Goal: Task Accomplishment & Management: Manage account settings

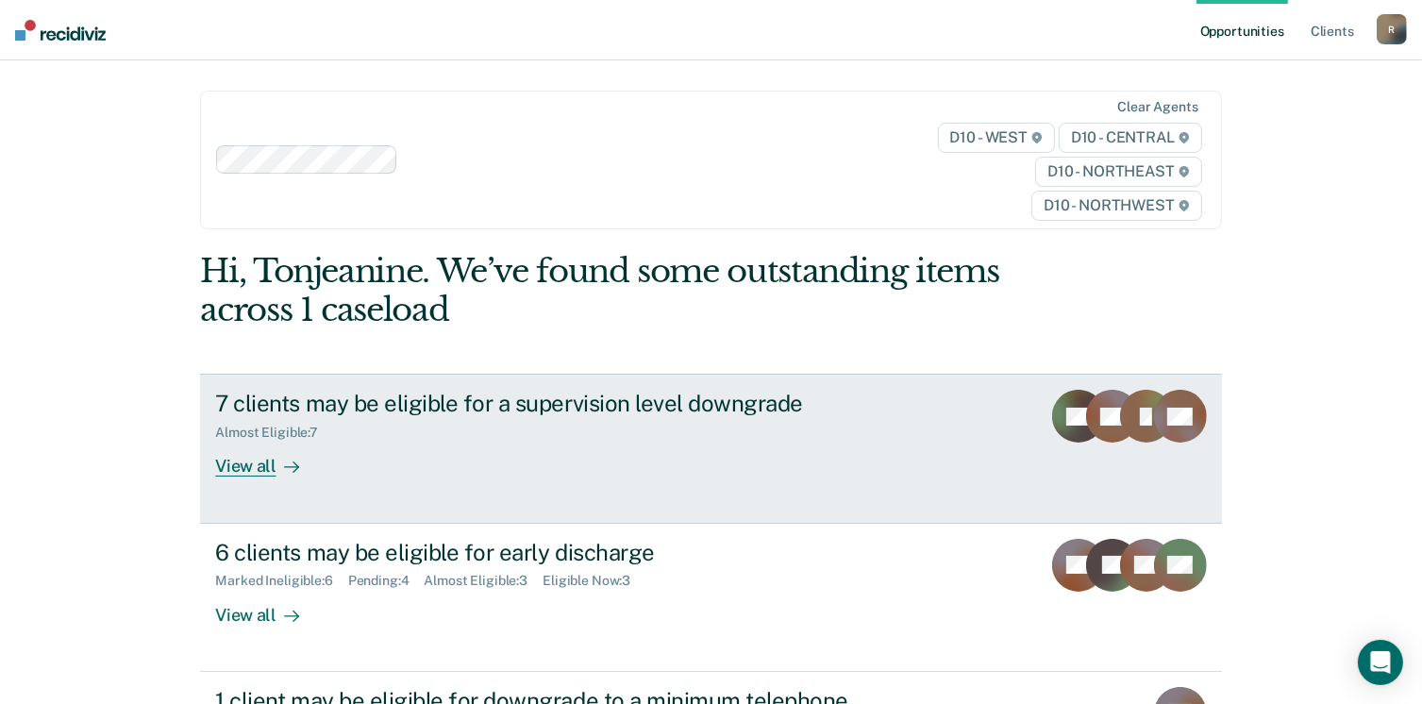
scroll to position [94, 0]
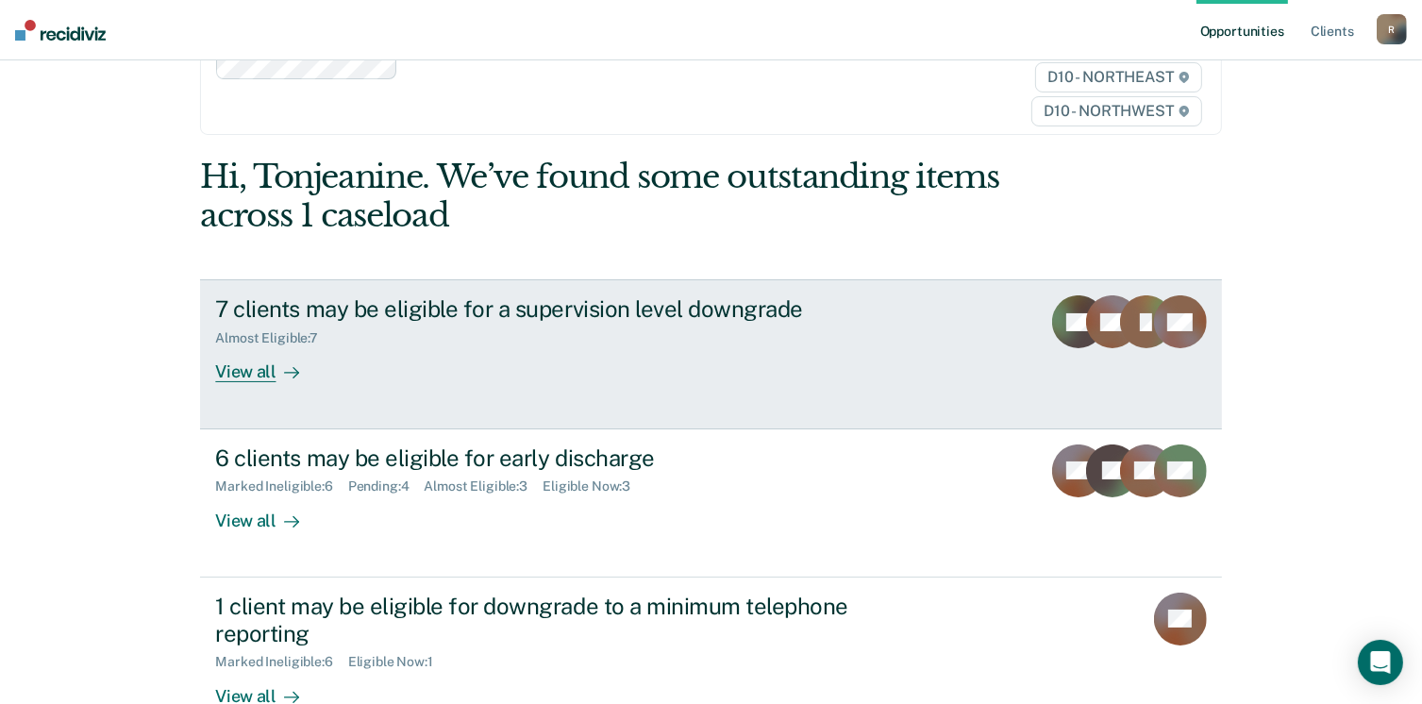
click at [246, 376] on div "View all" at bounding box center [268, 364] width 106 height 37
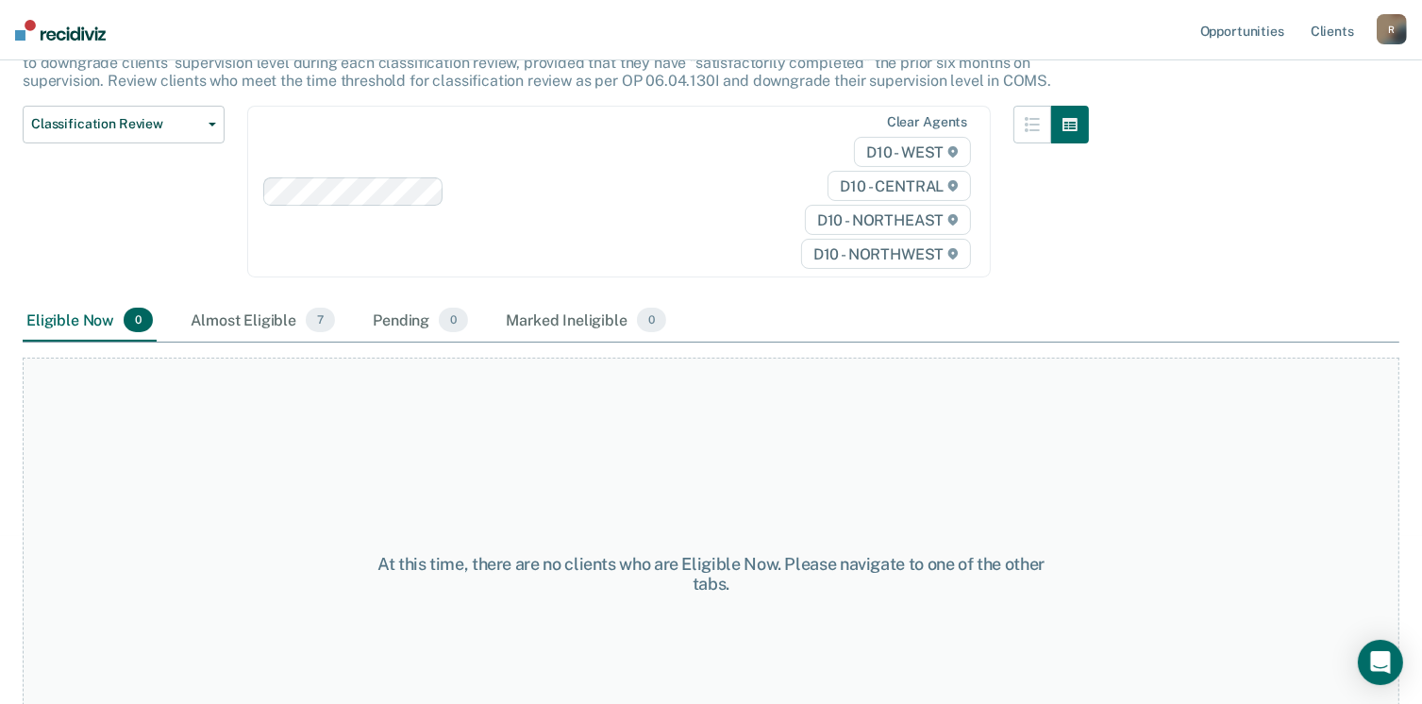
scroll to position [189, 0]
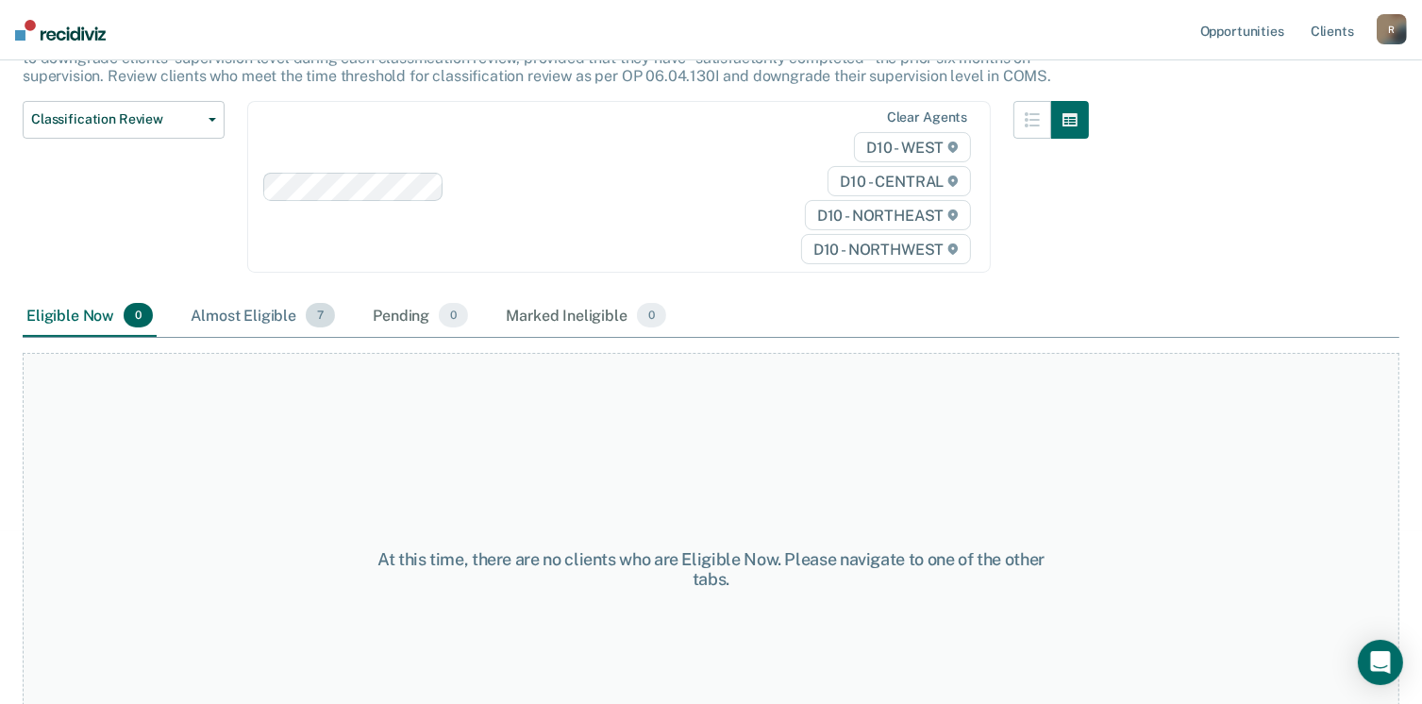
click at [272, 314] on div "Almost Eligible 7" at bounding box center [263, 316] width 152 height 42
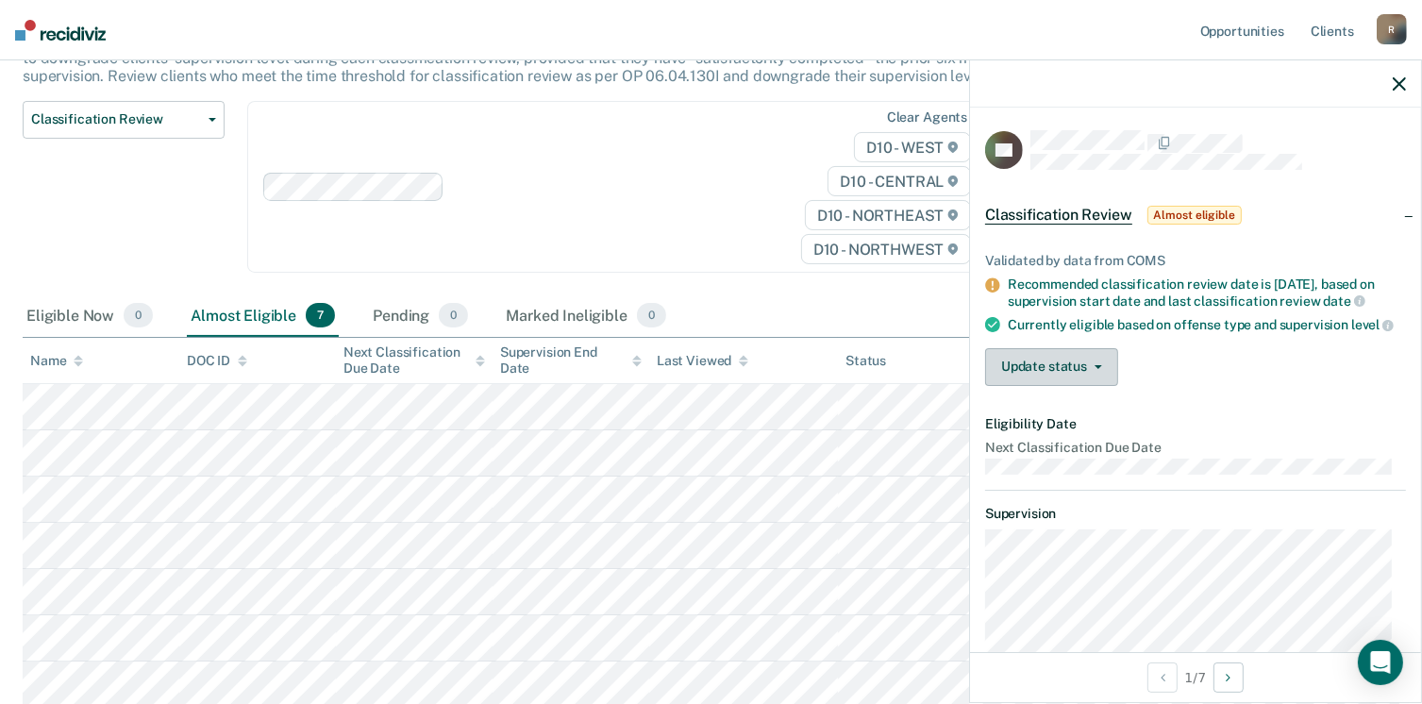
click at [1087, 369] on span "button" at bounding box center [1094, 367] width 15 height 4
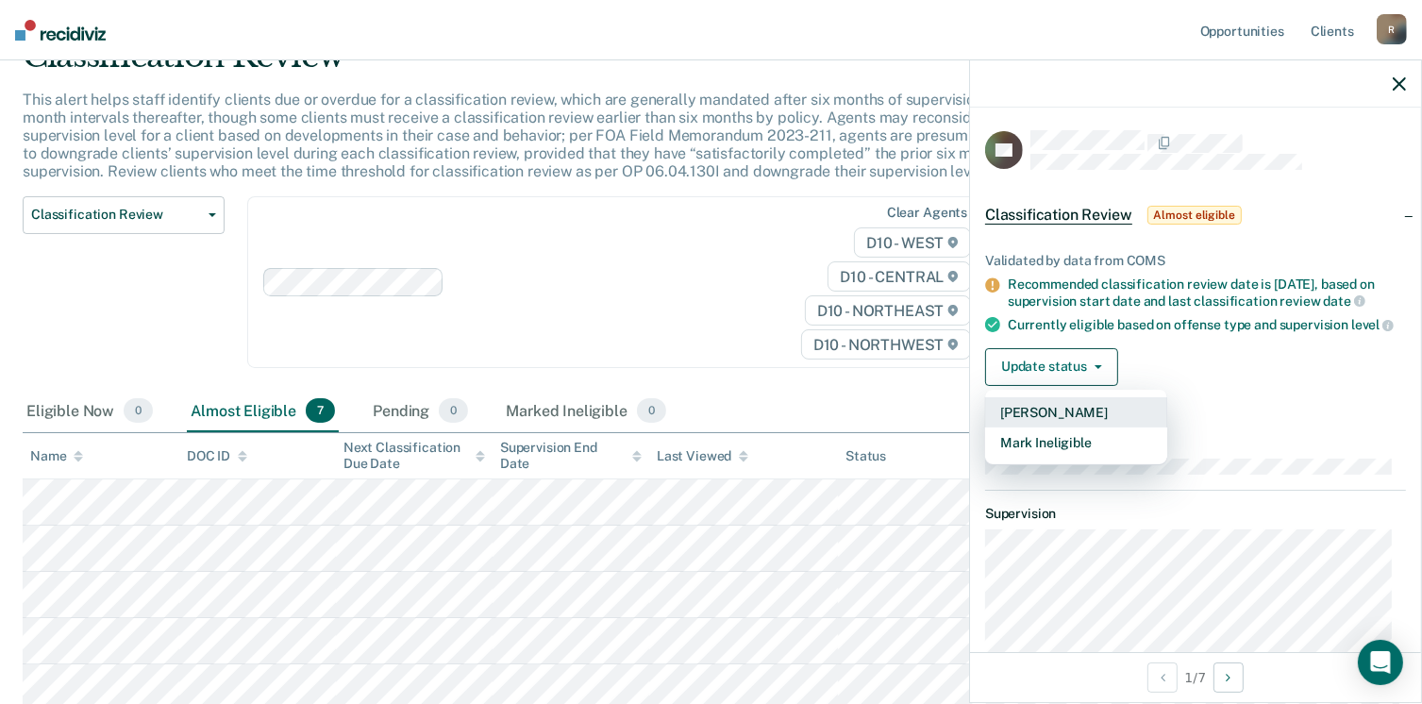
scroll to position [0, 0]
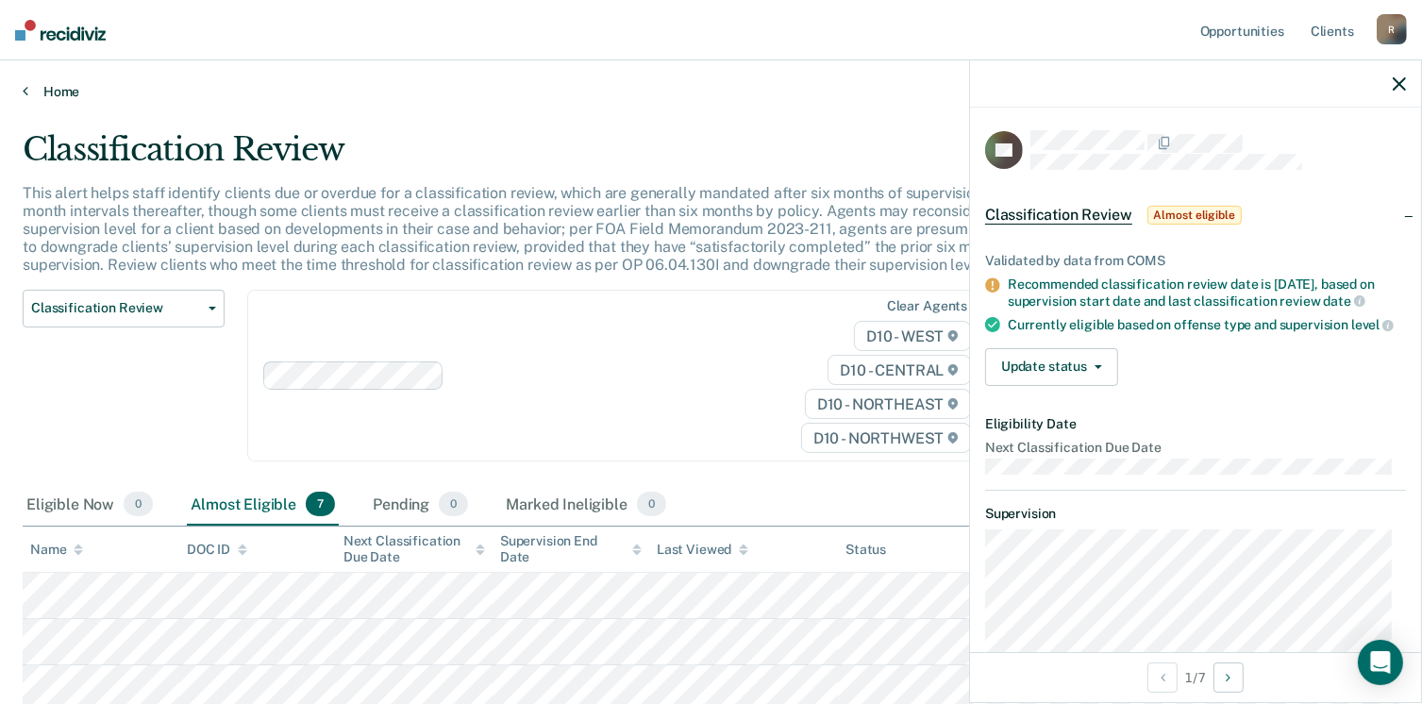
click at [57, 88] on link "Home" at bounding box center [711, 91] width 1377 height 17
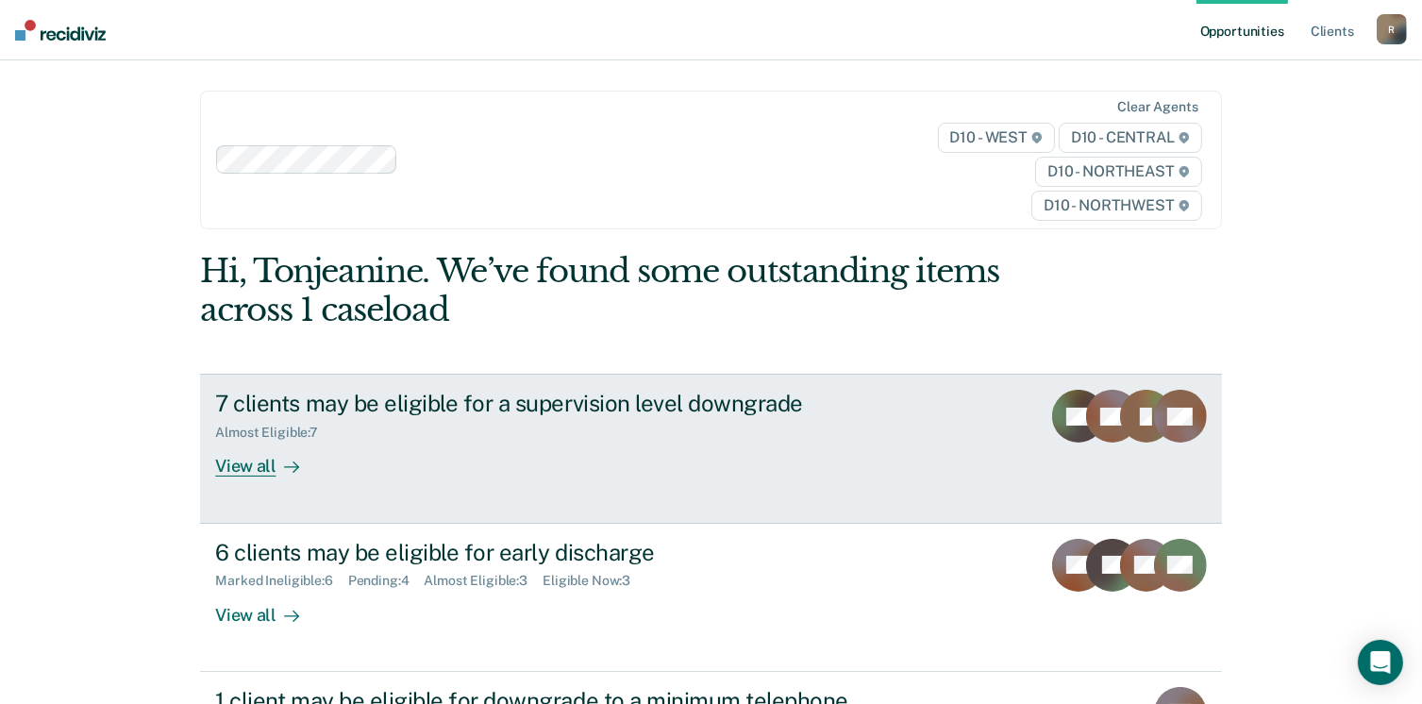
click at [232, 465] on div "View all" at bounding box center [268, 459] width 106 height 37
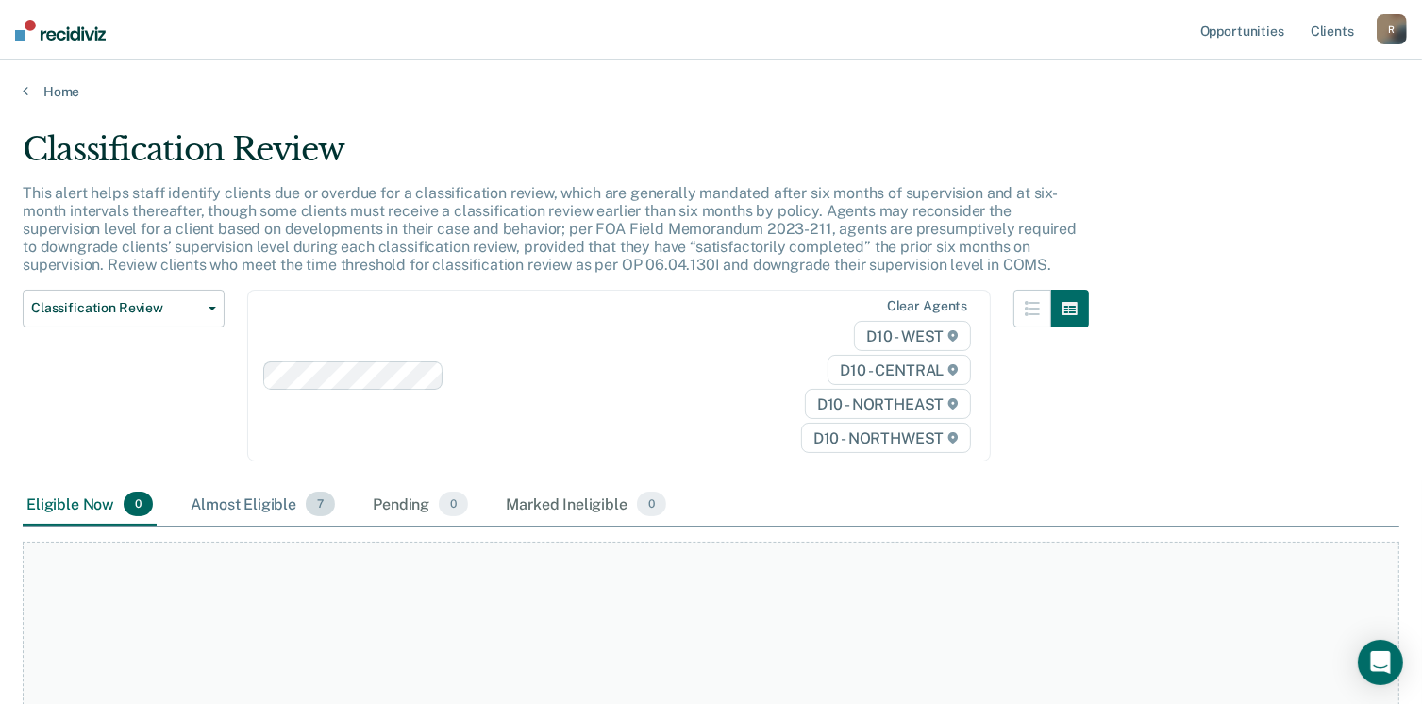
click at [275, 499] on div "Almost Eligible 7" at bounding box center [263, 505] width 152 height 42
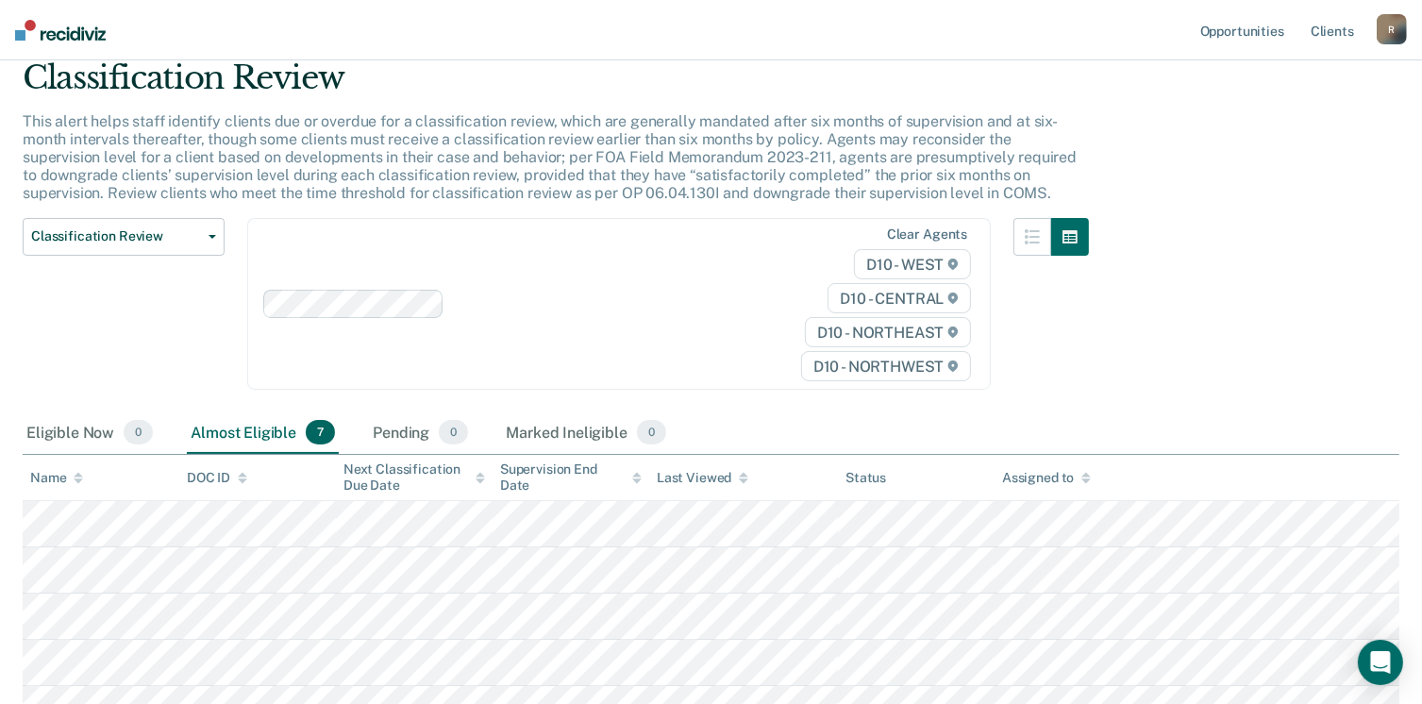
scroll to position [283, 0]
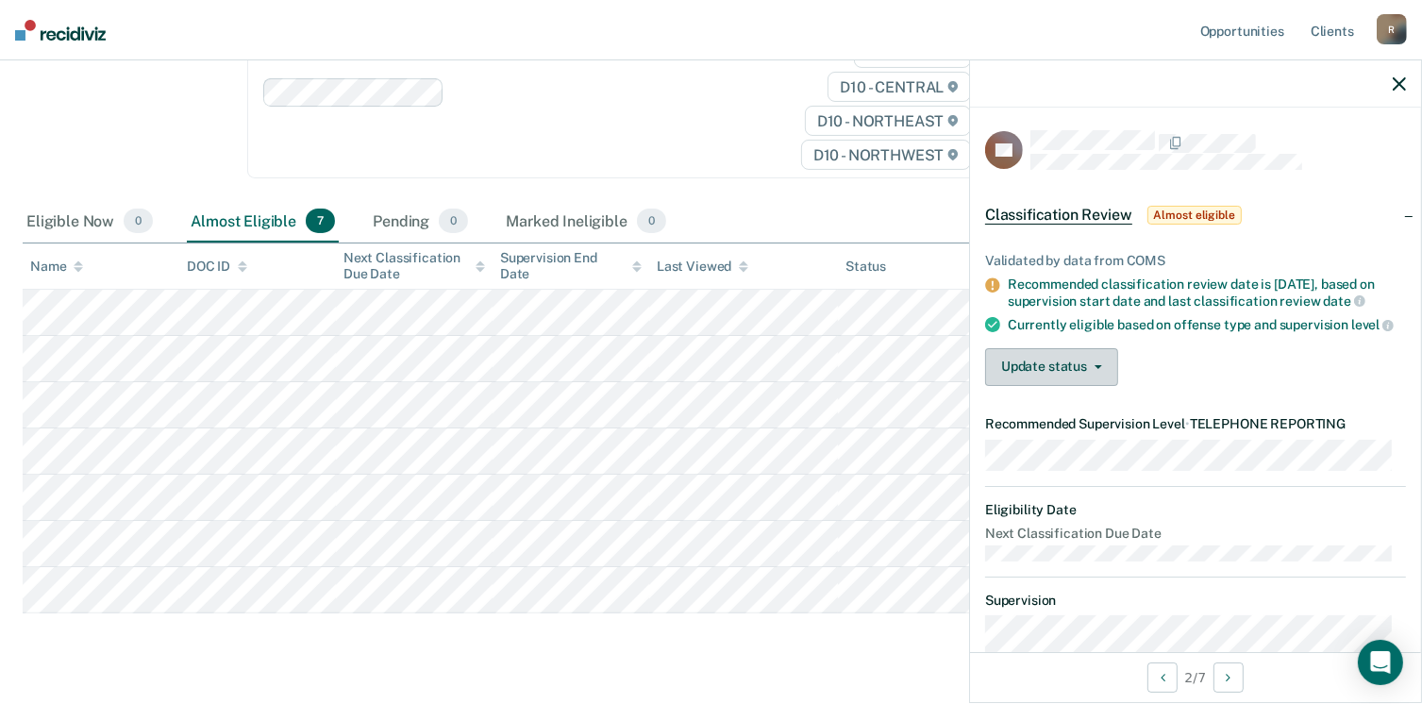
click at [1038, 386] on button "Update status" at bounding box center [1051, 367] width 133 height 38
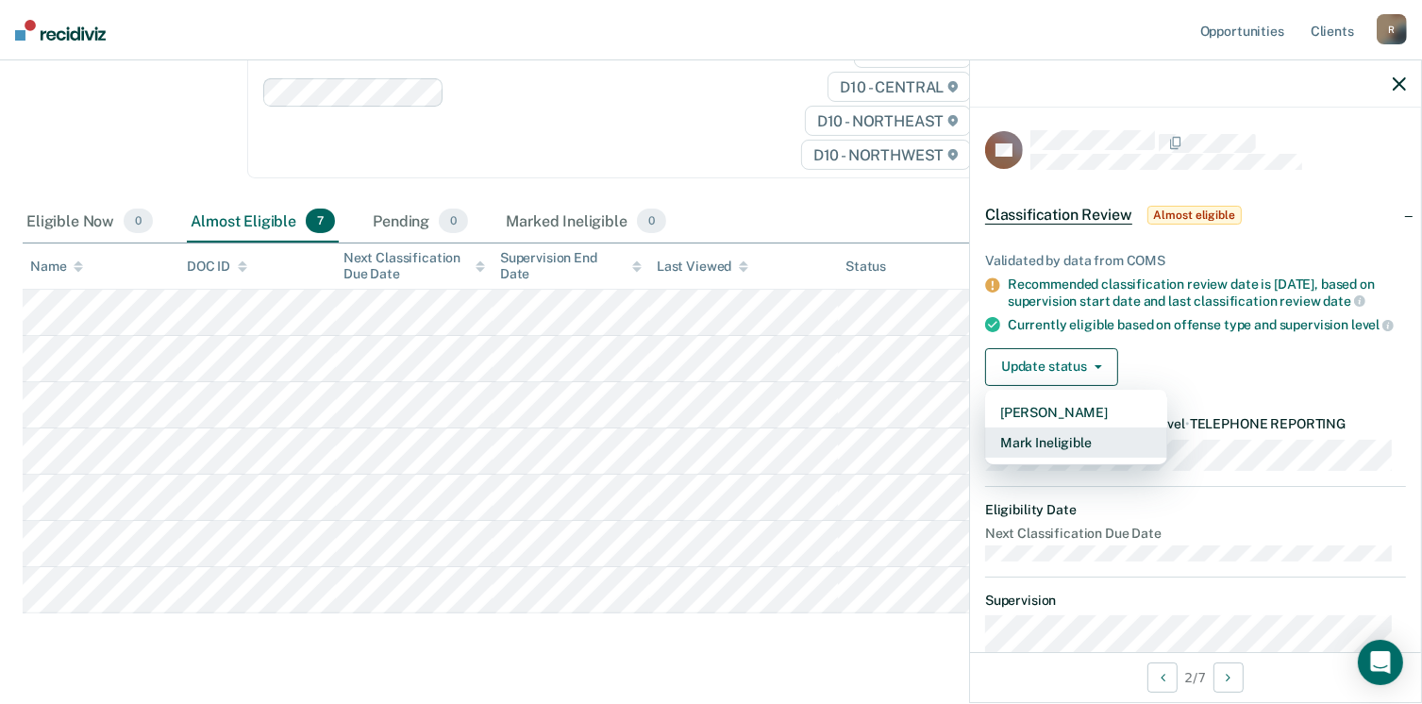
click at [1042, 454] on button "Mark Ineligible" at bounding box center [1076, 443] width 182 height 30
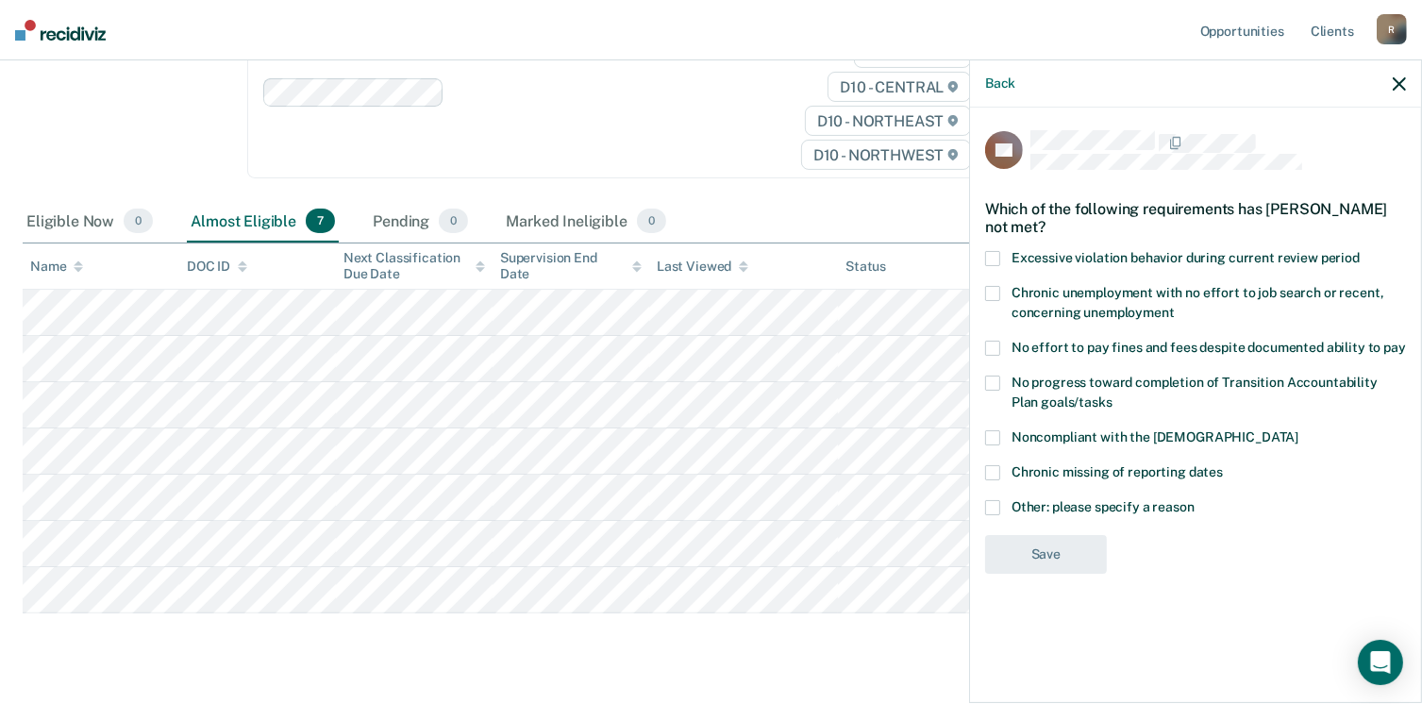
click at [992, 507] on span at bounding box center [992, 507] width 15 height 15
click at [1195, 500] on input "Other: please specify a reason" at bounding box center [1195, 500] width 0 height 0
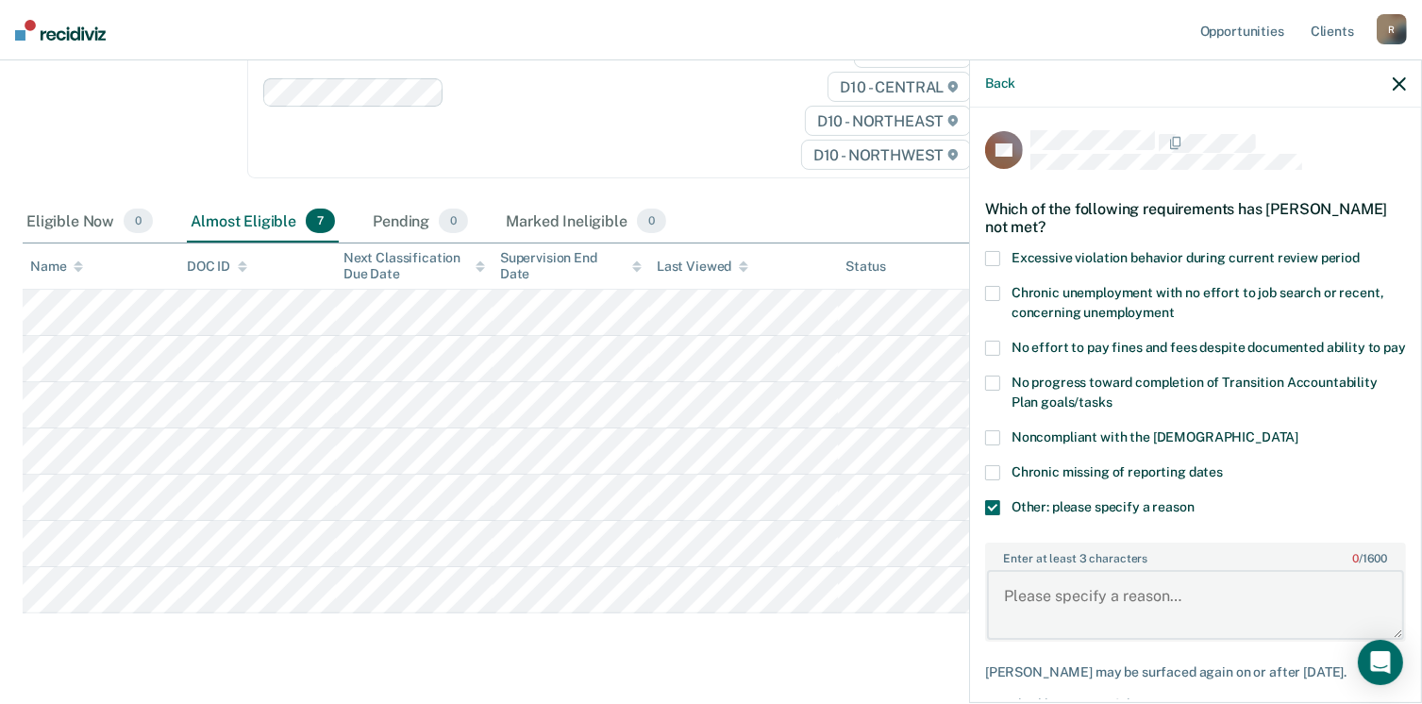
click at [1061, 616] on textarea "Enter at least 3 characters 0 / 1600" at bounding box center [1195, 605] width 417 height 70
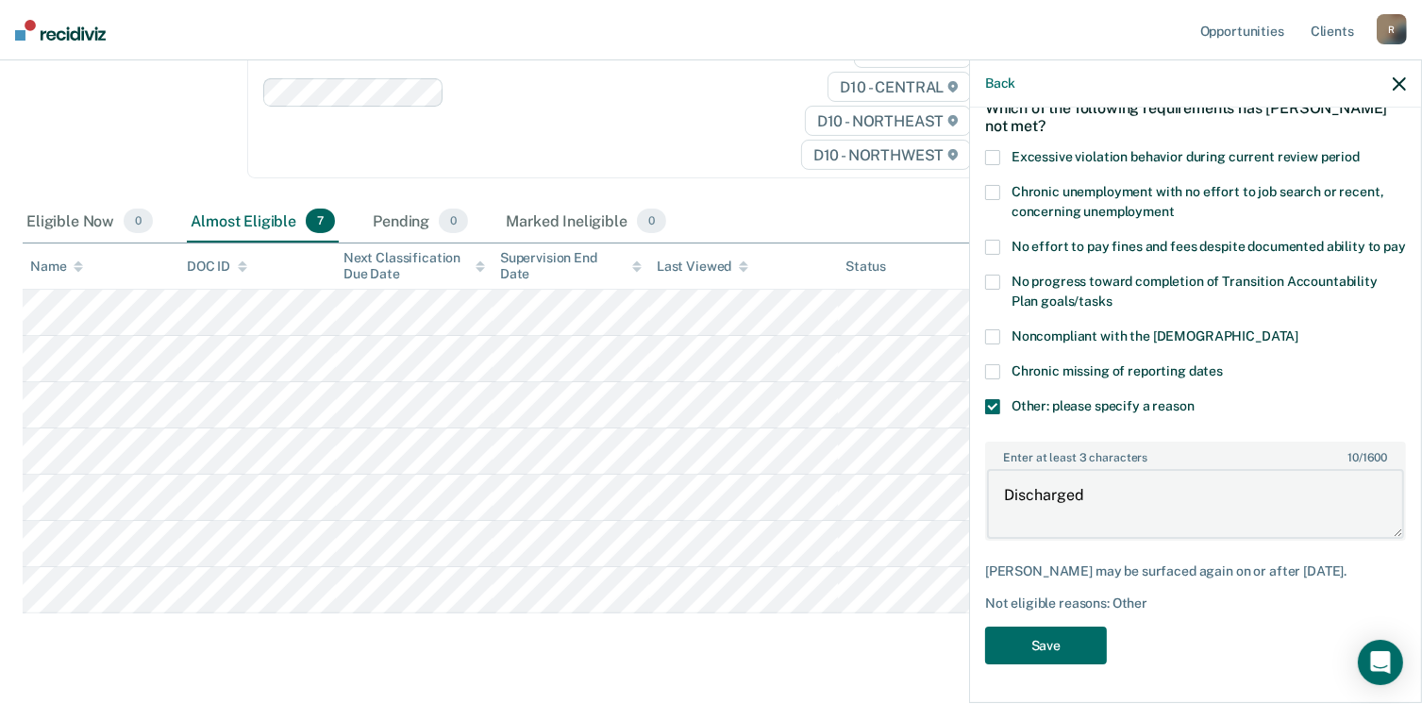
scroll to position [116, 0]
type textarea "Discharged"
click at [1050, 644] on button "Save" at bounding box center [1046, 646] width 122 height 39
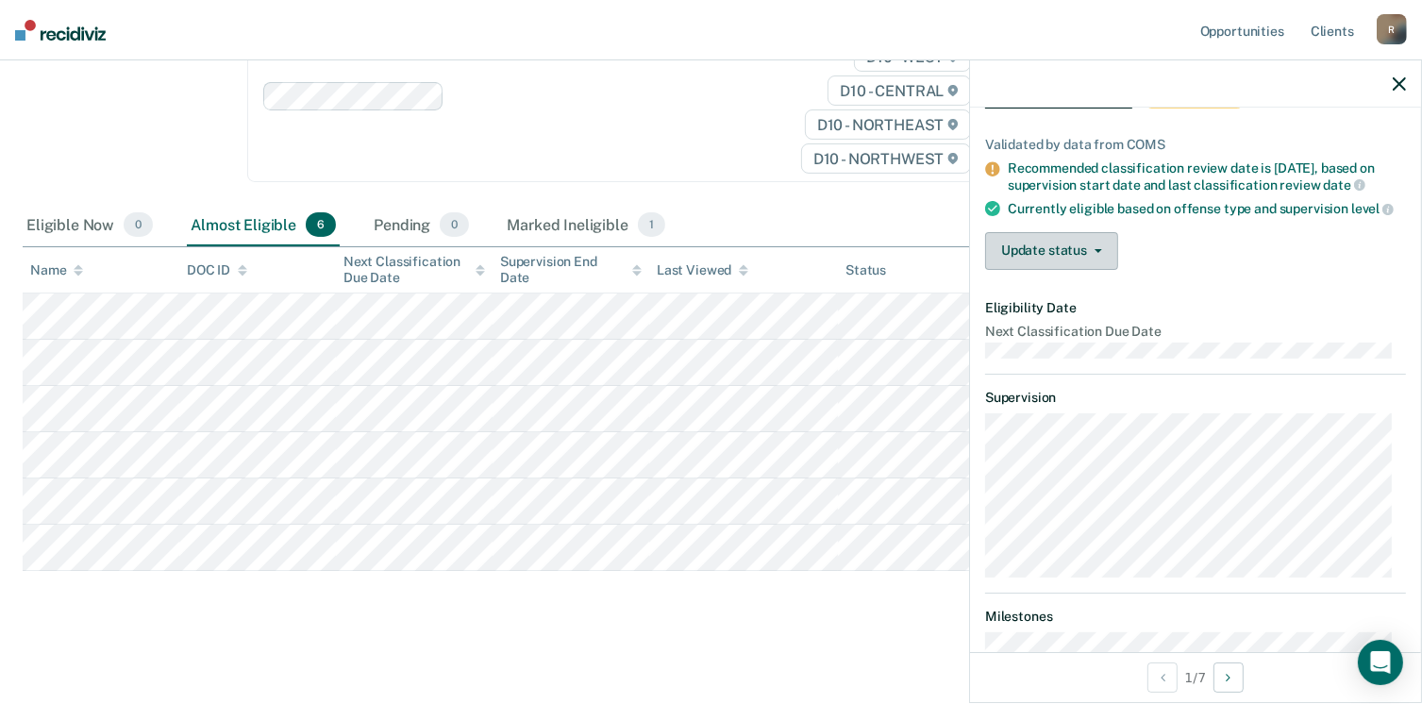
click at [1100, 265] on button "Update status" at bounding box center [1051, 251] width 133 height 38
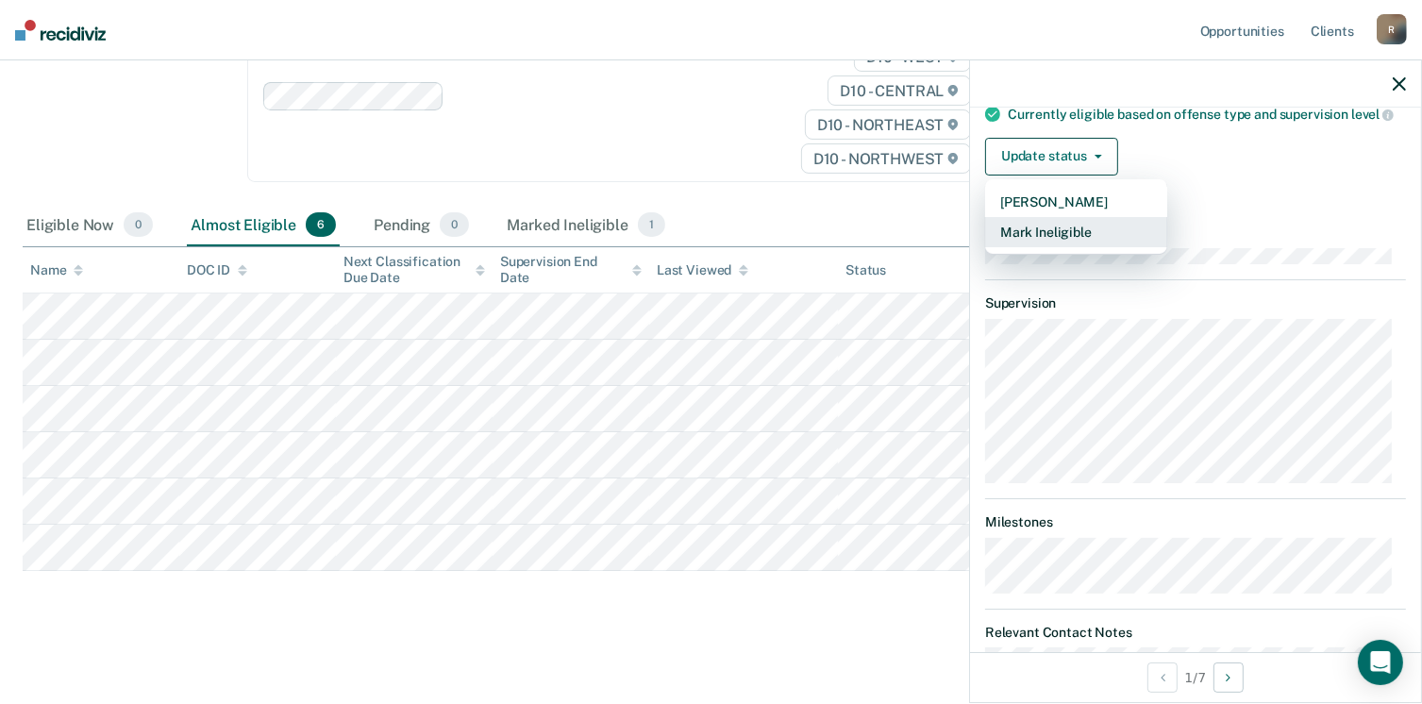
scroll to position [290, 0]
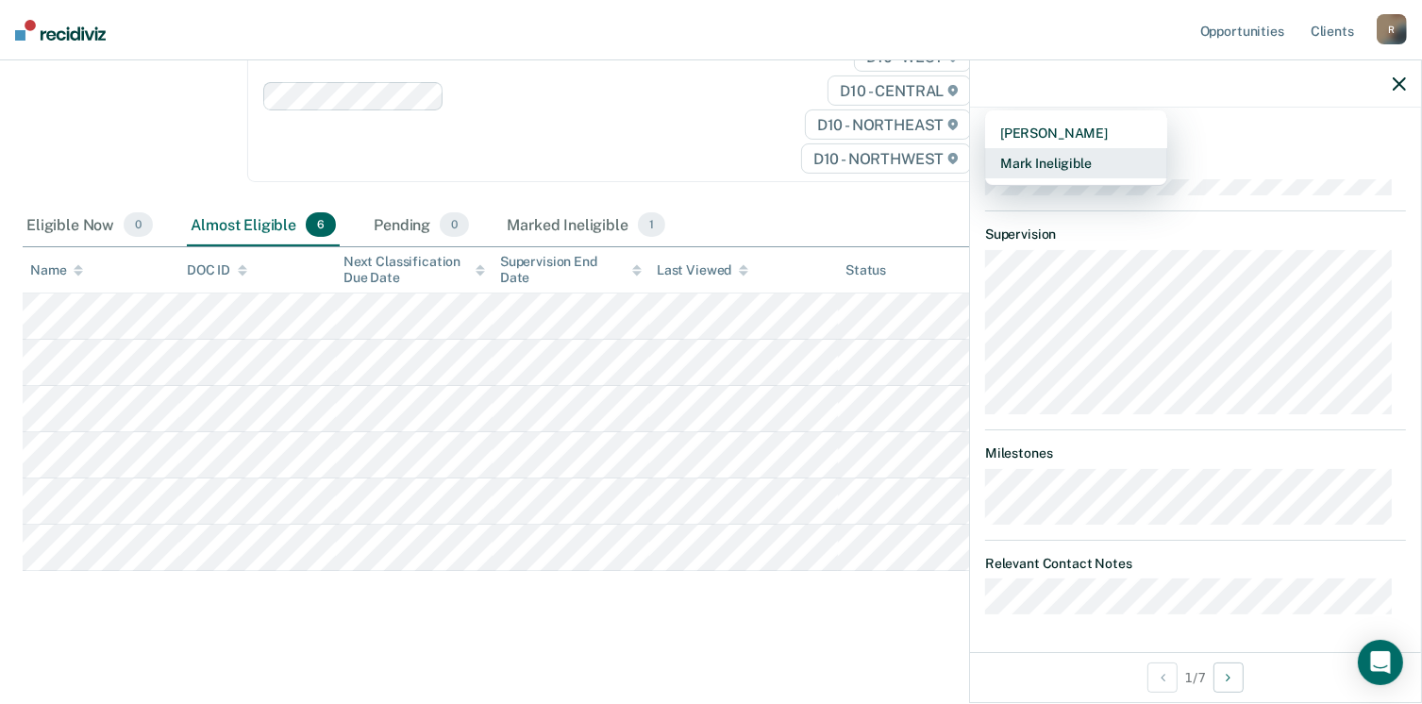
click at [1068, 164] on button "Mark Ineligible" at bounding box center [1076, 163] width 182 height 30
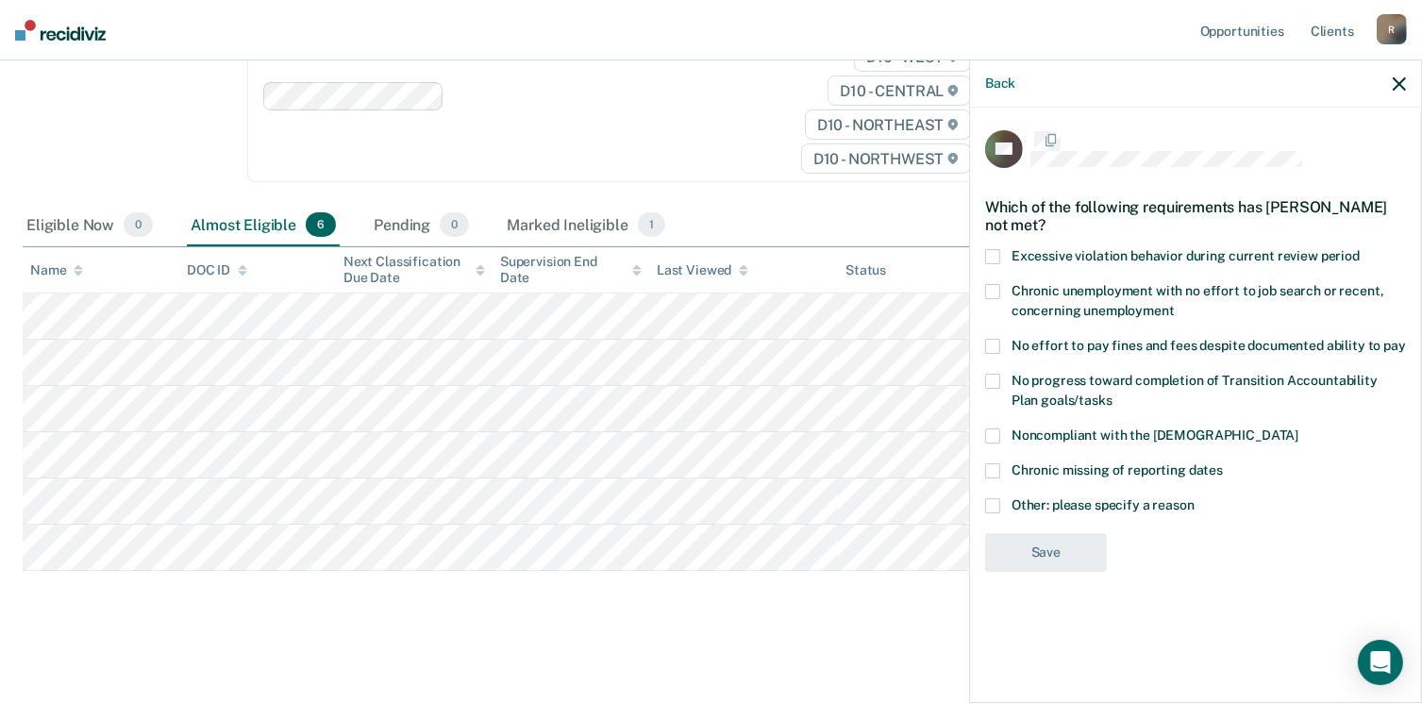
scroll to position [0, 0]
click at [989, 507] on span at bounding box center [992, 507] width 15 height 15
click at [1195, 500] on input "Other: please specify a reason" at bounding box center [1195, 500] width 0 height 0
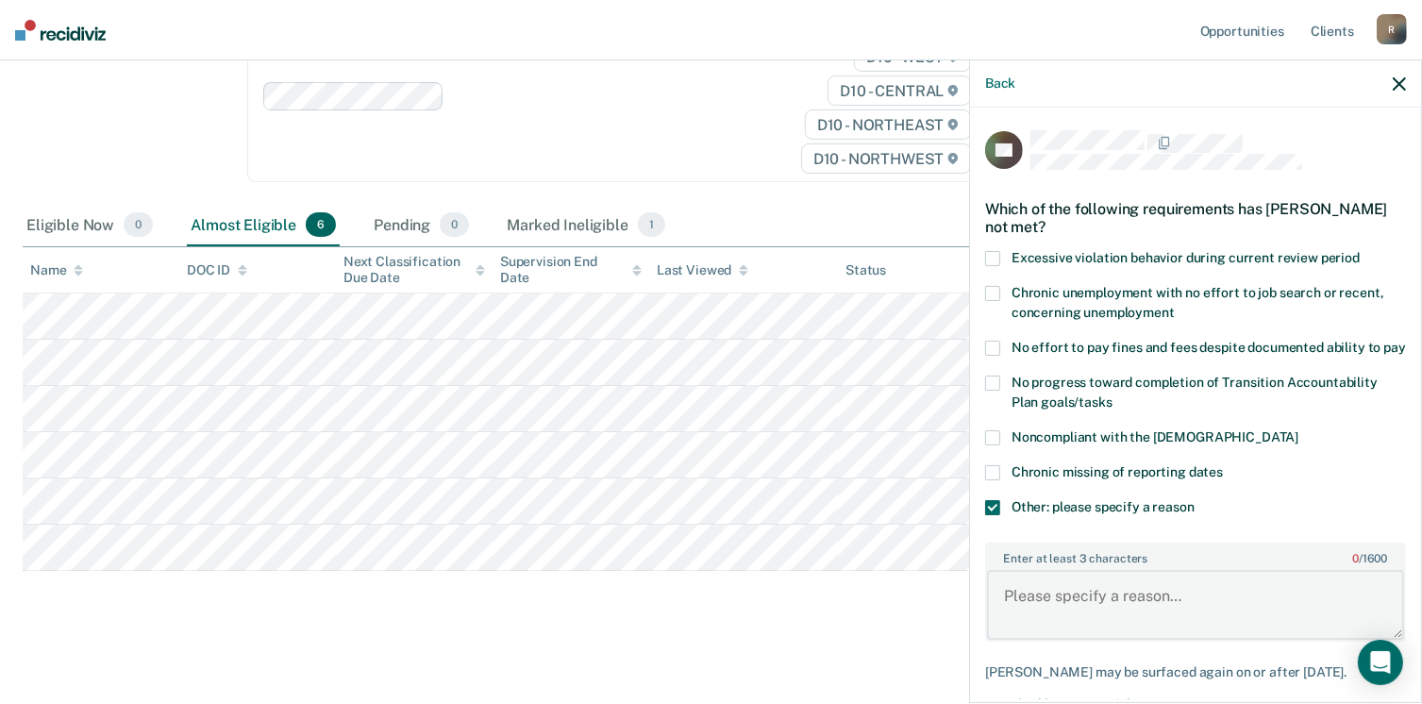
click at [1047, 605] on textarea "Enter at least 3 characters 0 / 1600" at bounding box center [1195, 605] width 417 height 70
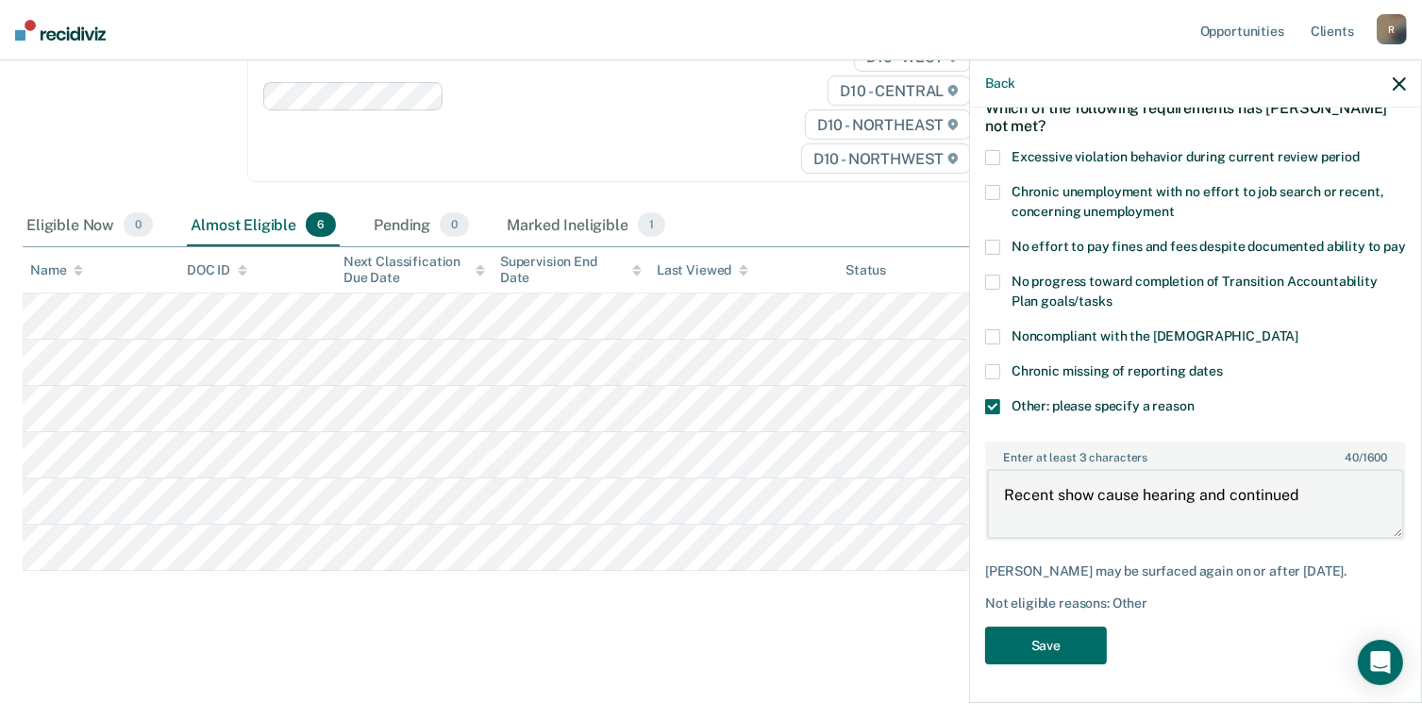
scroll to position [116, 0]
type textarea "Recent show cause hearing and continued on probation for one year"
click at [1067, 645] on button "Save" at bounding box center [1046, 646] width 122 height 39
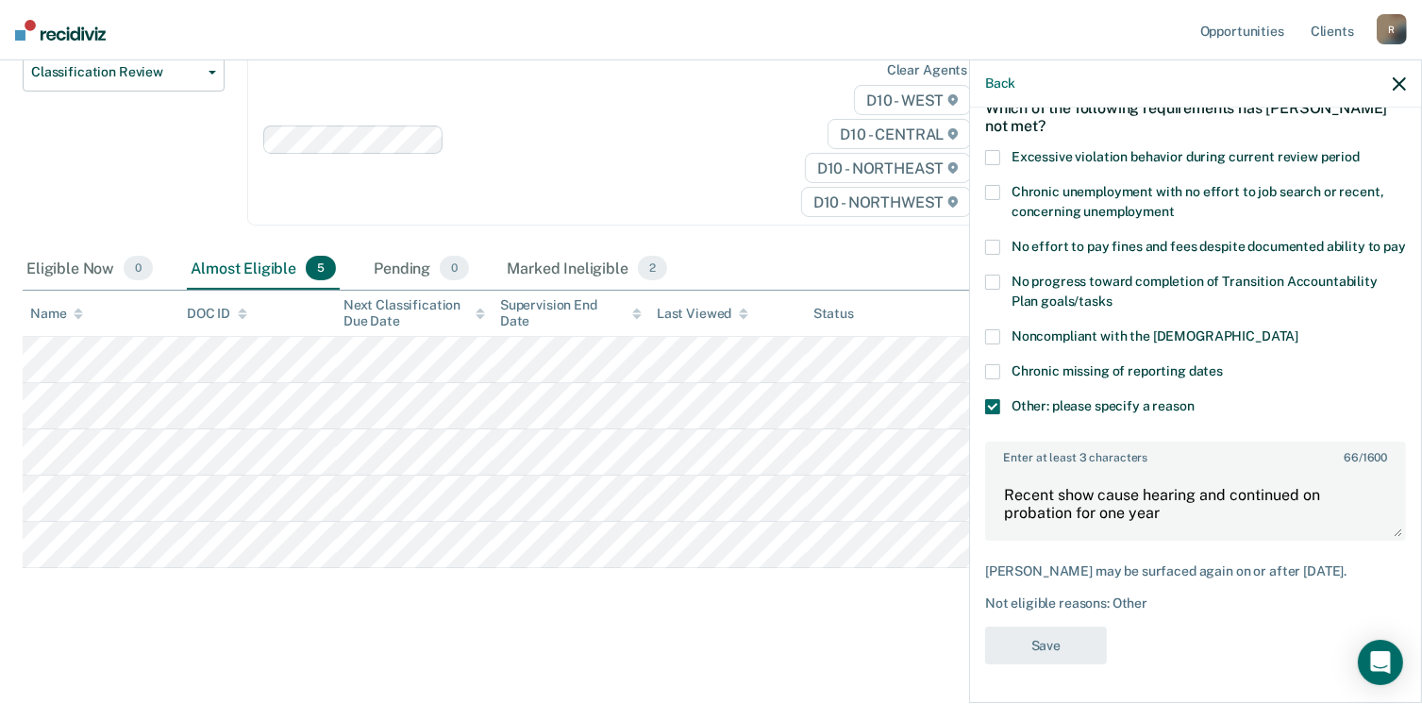
scroll to position [234, 0]
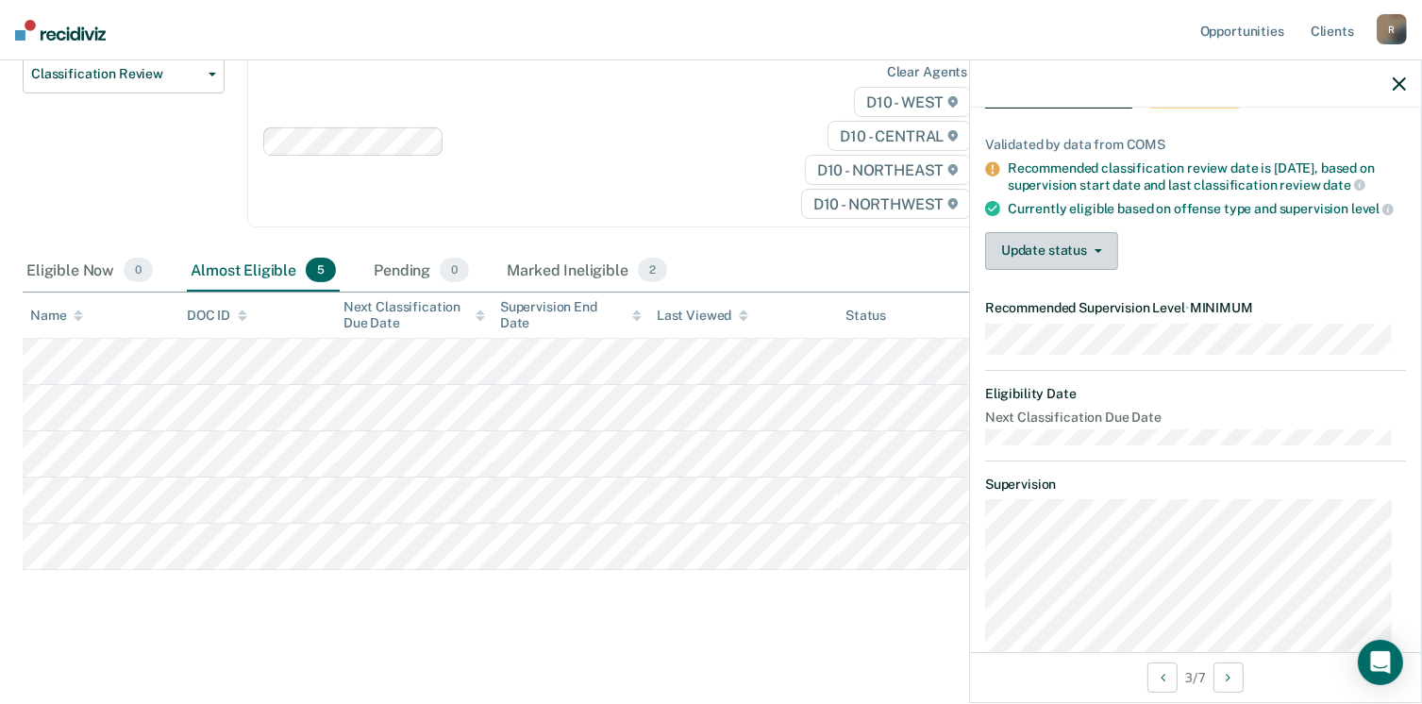
click at [1100, 253] on button "Update status" at bounding box center [1051, 251] width 133 height 38
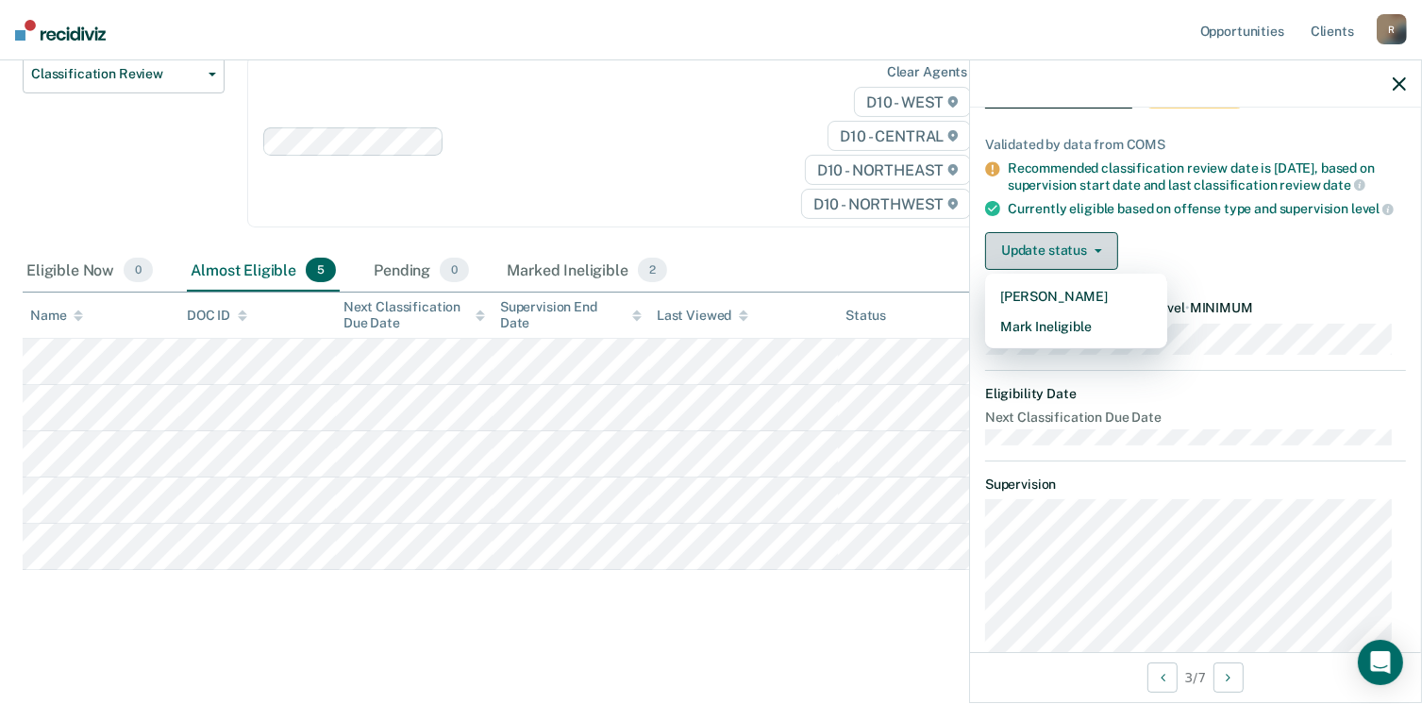
click at [1083, 268] on button "Update status" at bounding box center [1051, 251] width 133 height 38
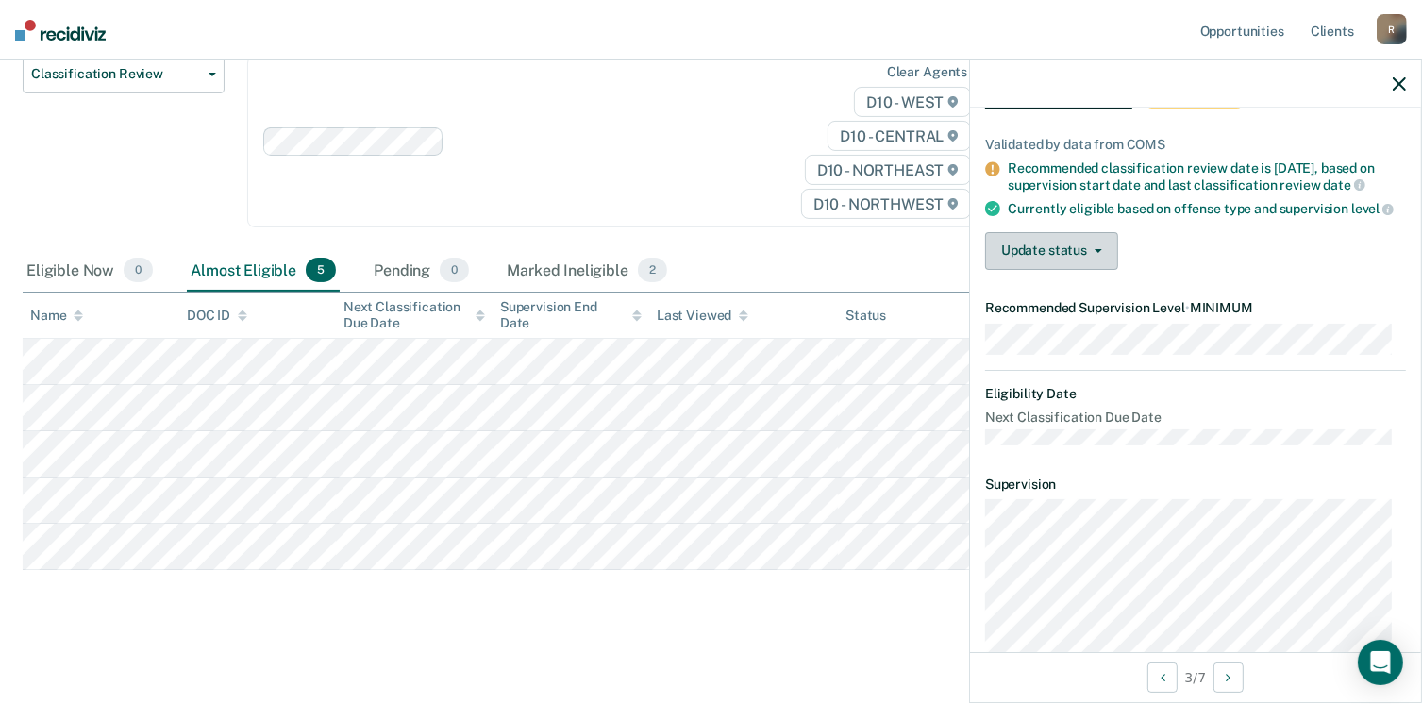
click at [1035, 270] on button "Update status" at bounding box center [1051, 251] width 133 height 38
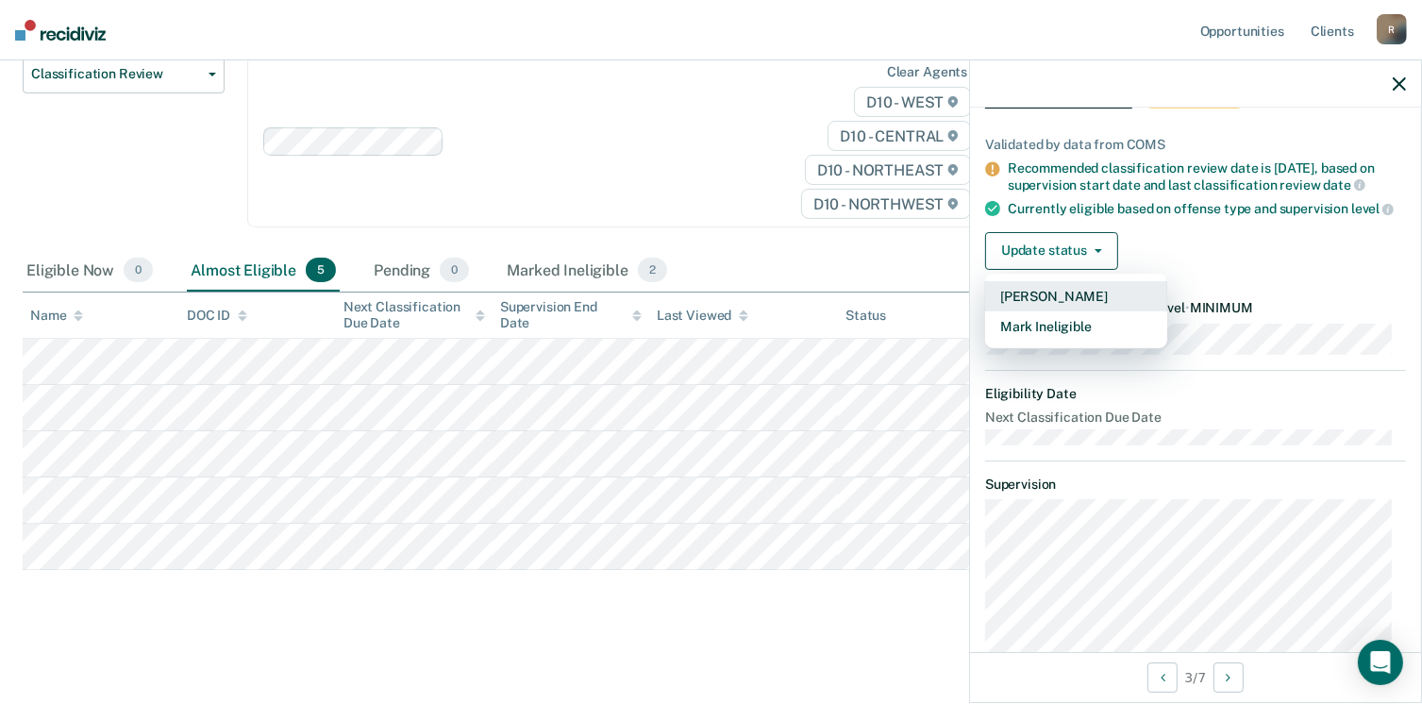
click at [1031, 303] on button "[PERSON_NAME]" at bounding box center [1076, 296] width 182 height 30
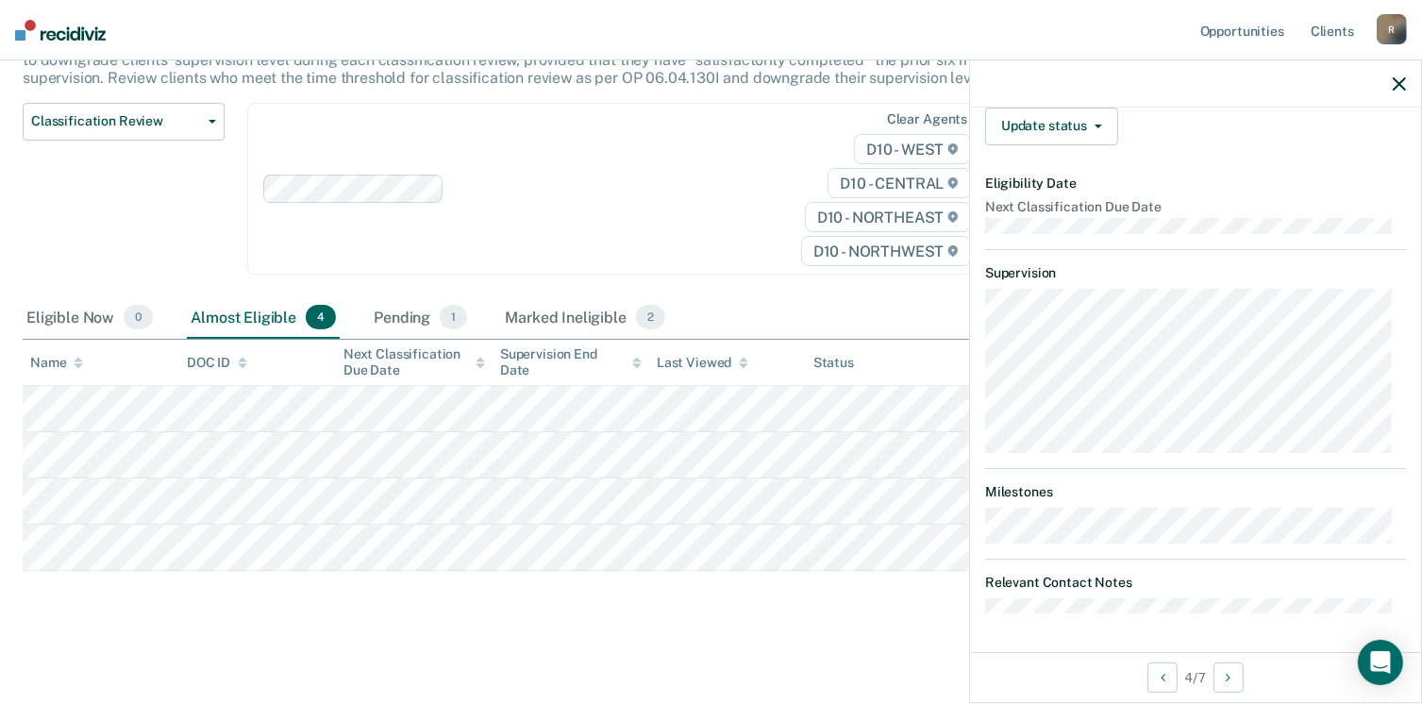
scroll to position [230, 0]
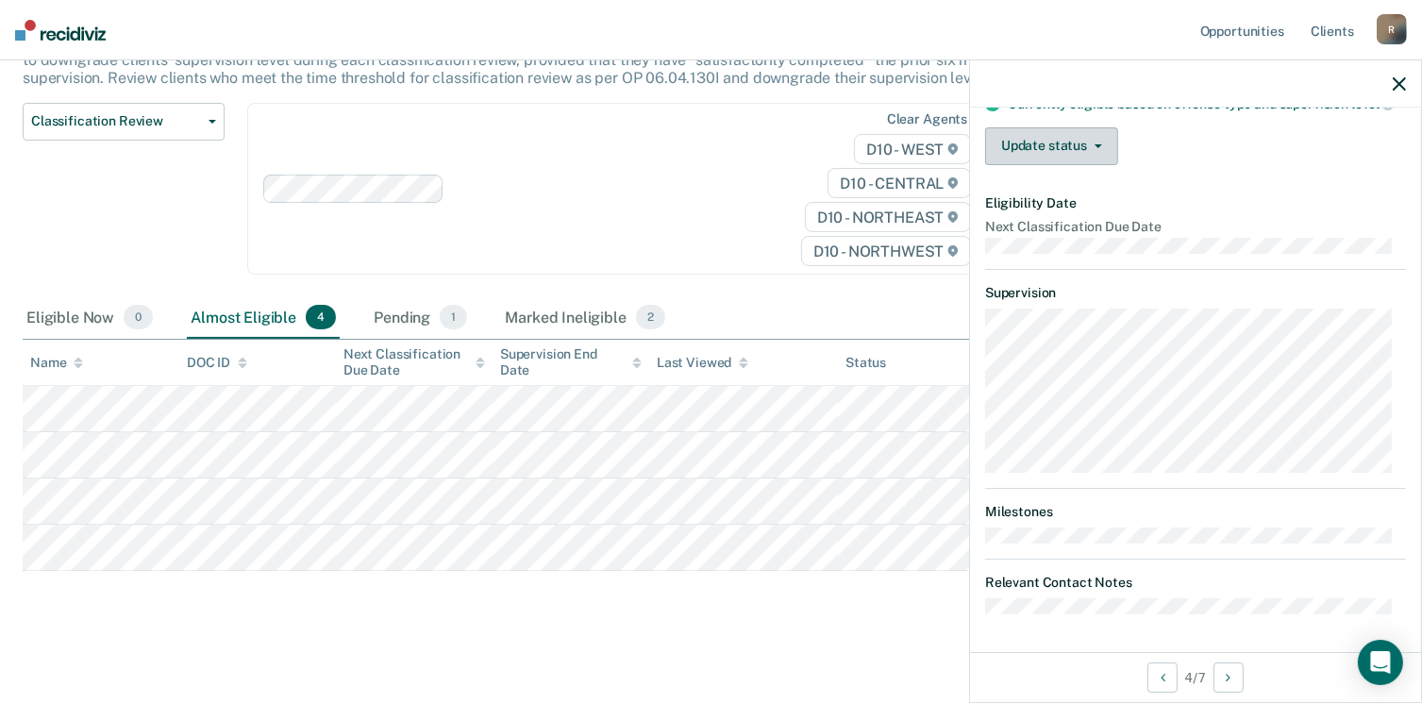
click at [1103, 146] on button "Update status" at bounding box center [1051, 146] width 133 height 38
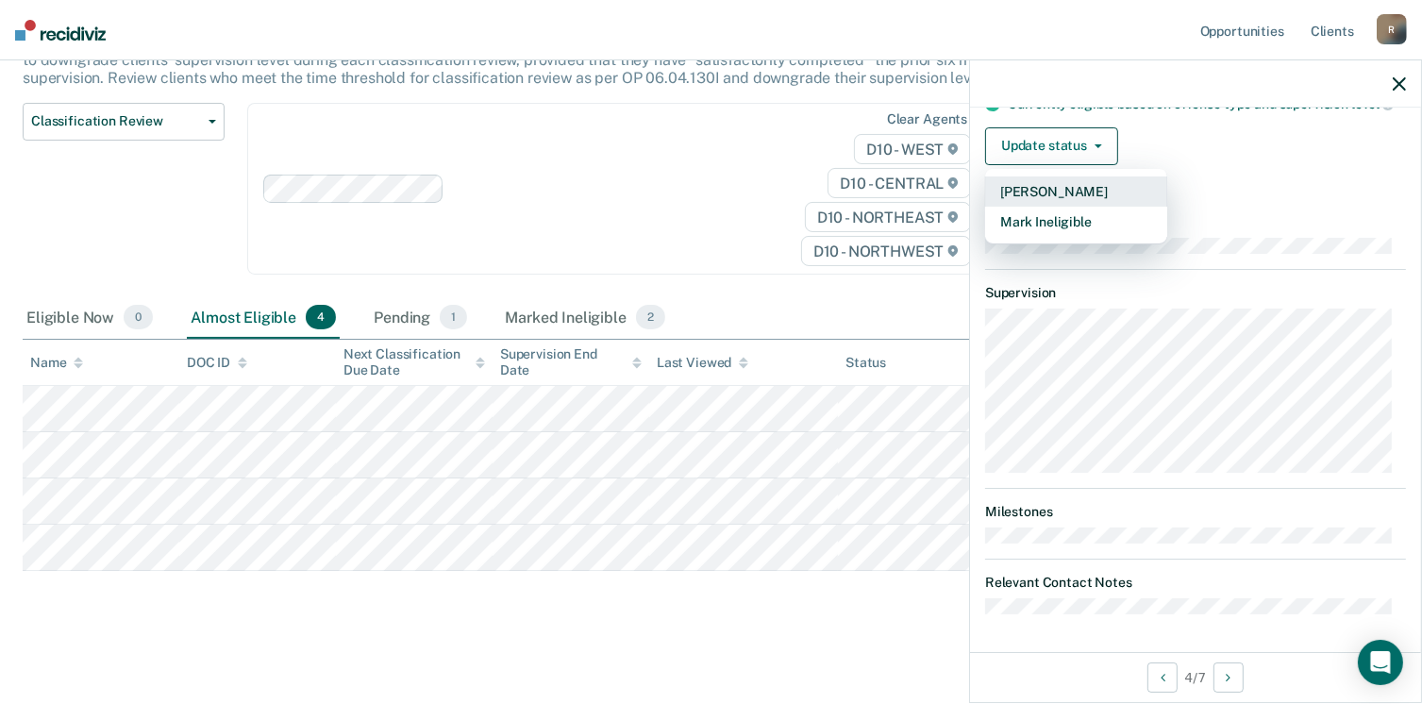
click at [1074, 190] on button "[PERSON_NAME]" at bounding box center [1076, 191] width 182 height 30
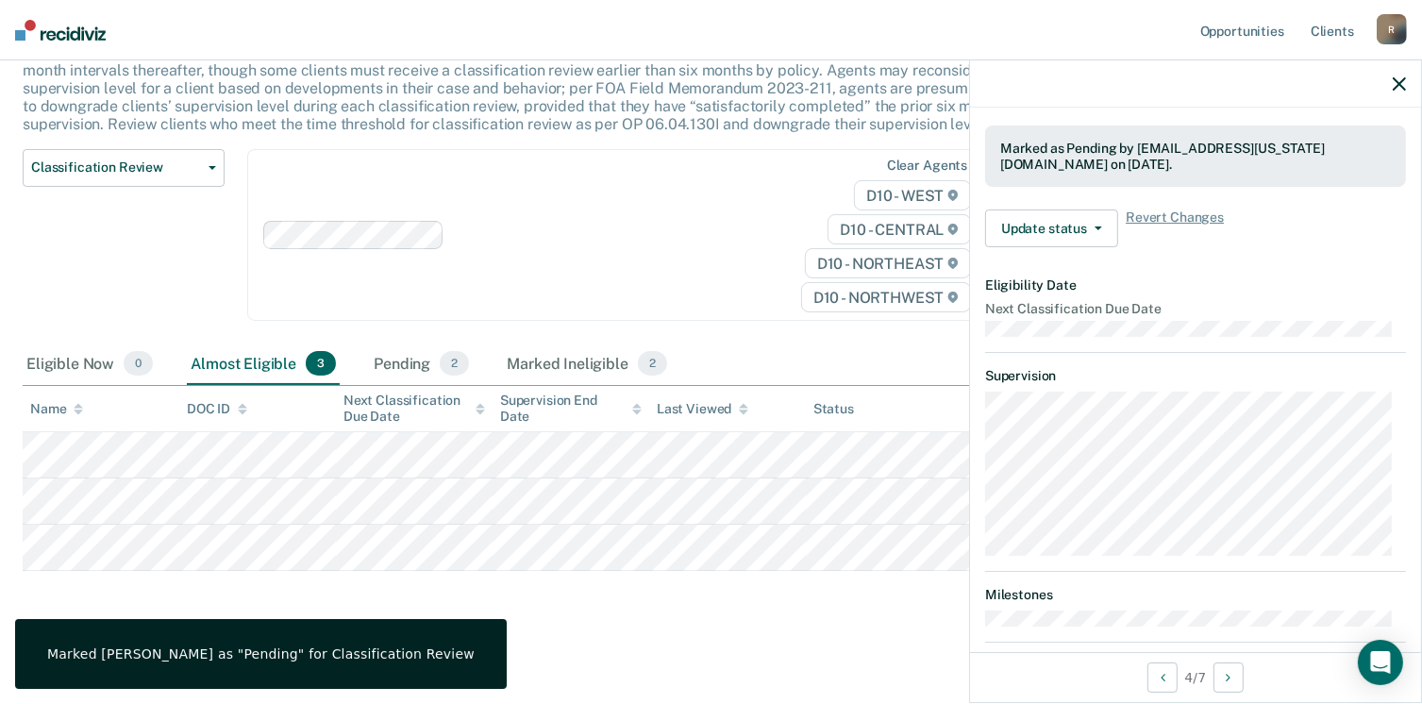
scroll to position [246, 0]
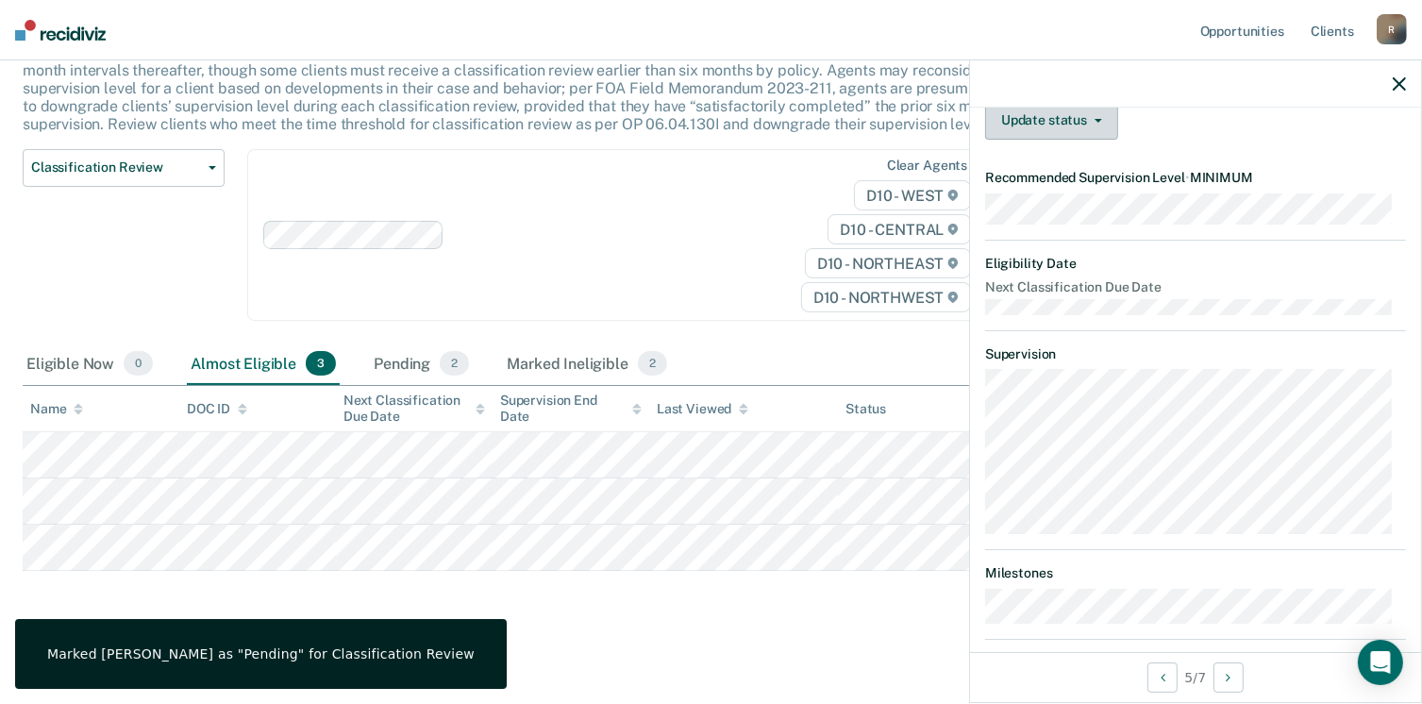
click at [1092, 140] on button "Update status" at bounding box center [1051, 121] width 133 height 38
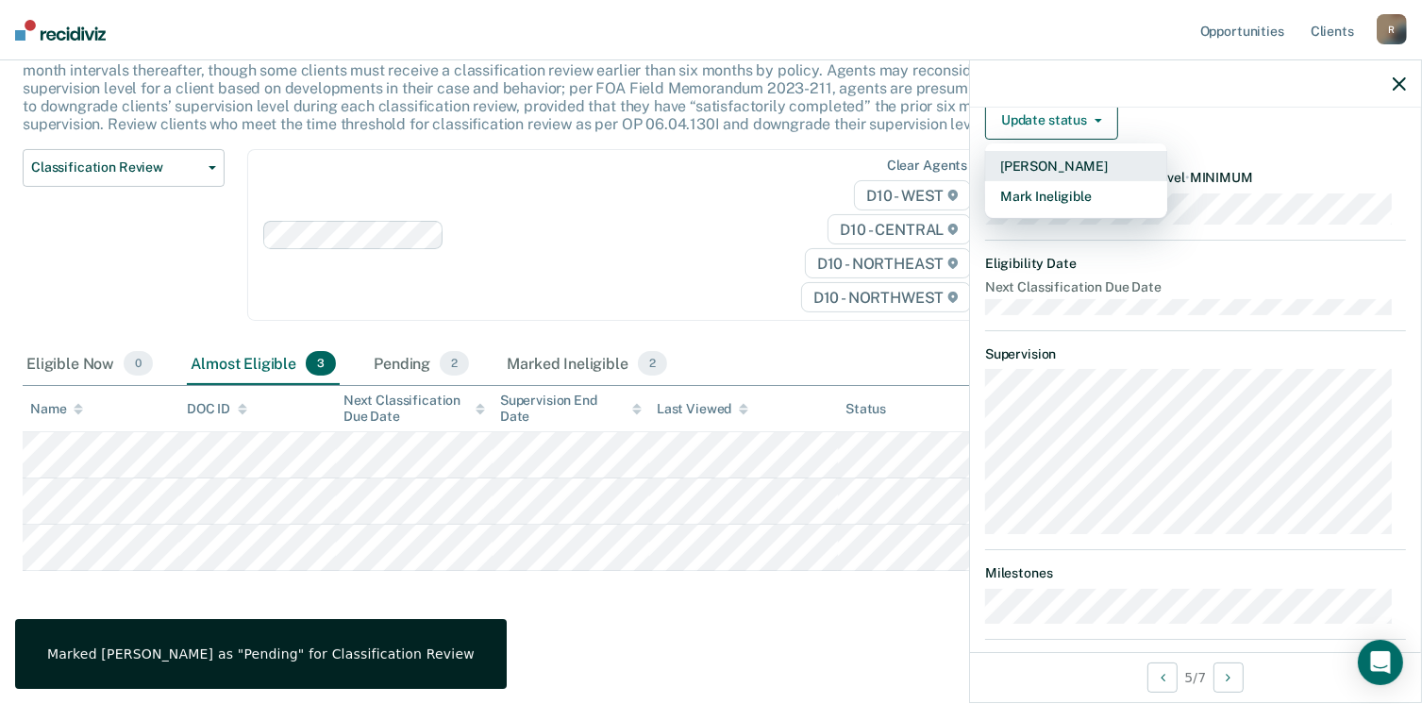
click at [1068, 181] on button "[PERSON_NAME]" at bounding box center [1076, 166] width 182 height 30
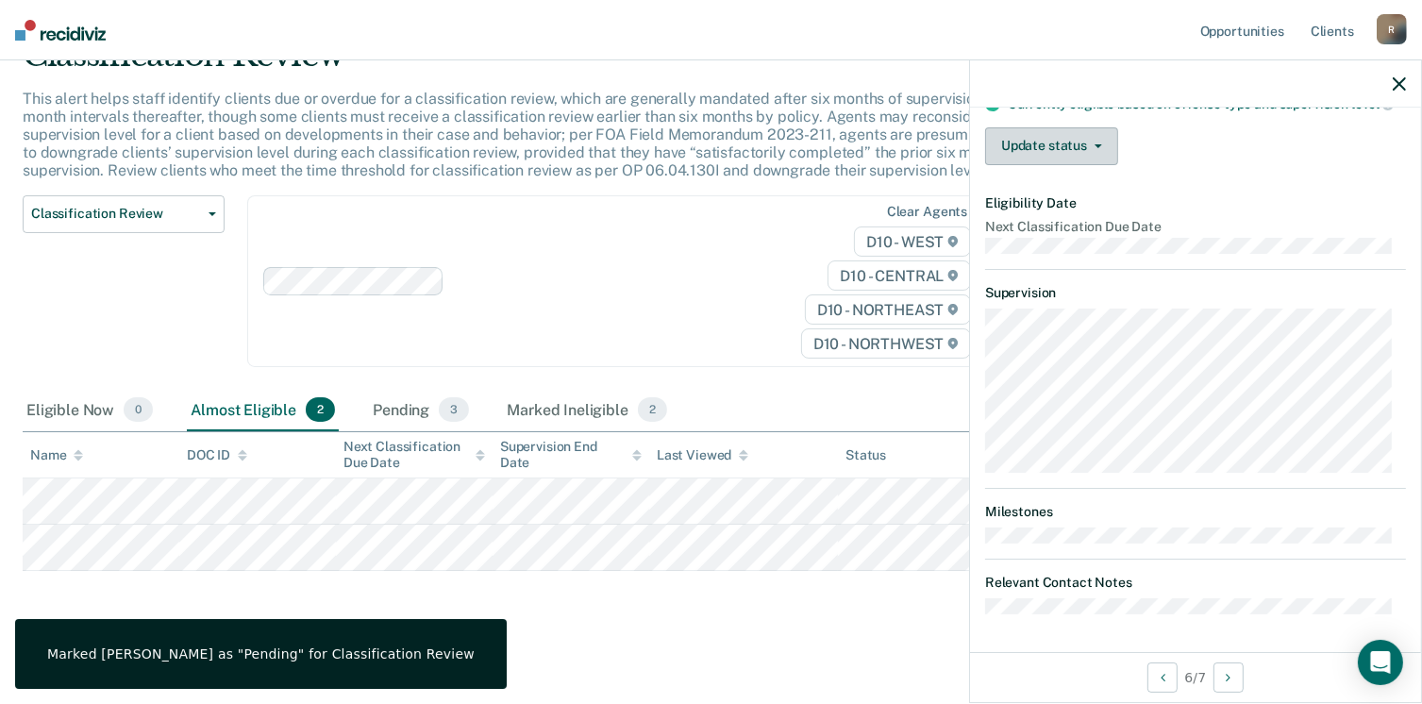
click at [1087, 152] on button "Update status" at bounding box center [1051, 146] width 133 height 38
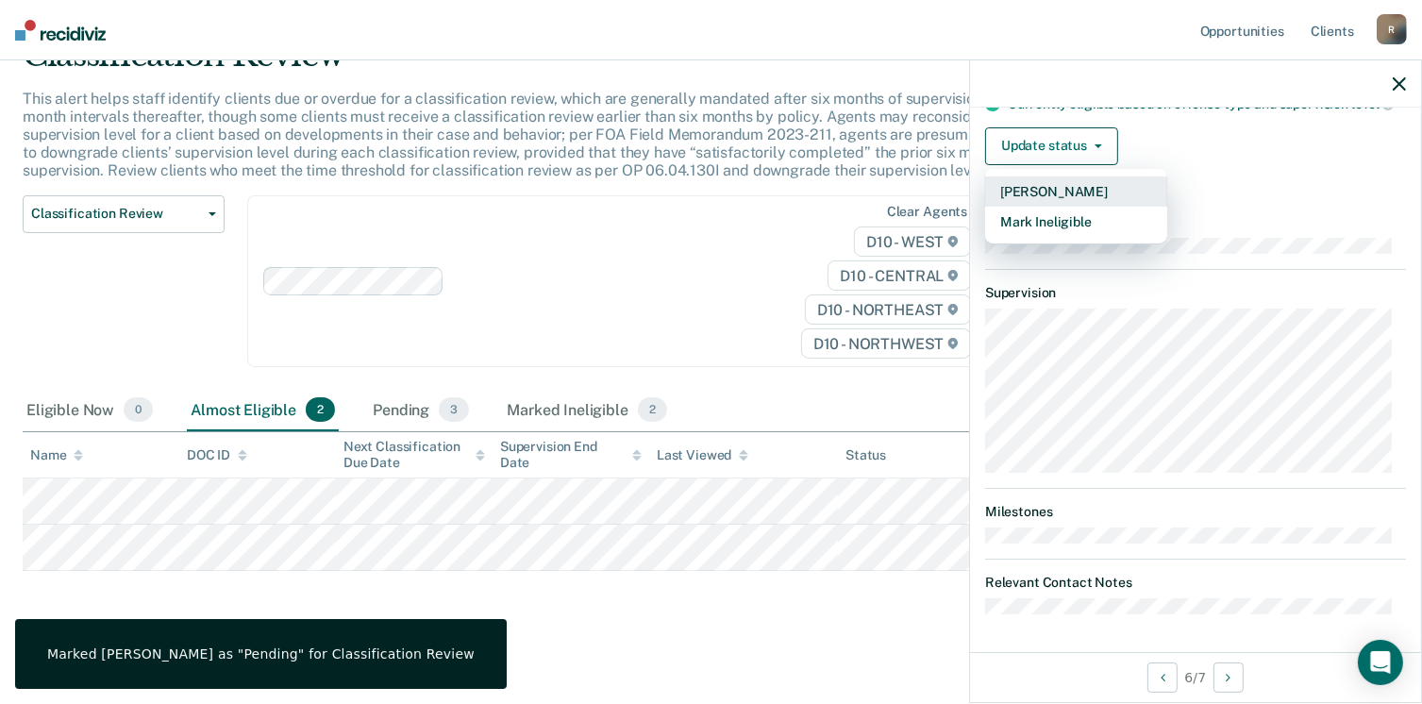
click at [1079, 190] on button "[PERSON_NAME]" at bounding box center [1076, 191] width 182 height 30
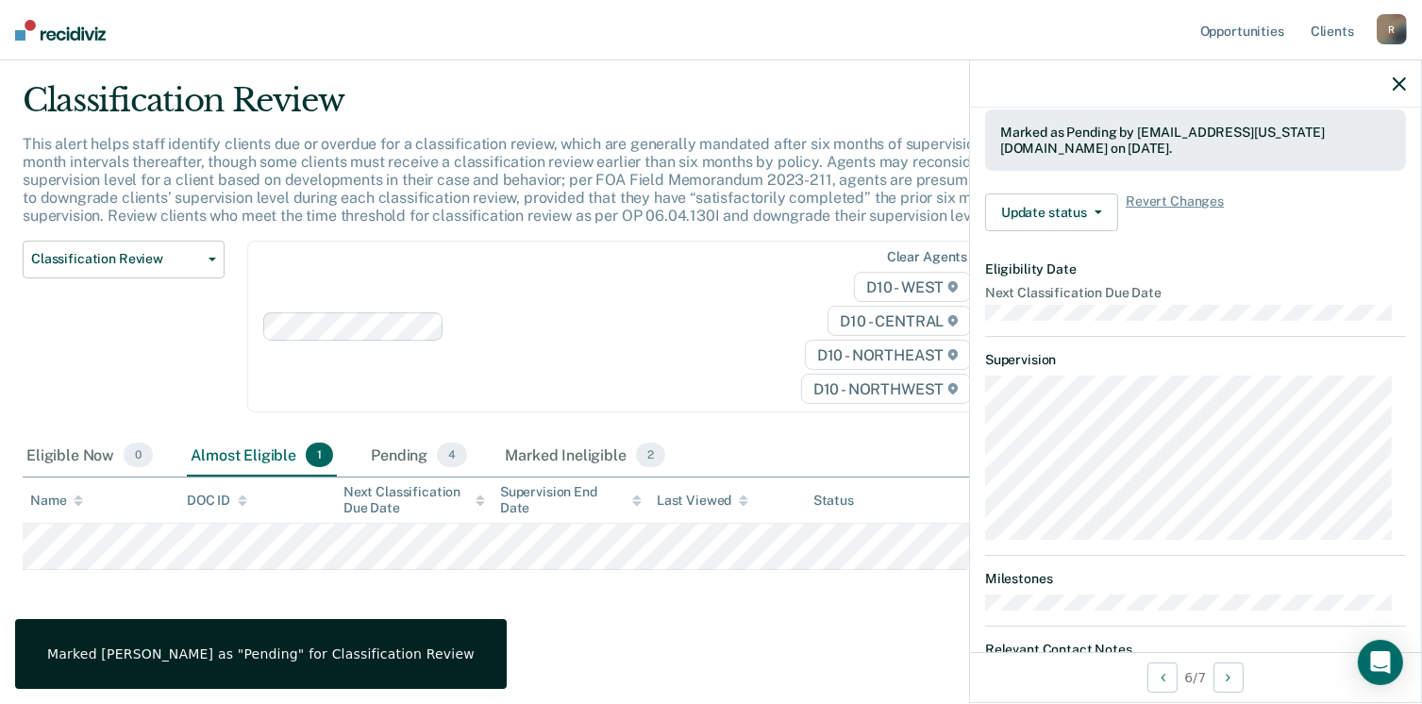
scroll to position [230, 0]
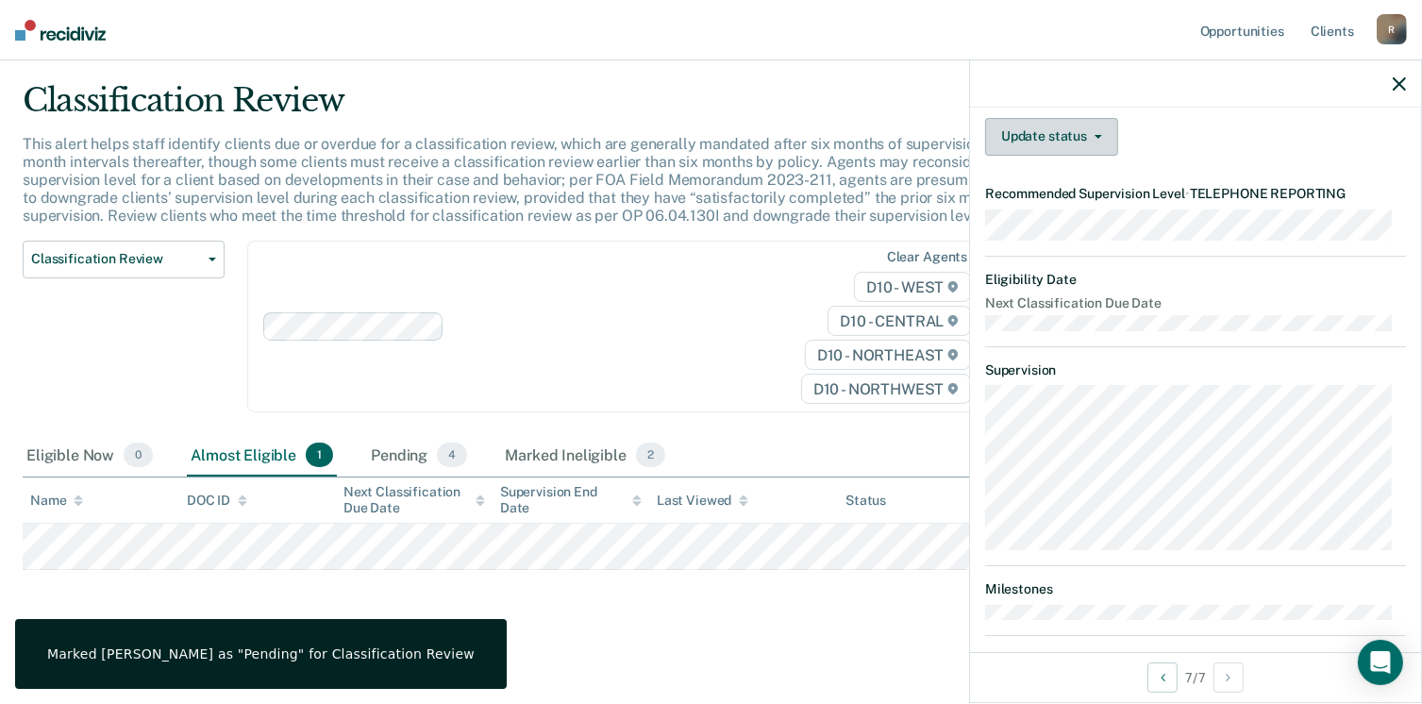
click at [1084, 156] on button "Update status" at bounding box center [1051, 137] width 133 height 38
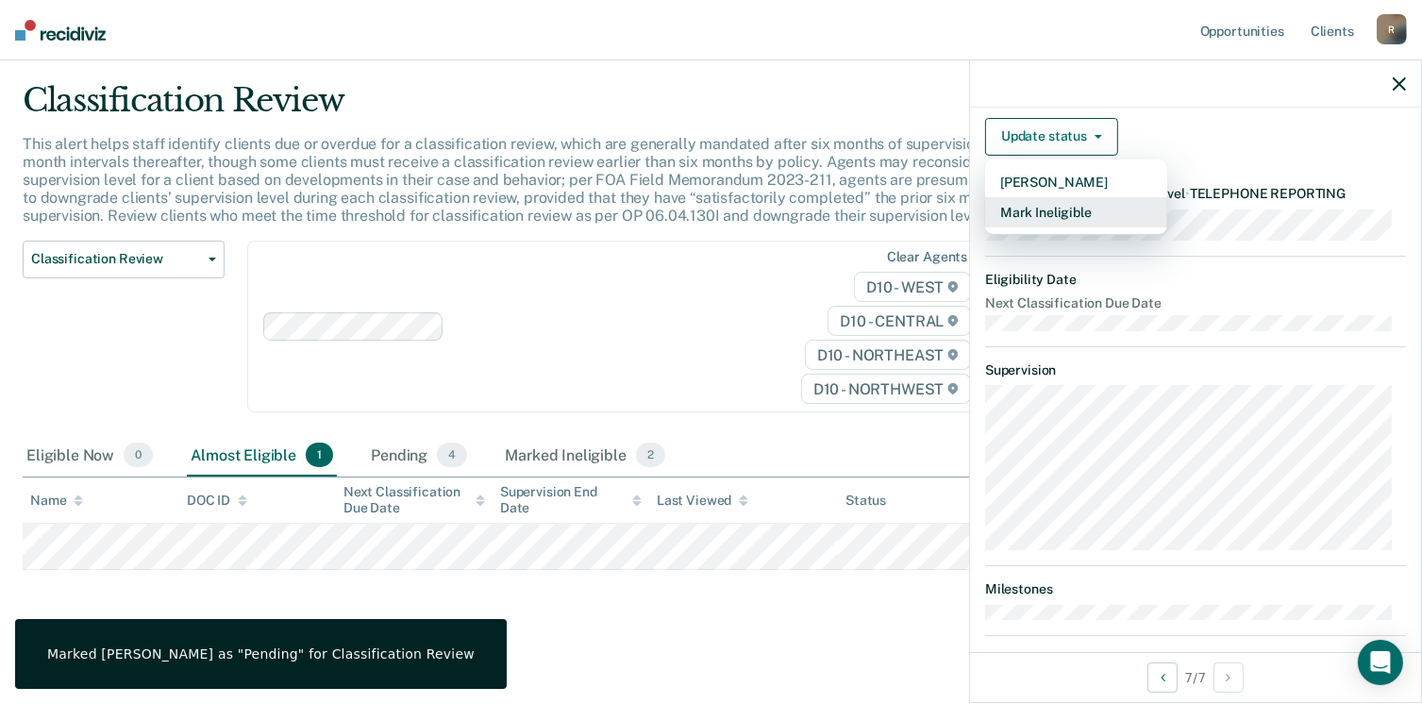
click at [1064, 225] on button "Mark Ineligible" at bounding box center [1076, 212] width 182 height 30
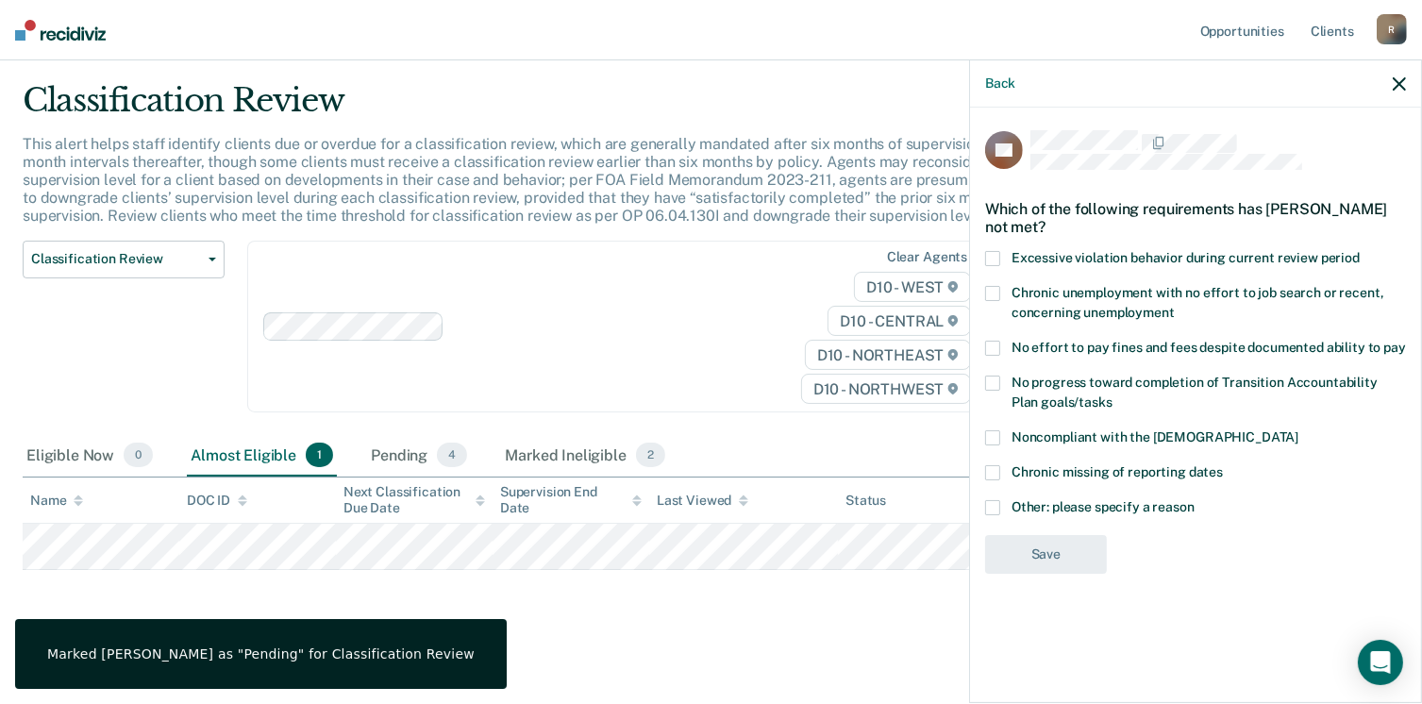
click at [989, 503] on span at bounding box center [992, 507] width 15 height 15
click at [1195, 500] on input "Other: please specify a reason" at bounding box center [1195, 500] width 0 height 0
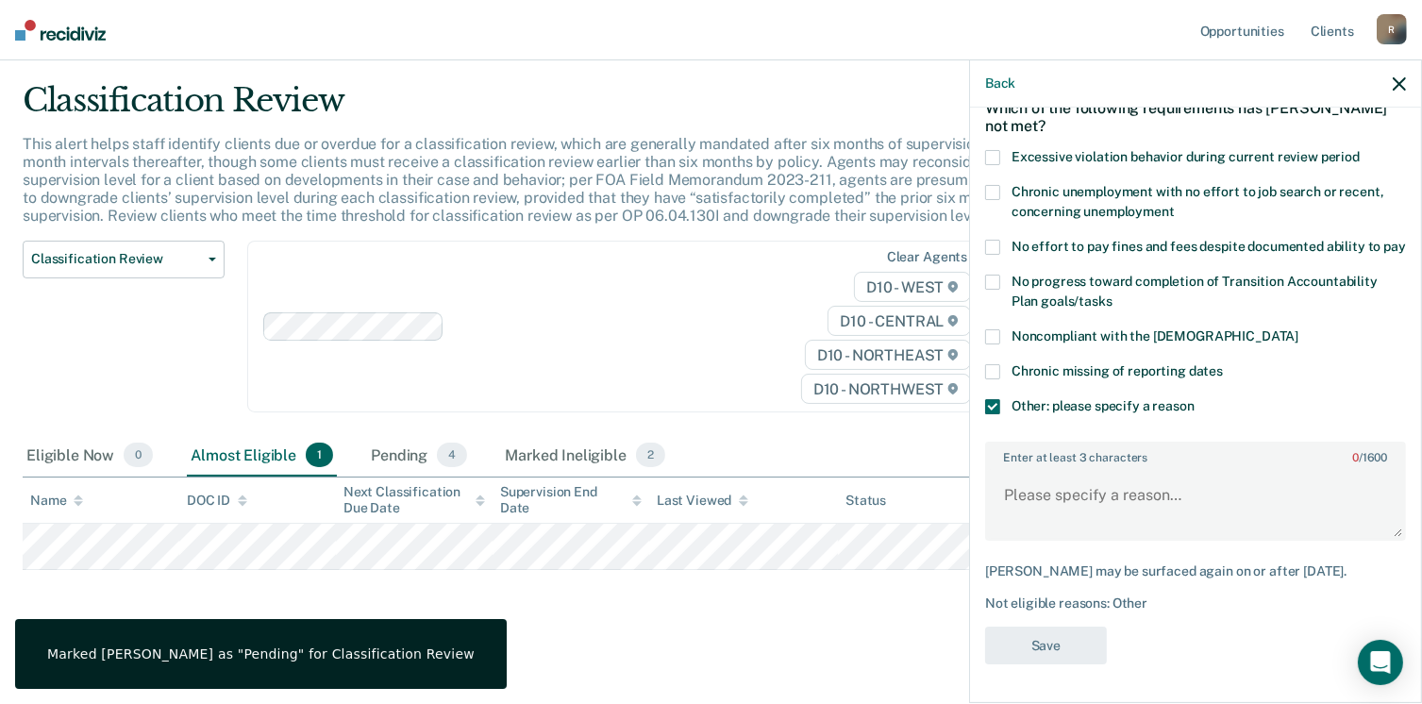
scroll to position [116, 0]
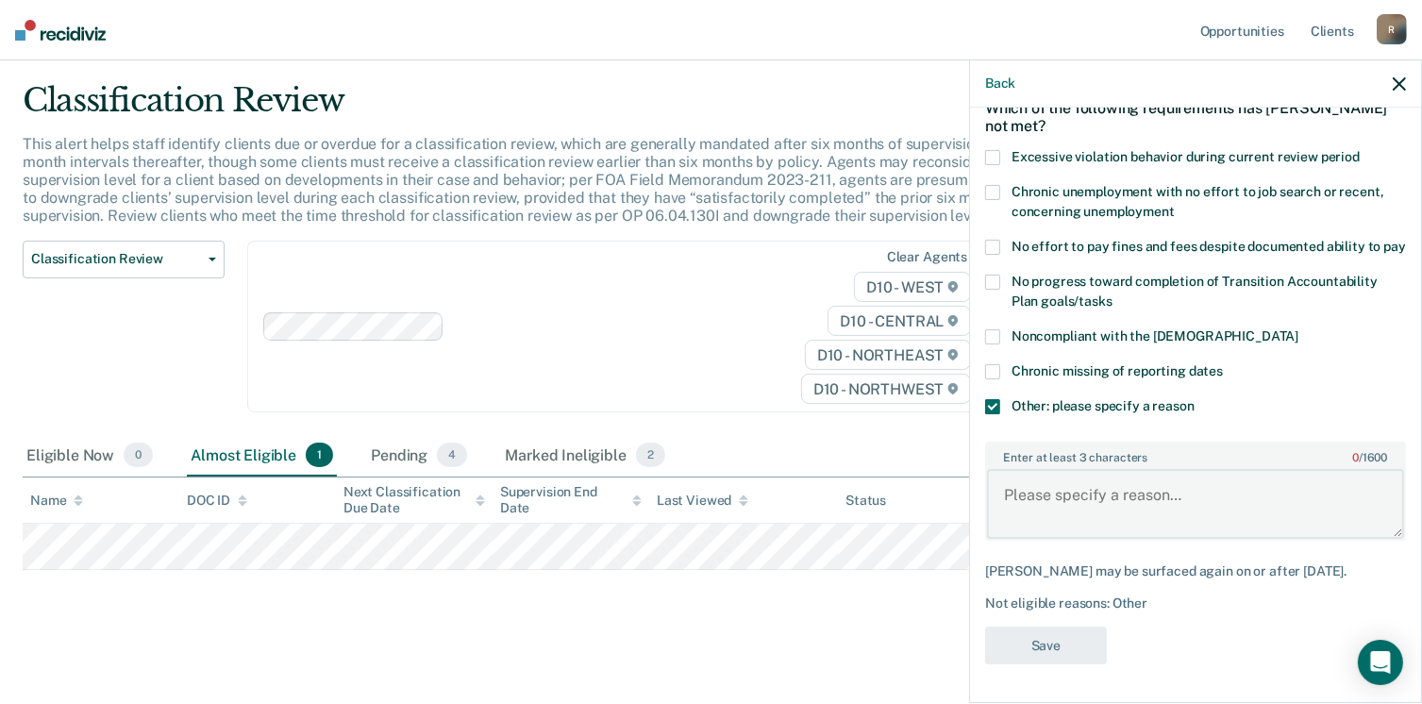
click at [1043, 508] on textarea "Enter at least 3 characters 0 / 1600" at bounding box center [1195, 504] width 417 height 70
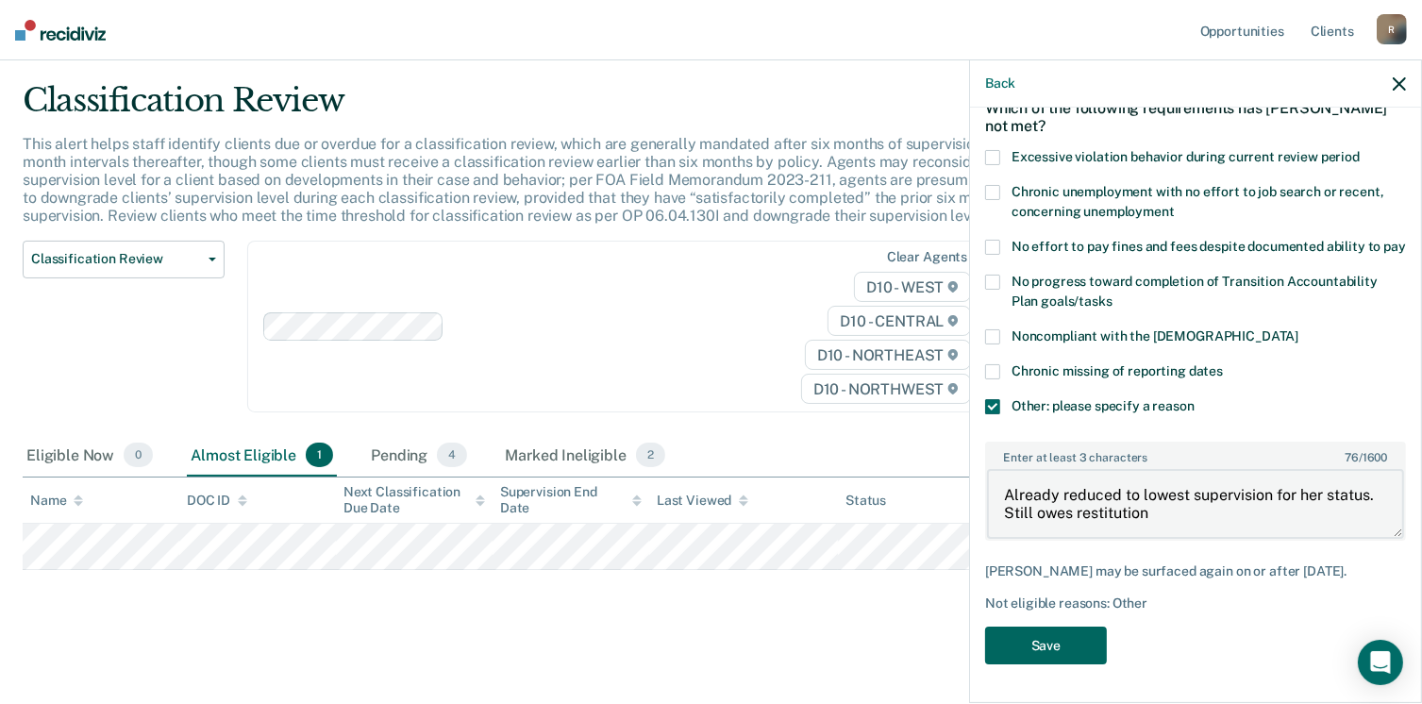
type textarea "Already reduced to lowest supervision for her status. Still owes restitution"
click at [1053, 658] on button "Save" at bounding box center [1046, 646] width 122 height 39
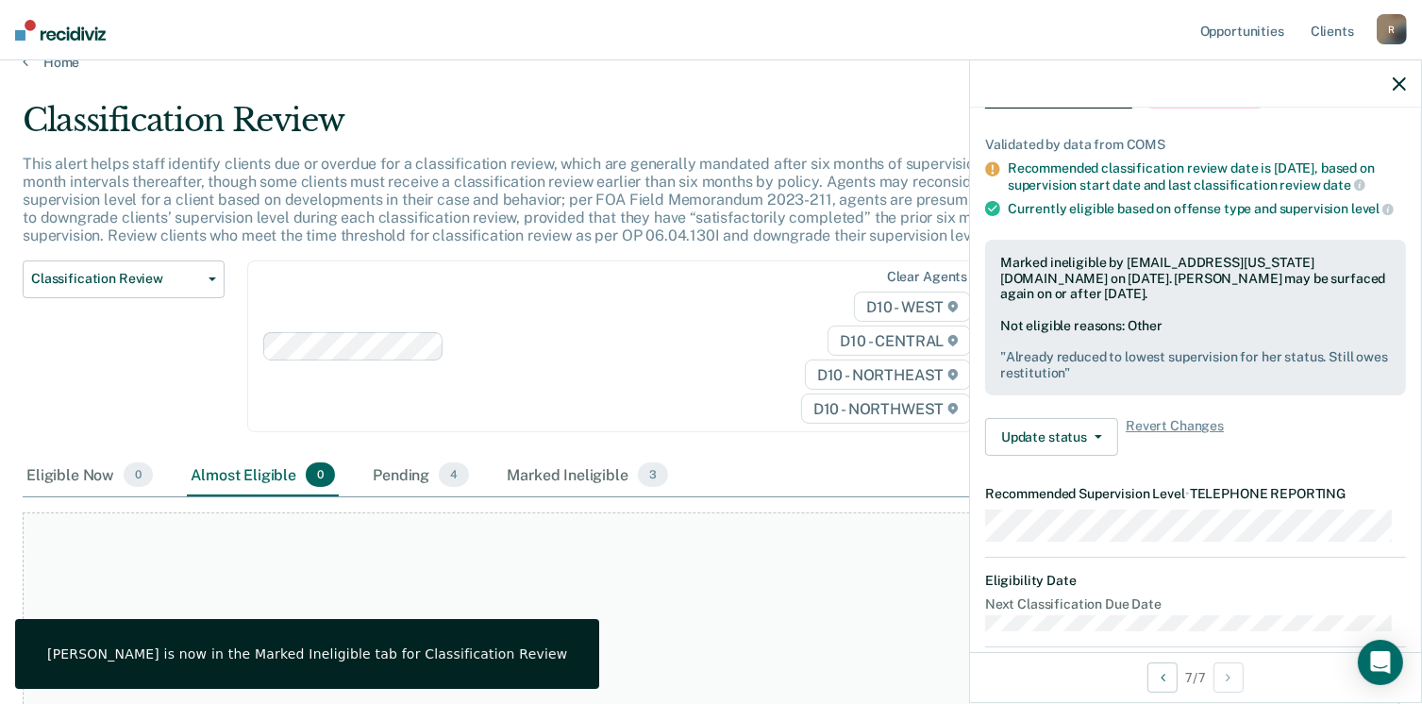
scroll to position [0, 0]
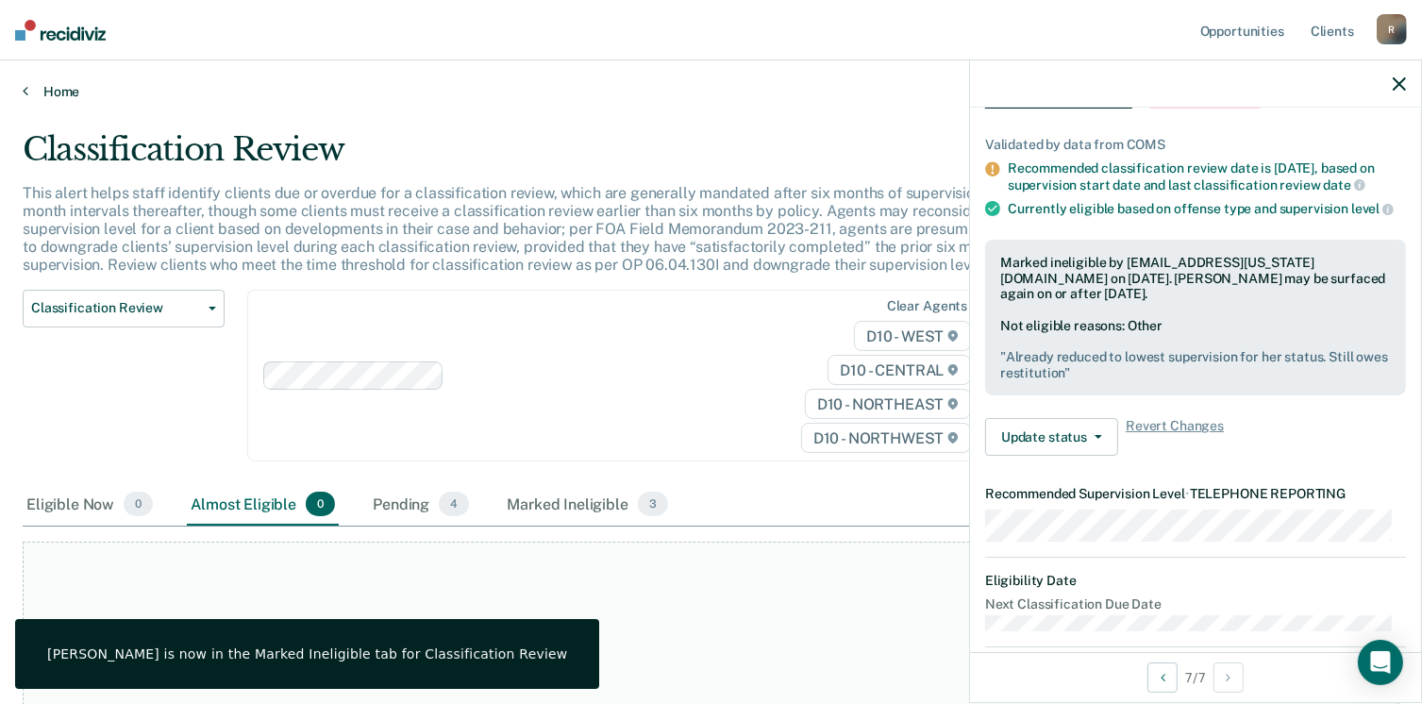
click at [60, 95] on link "Home" at bounding box center [711, 91] width 1377 height 17
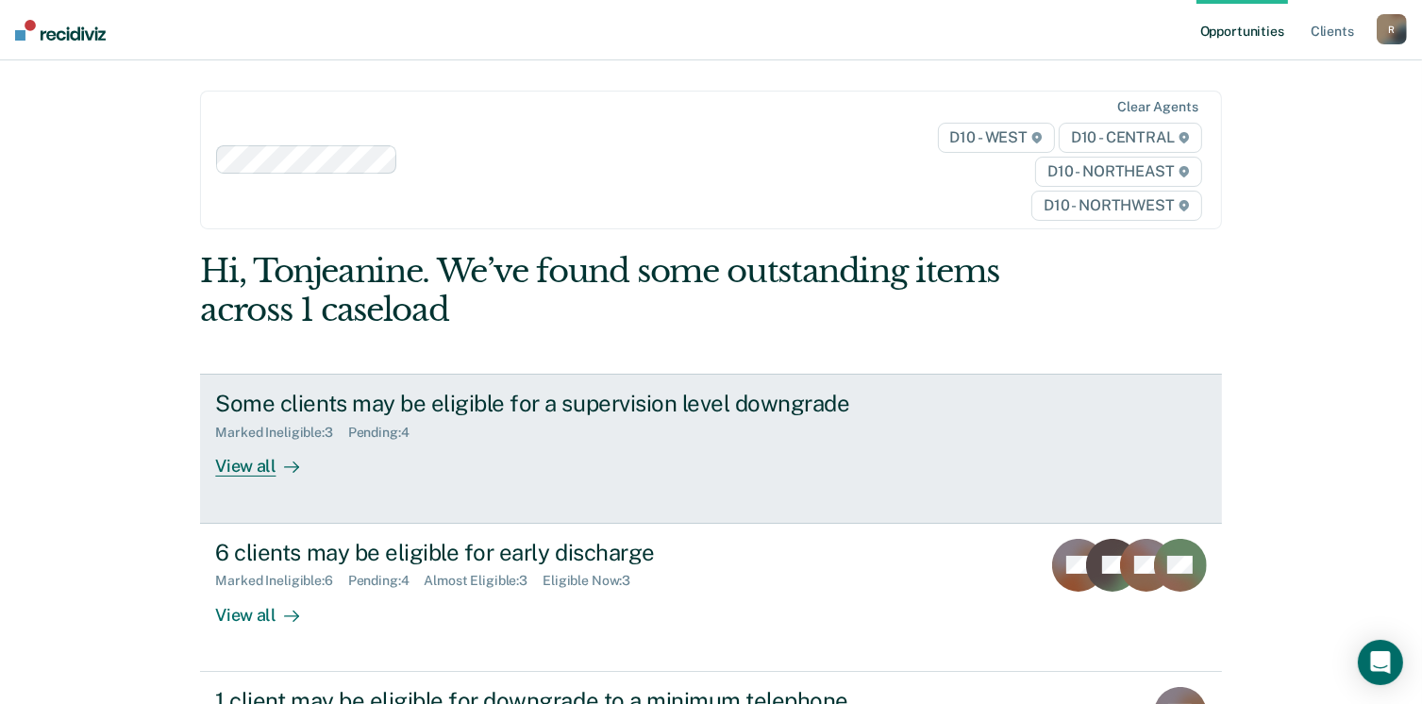
scroll to position [94, 0]
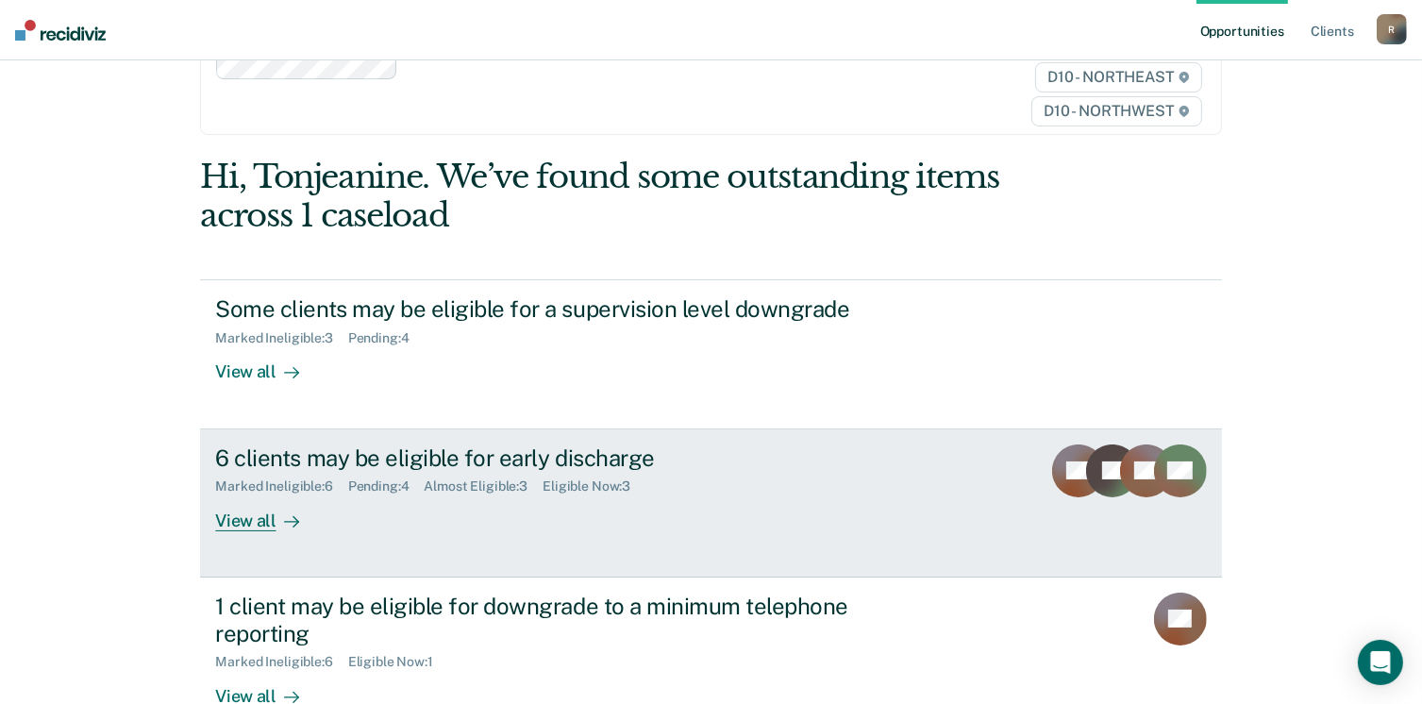
click at [244, 520] on div "View all" at bounding box center [268, 513] width 106 height 37
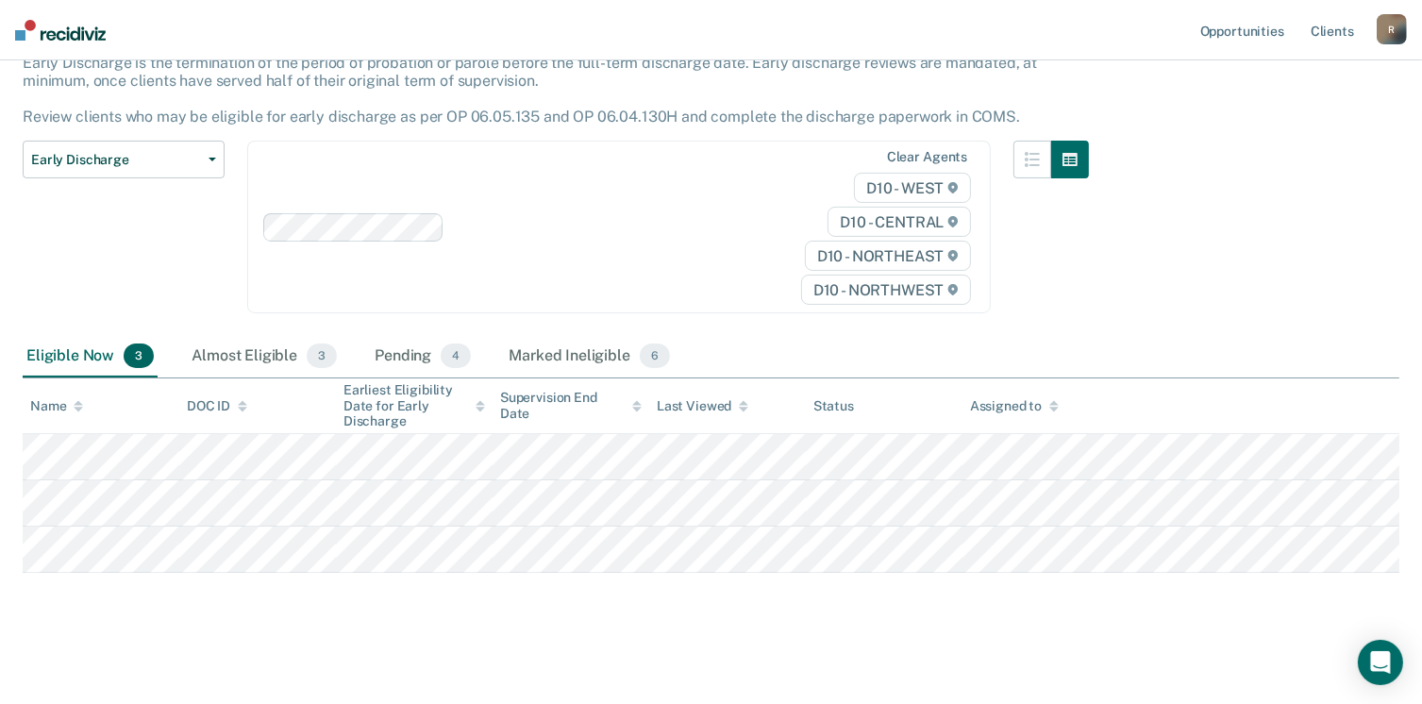
scroll to position [132, 0]
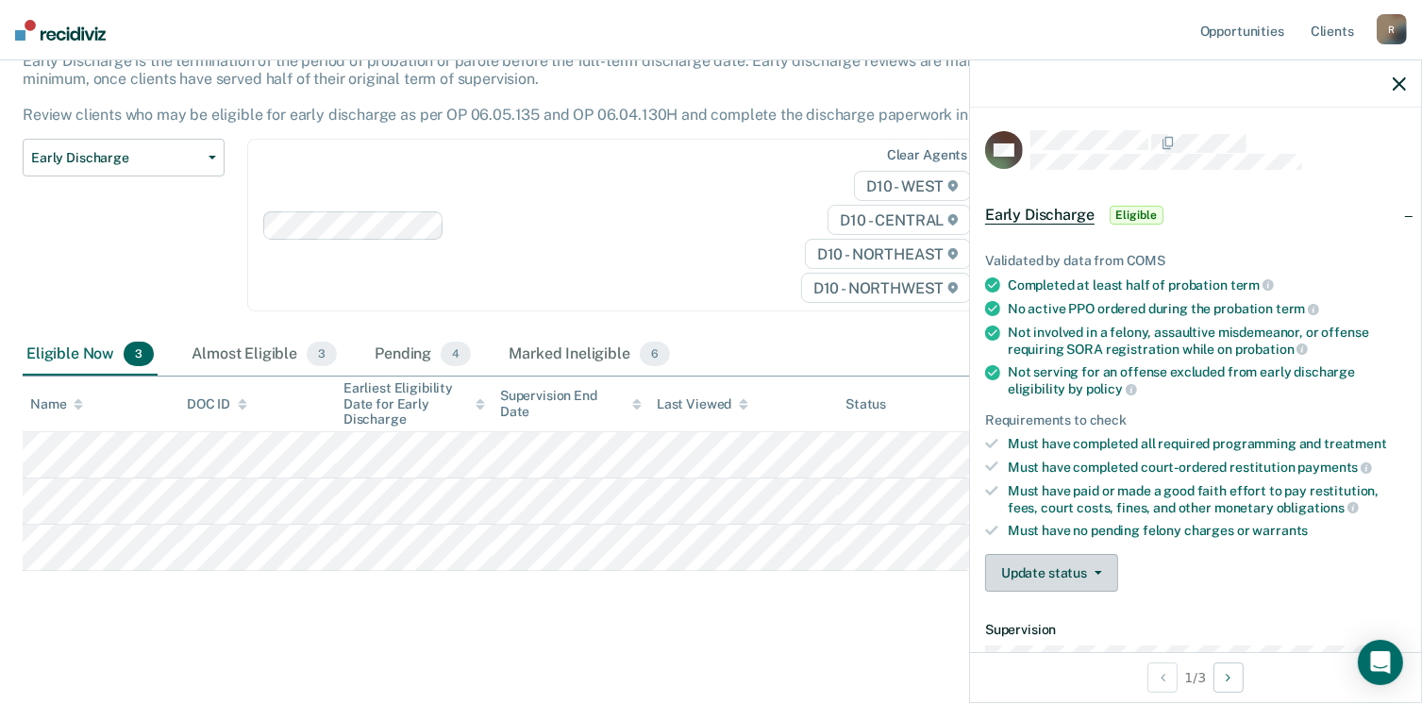
click at [1091, 563] on button "Update status" at bounding box center [1051, 573] width 133 height 38
click at [1072, 608] on button "[PERSON_NAME]" at bounding box center [1076, 618] width 182 height 30
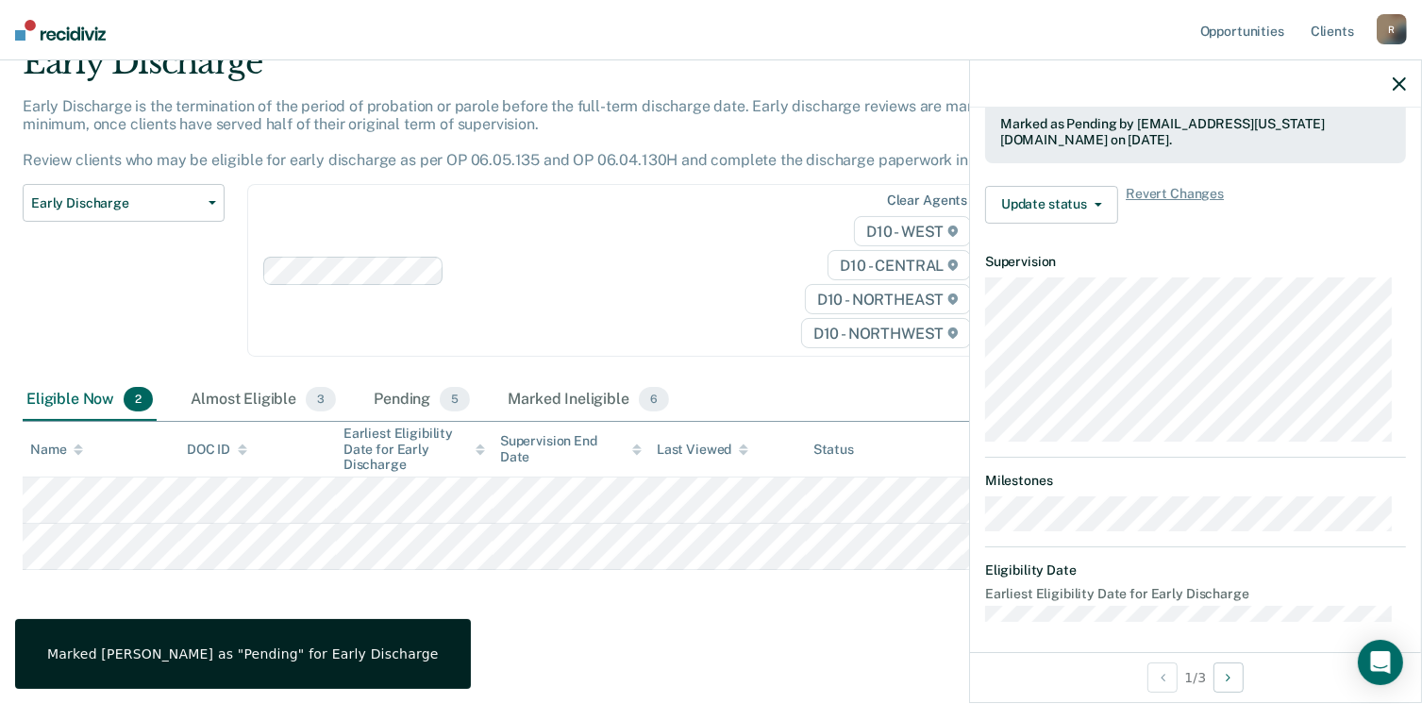
scroll to position [348, 0]
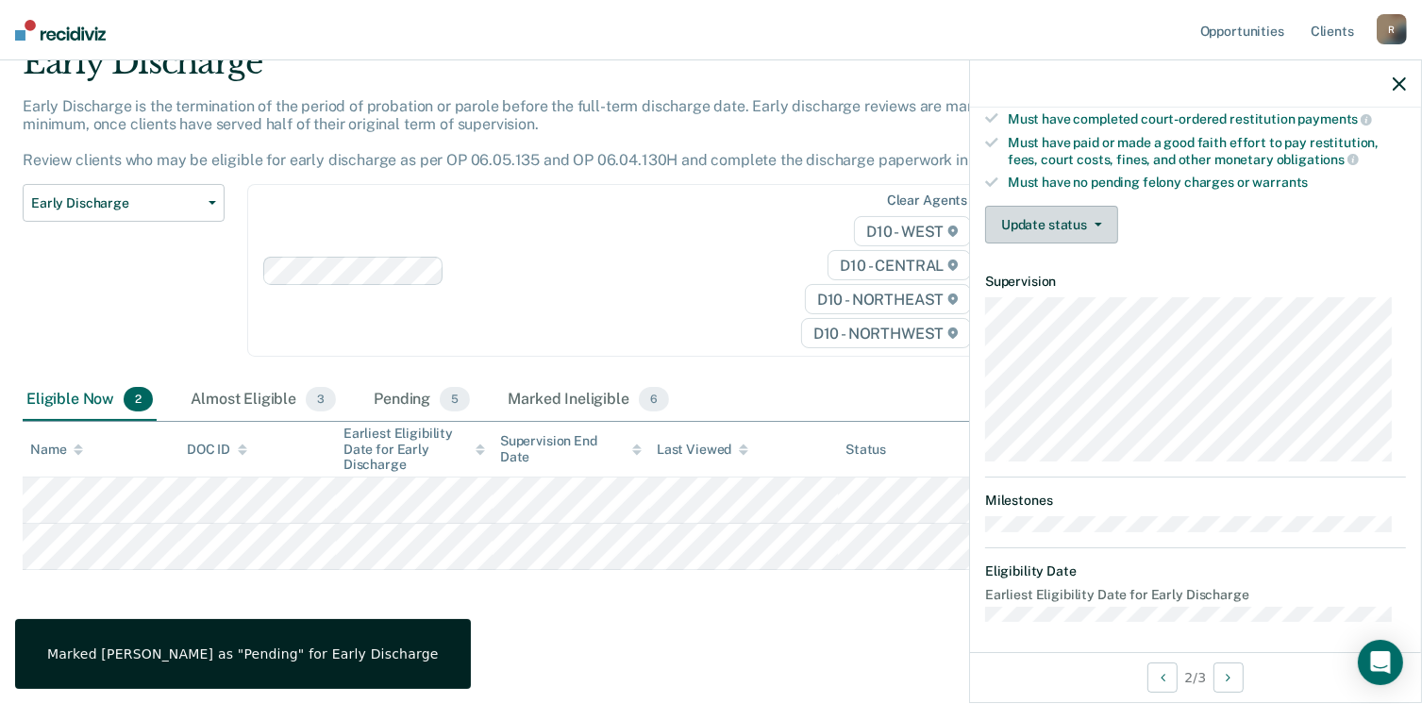
click at [1104, 216] on button "Update status" at bounding box center [1051, 225] width 133 height 38
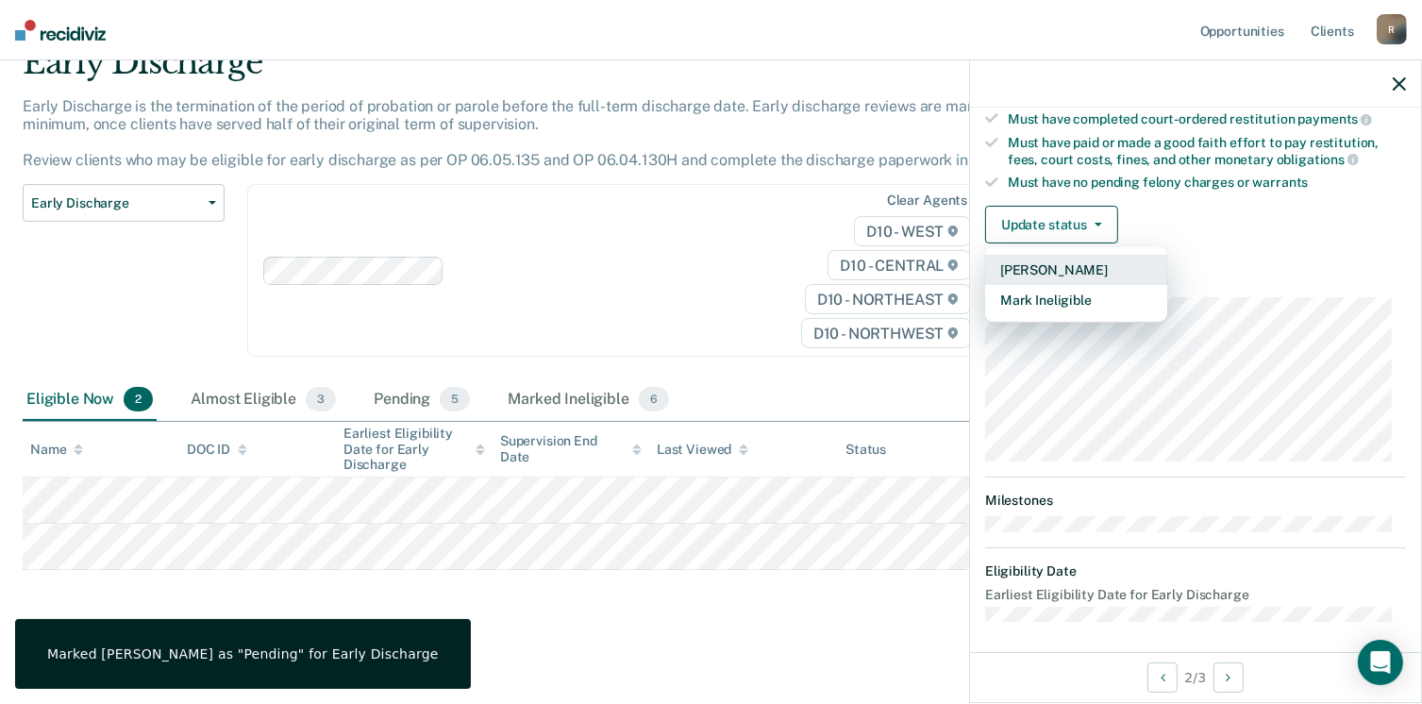
click at [1064, 258] on button "[PERSON_NAME]" at bounding box center [1076, 270] width 182 height 30
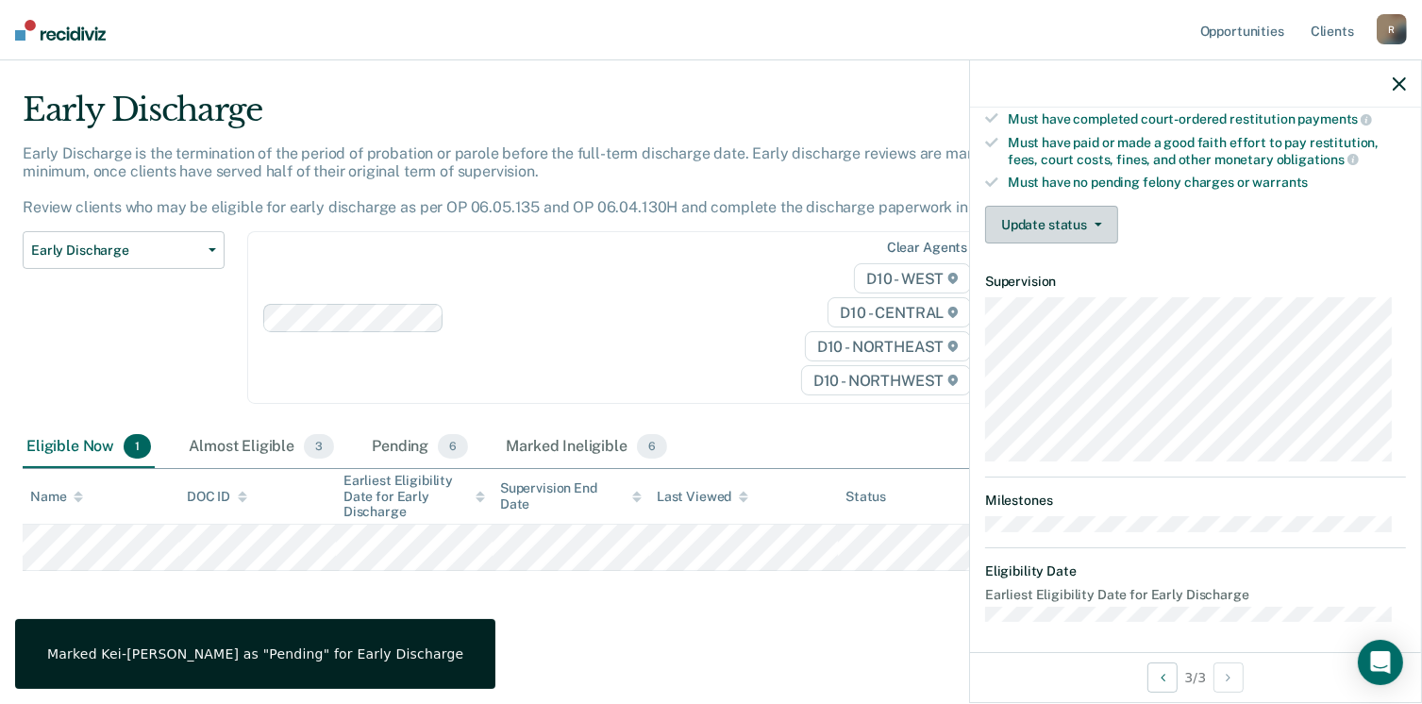
click at [1088, 208] on button "Update status" at bounding box center [1051, 225] width 133 height 38
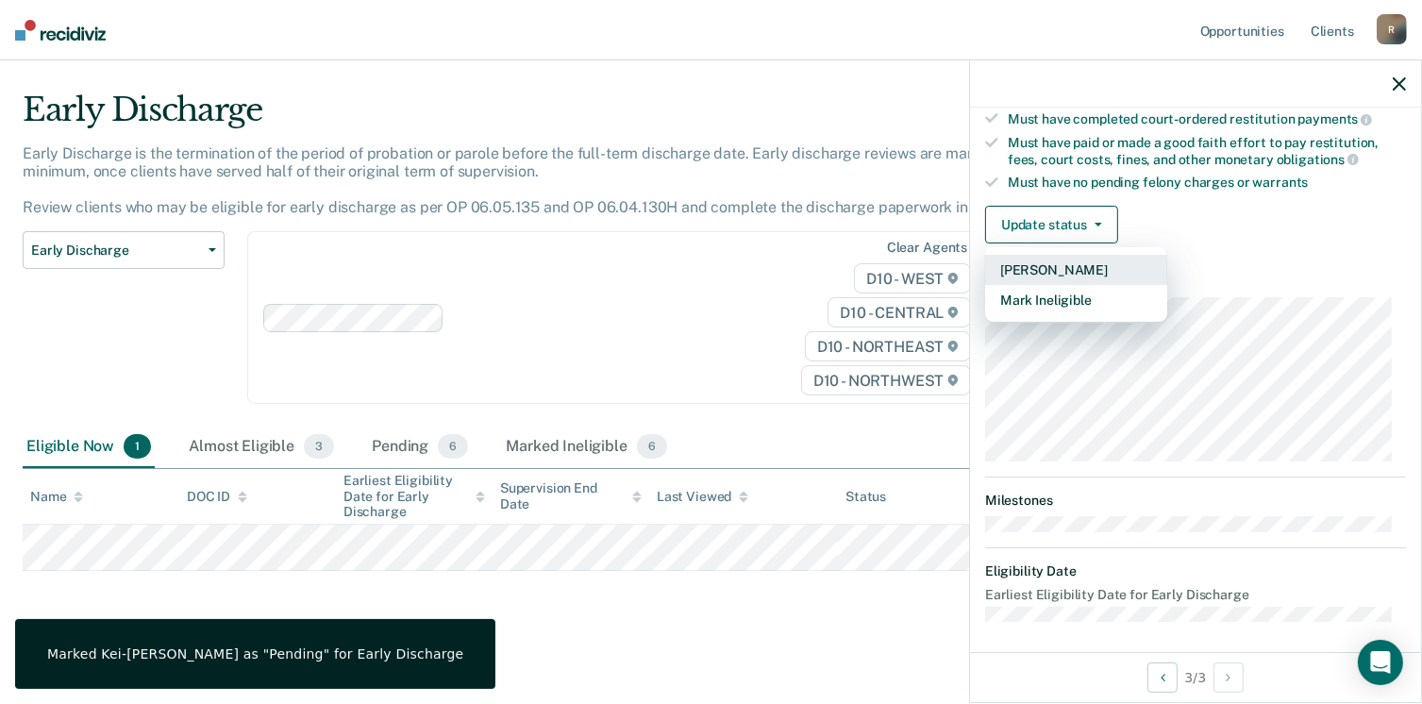
click at [1078, 258] on button "[PERSON_NAME]" at bounding box center [1076, 270] width 182 height 30
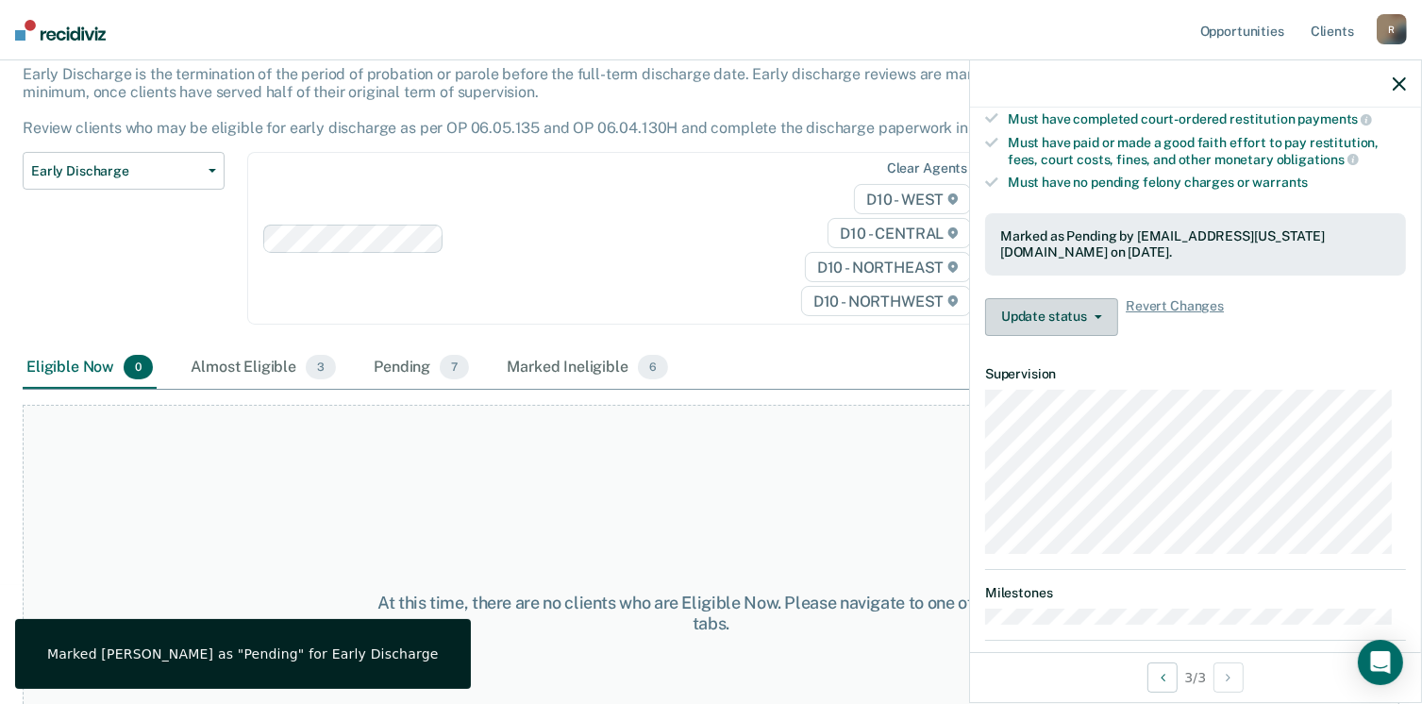
scroll to position [0, 0]
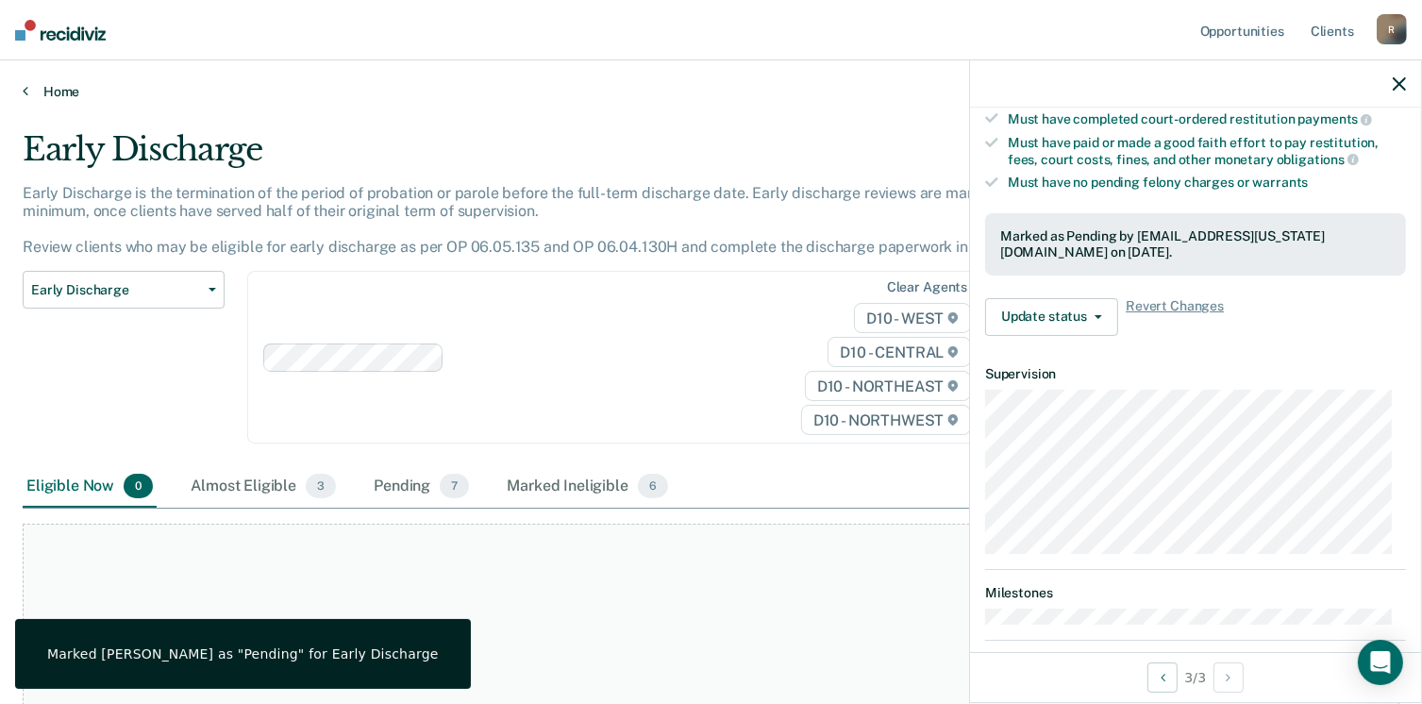
click at [59, 92] on link "Home" at bounding box center [711, 91] width 1377 height 17
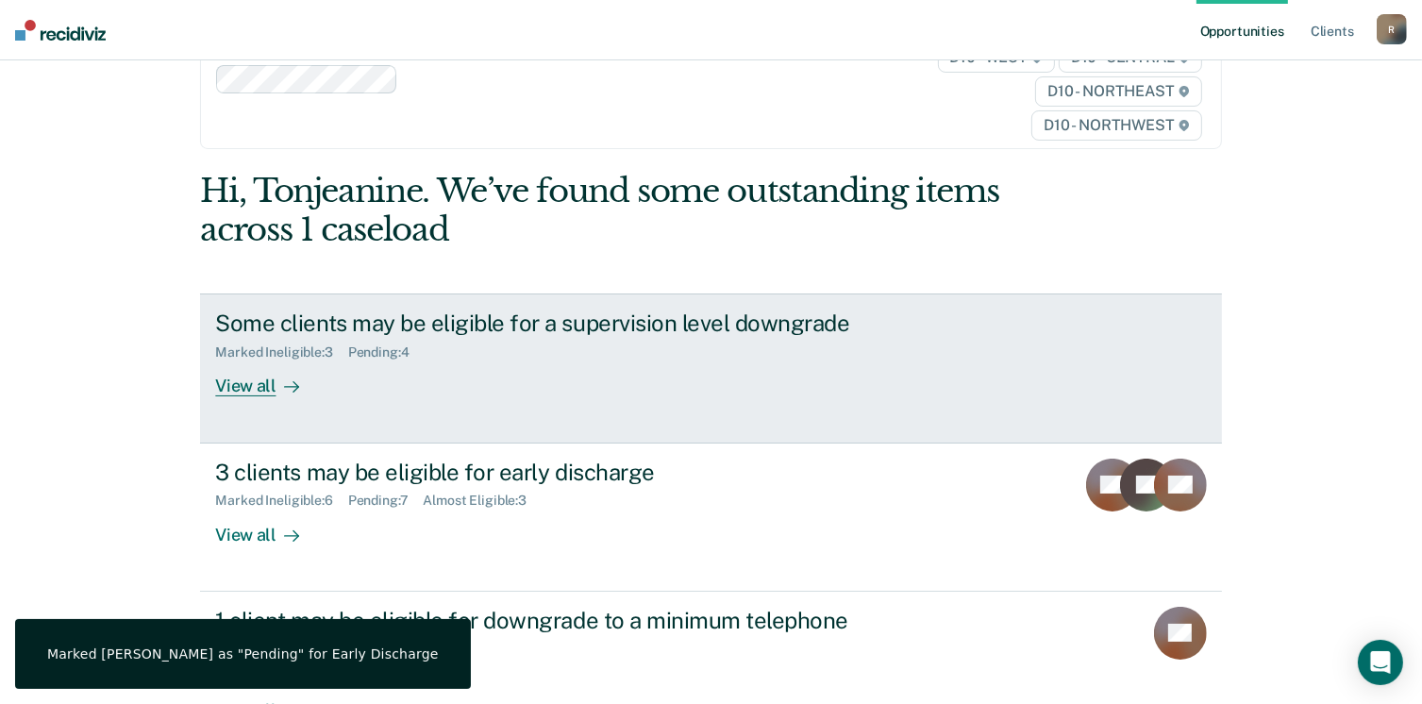
scroll to position [257, 0]
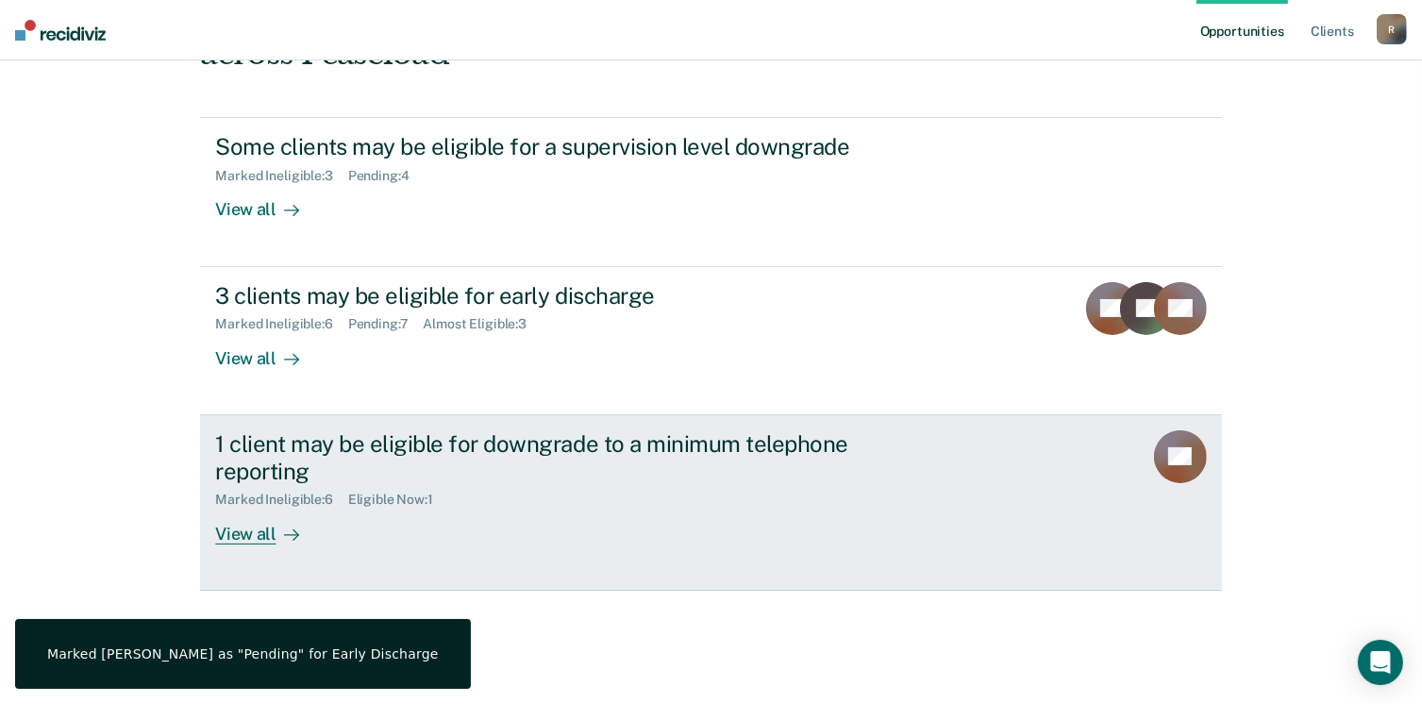
click at [242, 534] on div "View all" at bounding box center [268, 526] width 106 height 37
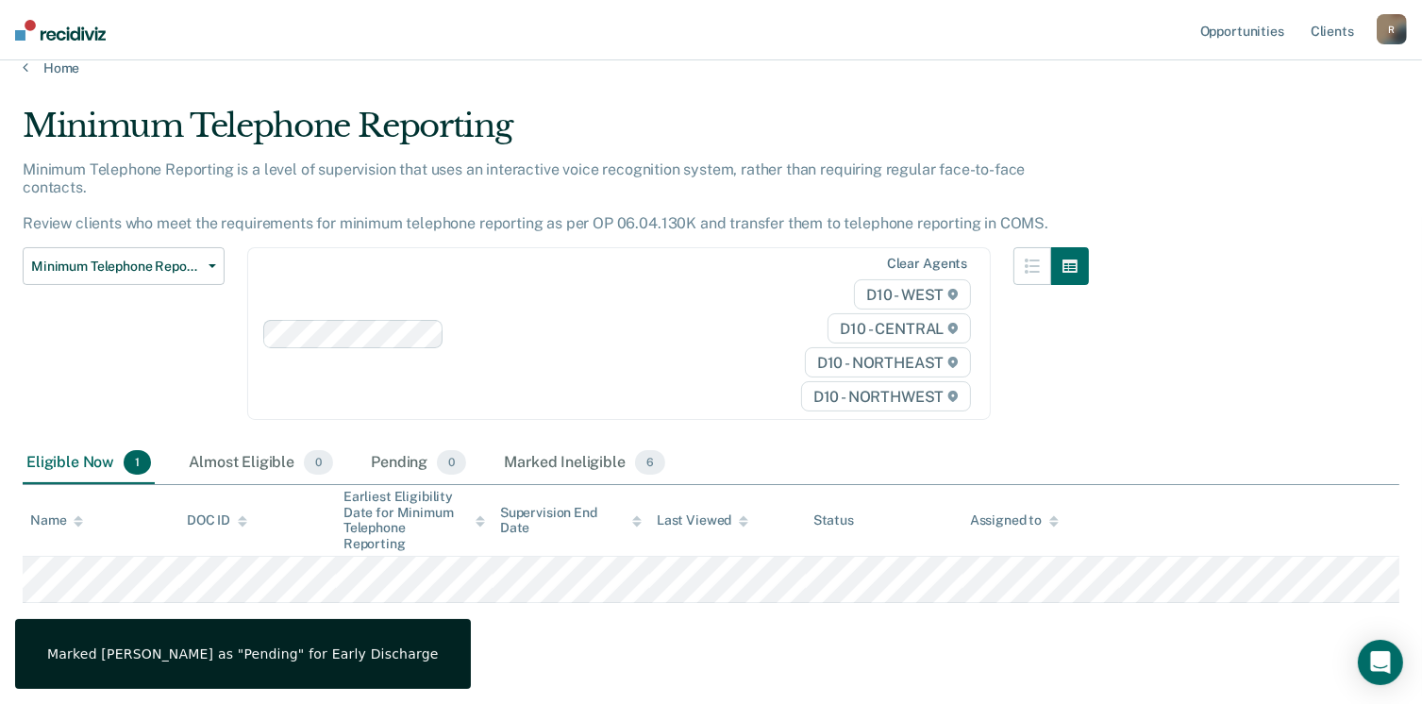
scroll to position [38, 0]
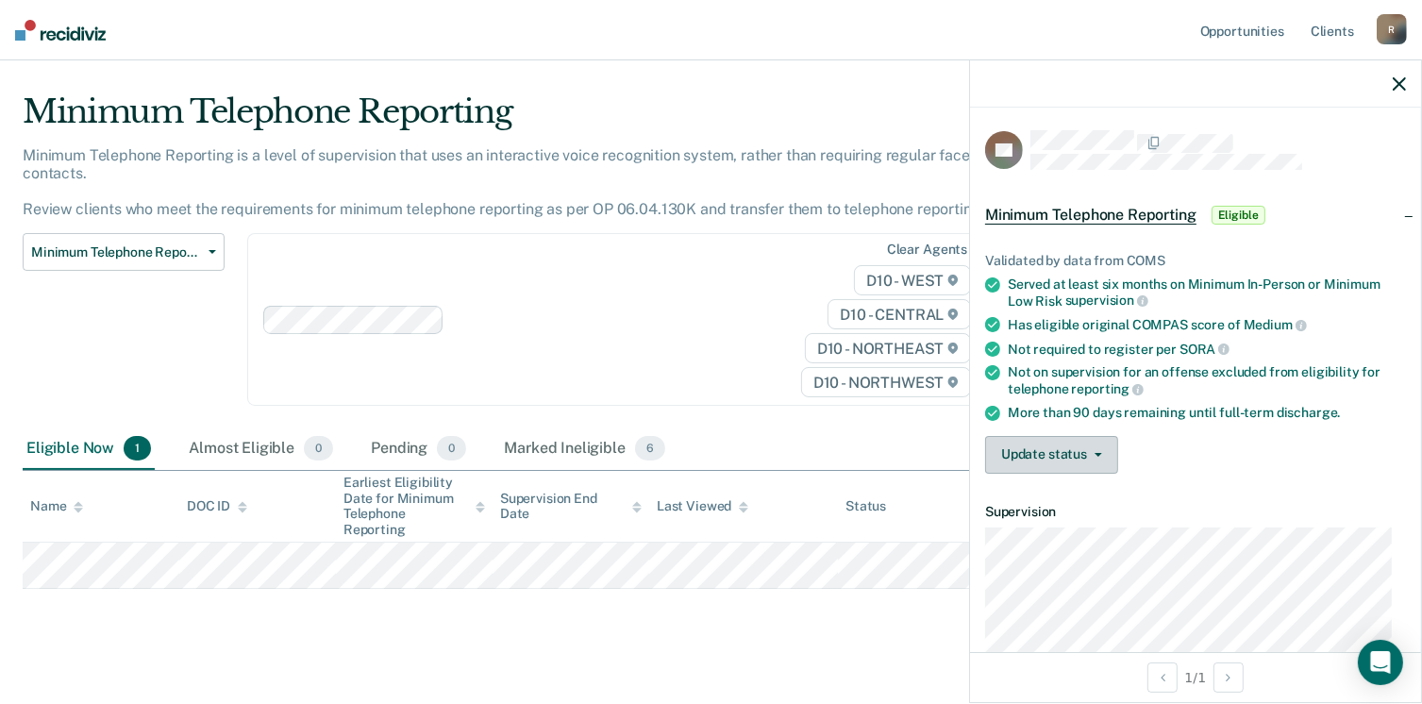
click at [1083, 462] on button "Update status" at bounding box center [1051, 455] width 133 height 38
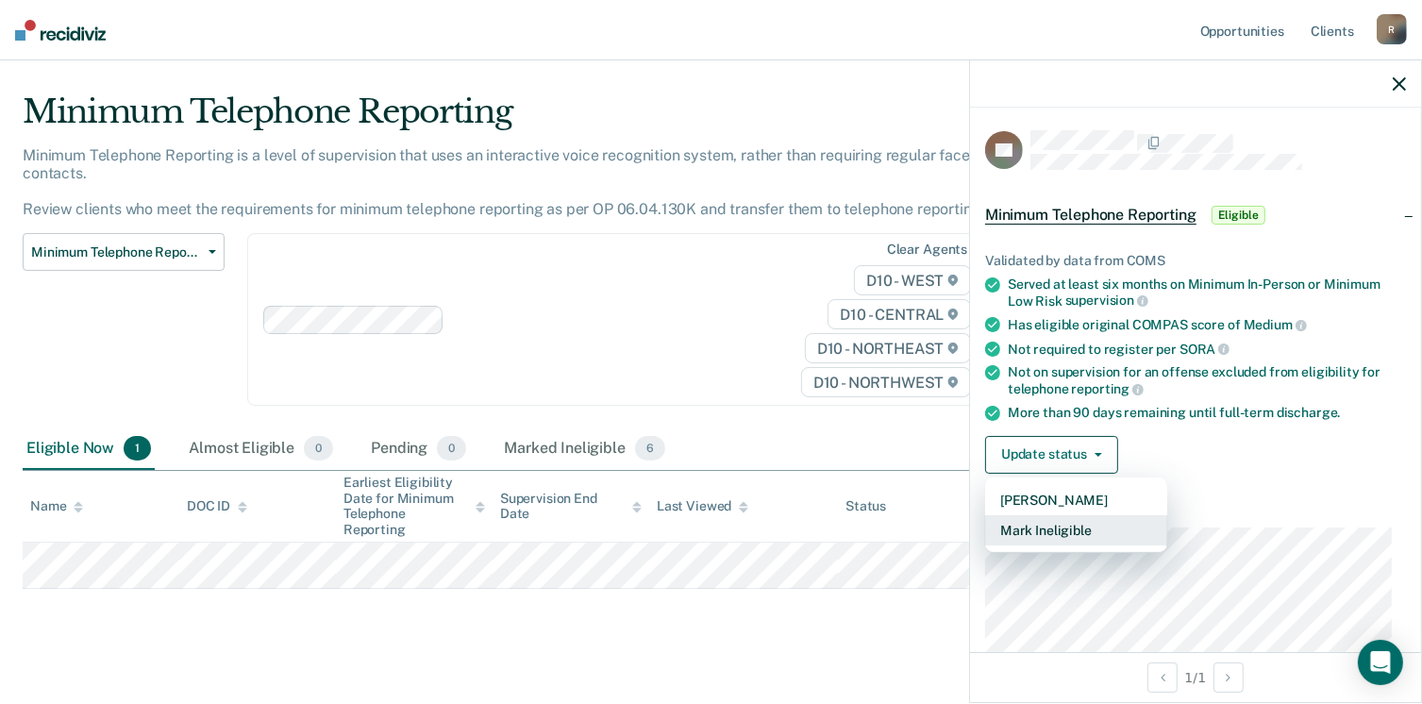
click at [1064, 529] on button "Mark Ineligible" at bounding box center [1076, 530] width 182 height 30
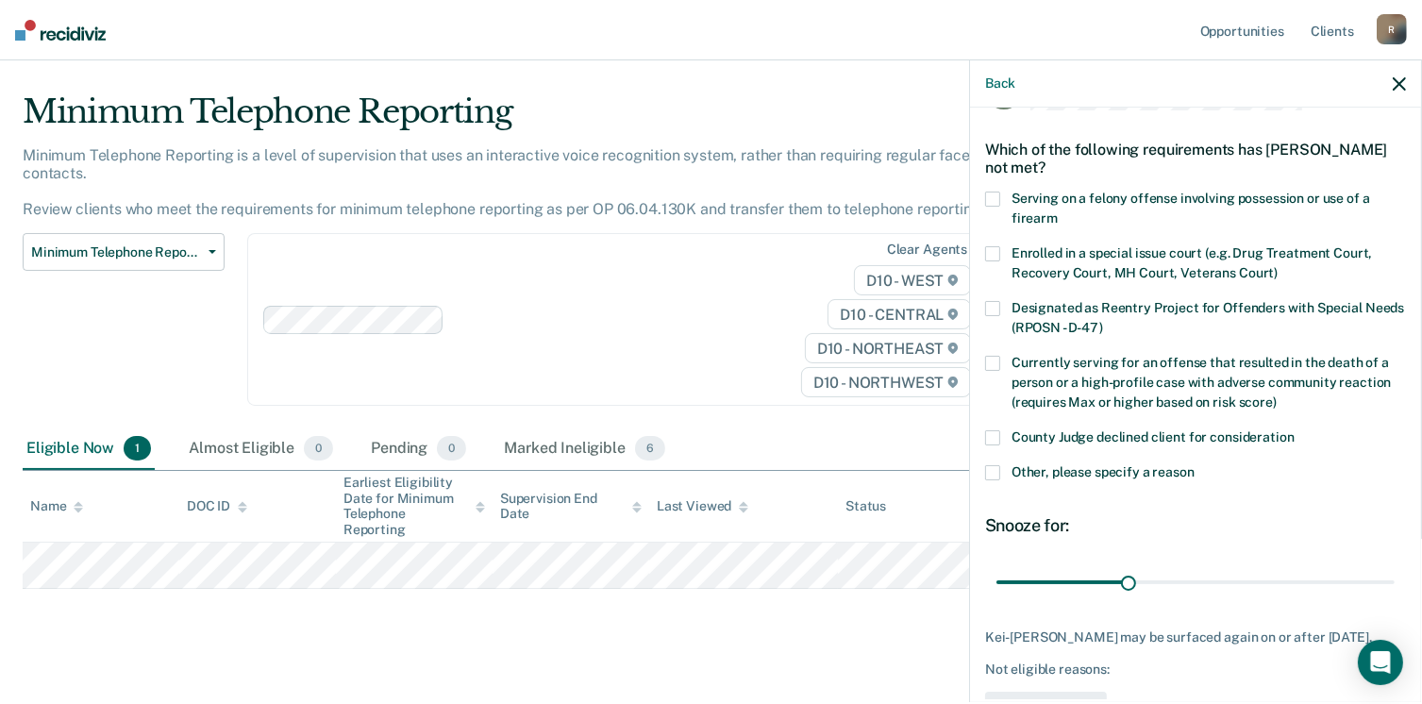
scroll to position [122, 0]
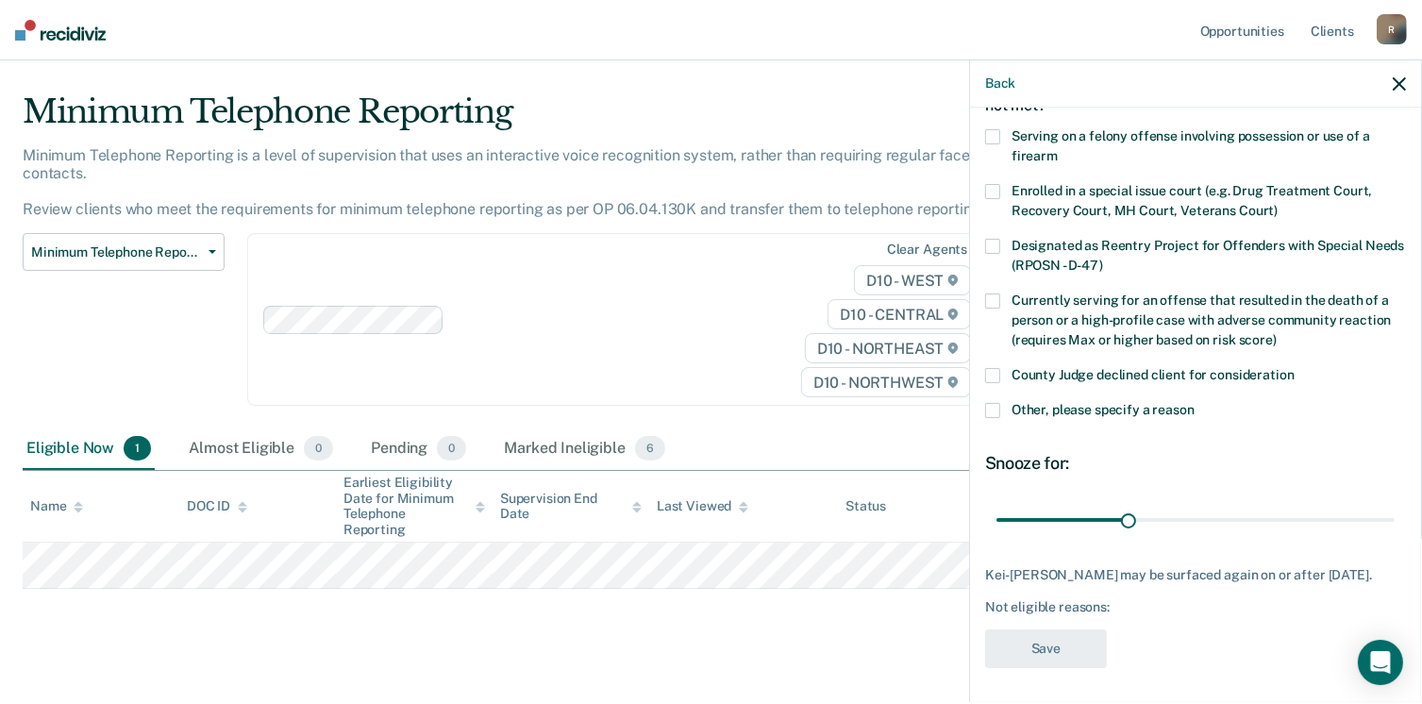
click at [990, 411] on span at bounding box center [992, 410] width 15 height 15
click at [1195, 403] on input "Other, please specify a reason" at bounding box center [1195, 403] width 0 height 0
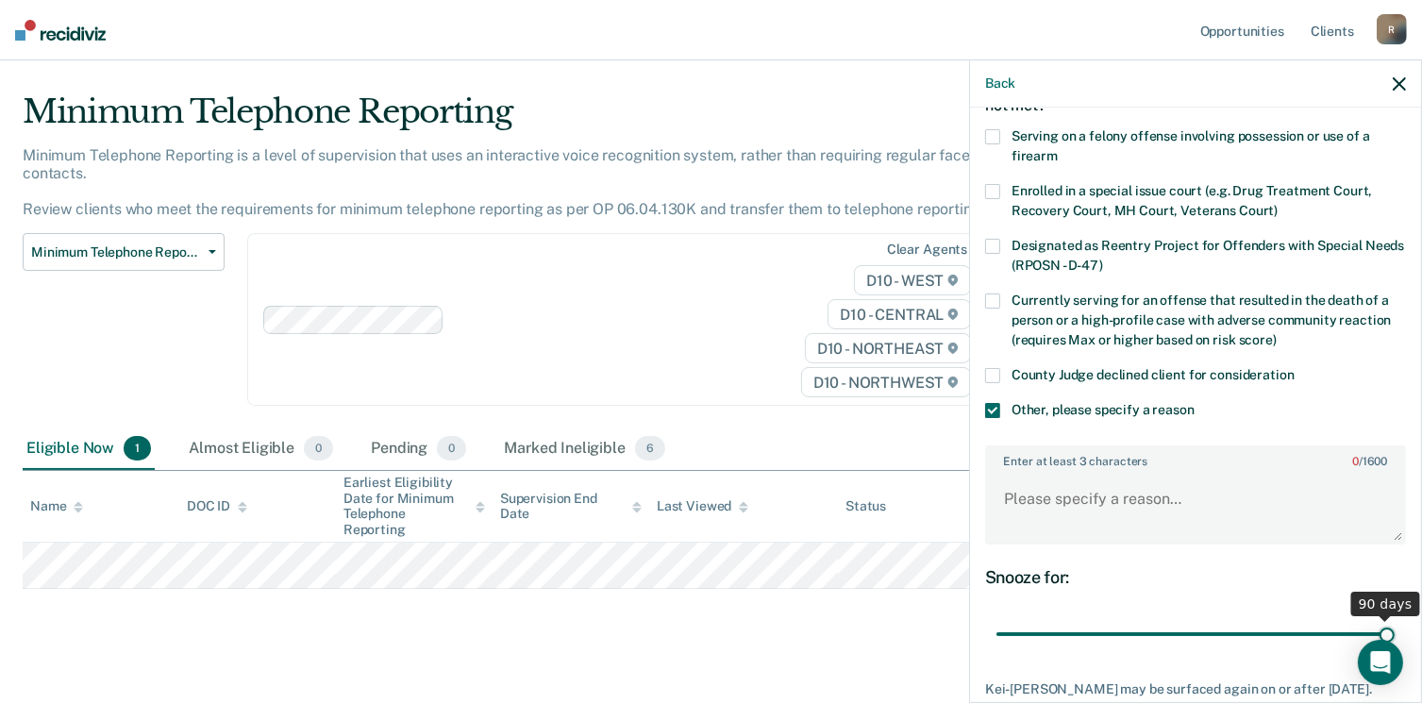
drag, startPoint x: 1123, startPoint y: 628, endPoint x: 1400, endPoint y: 631, distance: 276.6
type input "90"
click at [1395, 631] on input "range" at bounding box center [1196, 634] width 398 height 33
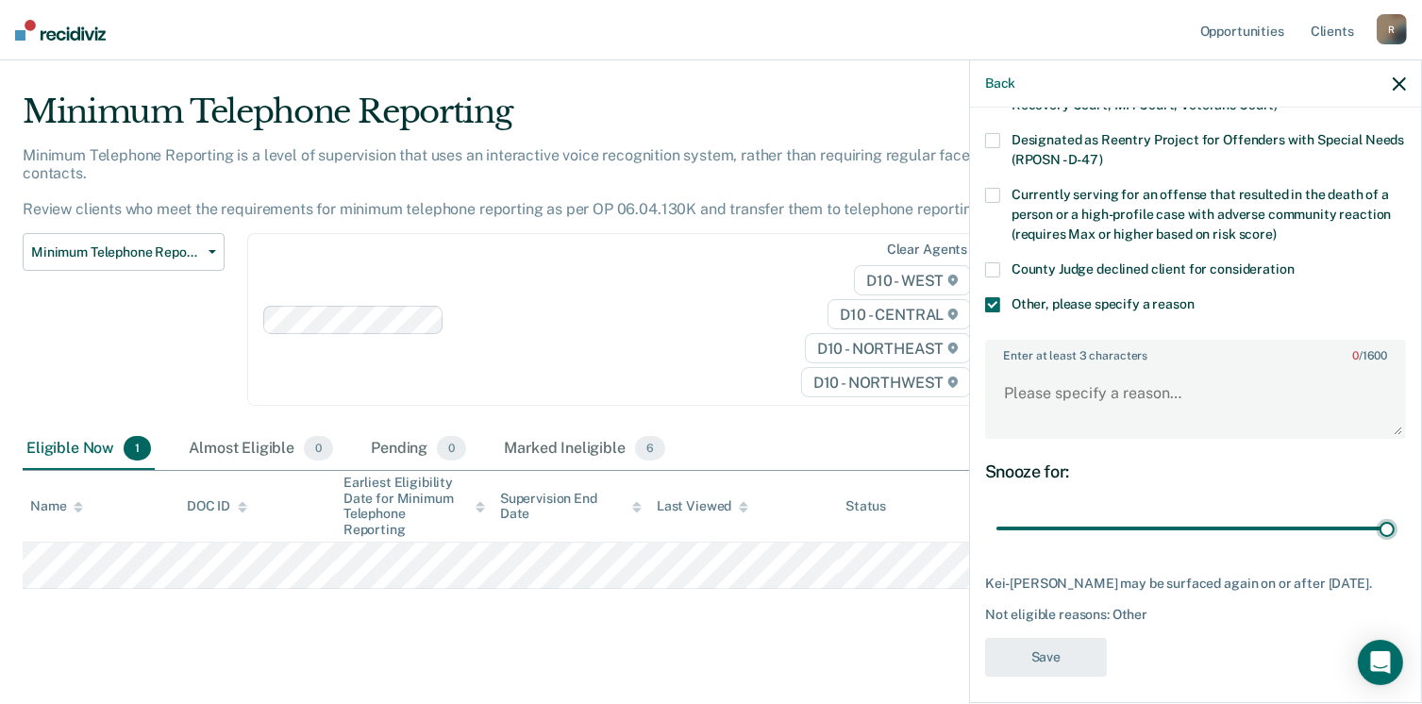
scroll to position [234, 0]
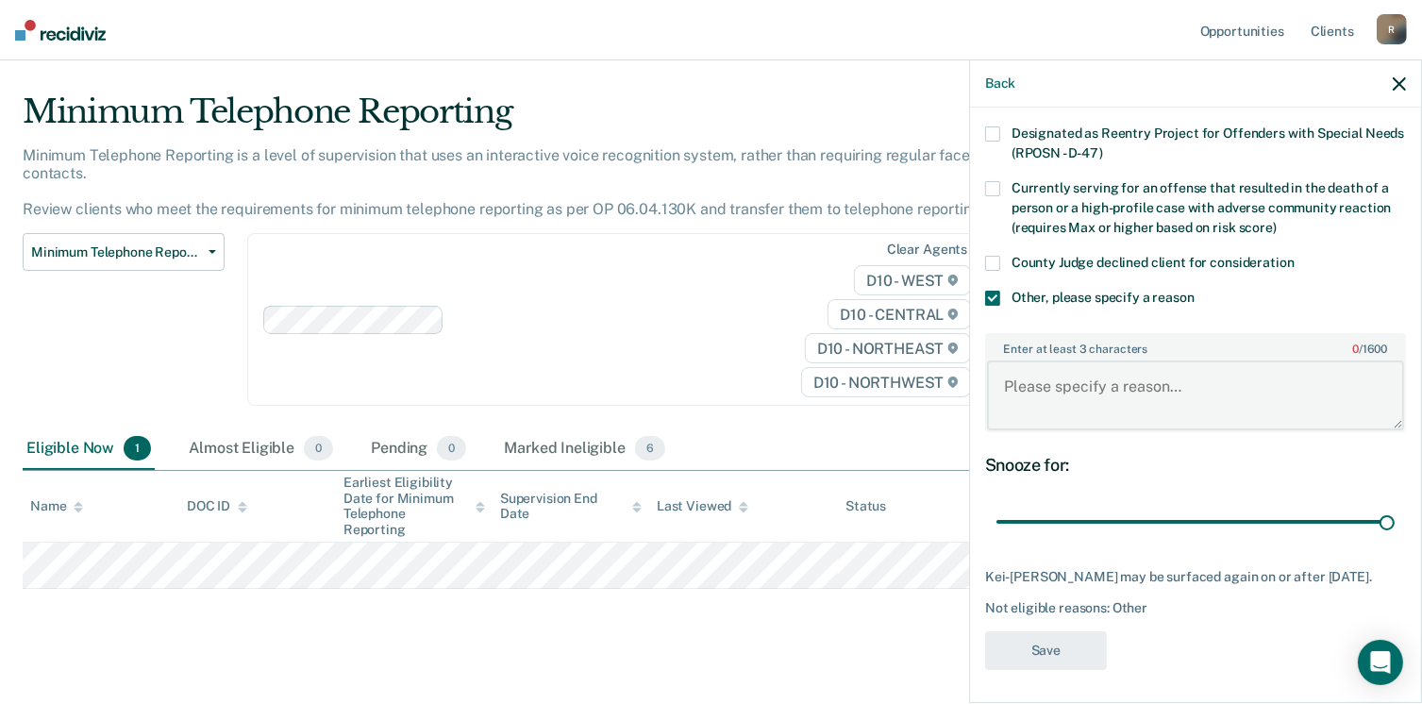
click at [1044, 409] on textarea "Enter at least 3 characters 0 / 1600" at bounding box center [1195, 396] width 417 height 70
type textarea "Plan to pursue early discharge"
click at [1034, 646] on button "Save" at bounding box center [1046, 650] width 122 height 39
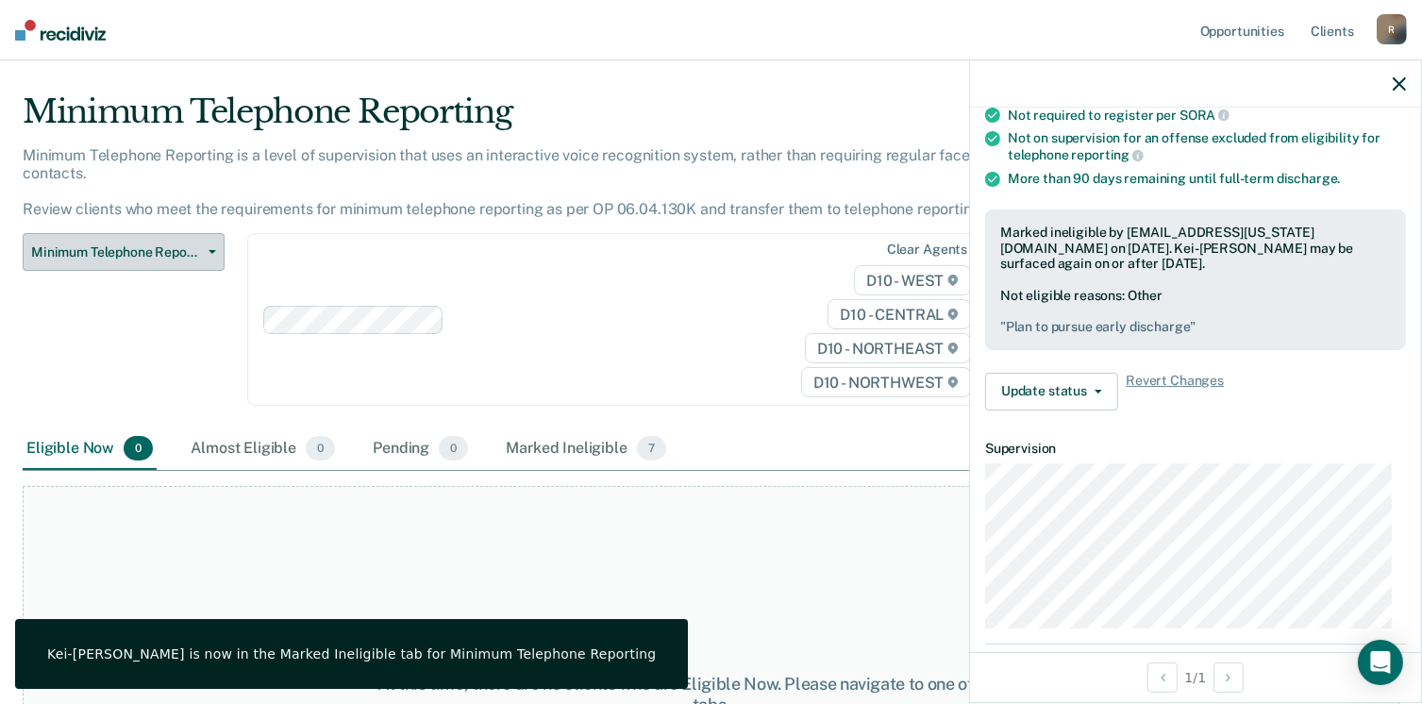
scroll to position [0, 0]
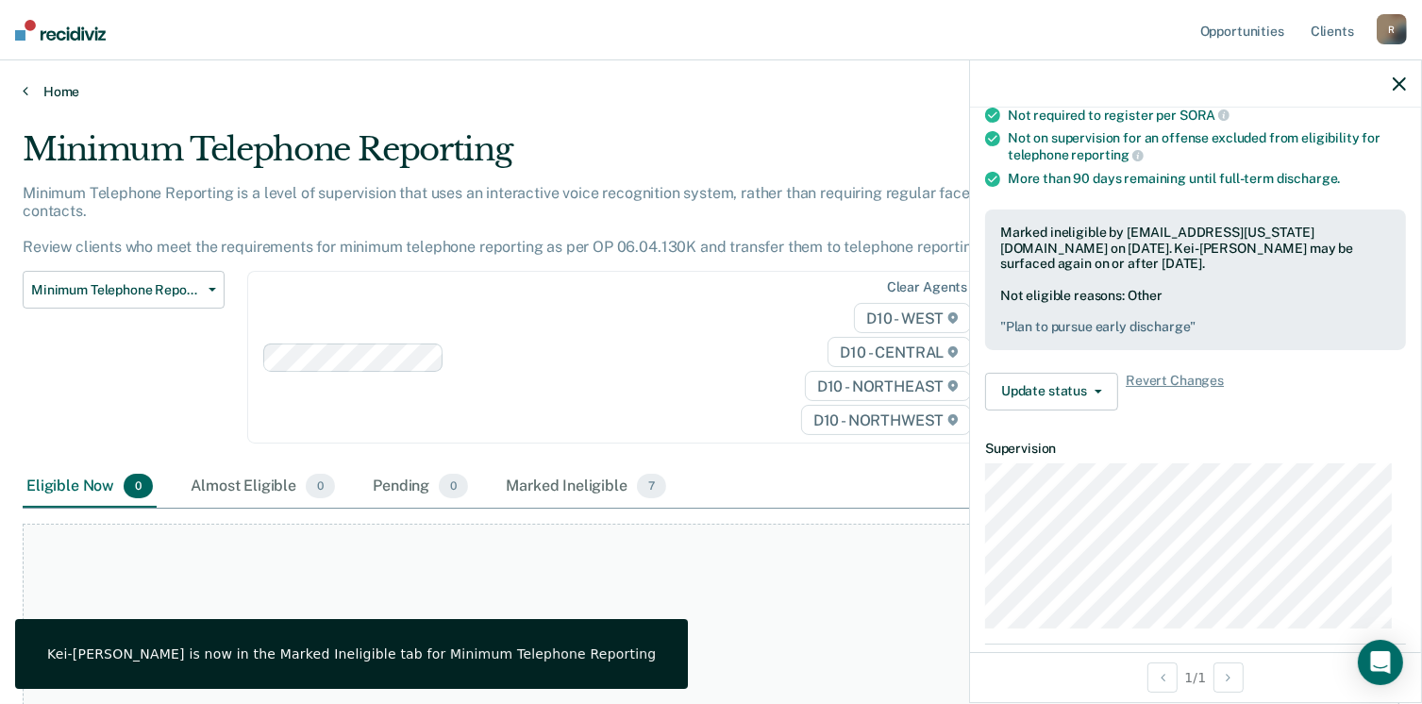
click at [56, 92] on link "Home" at bounding box center [711, 91] width 1377 height 17
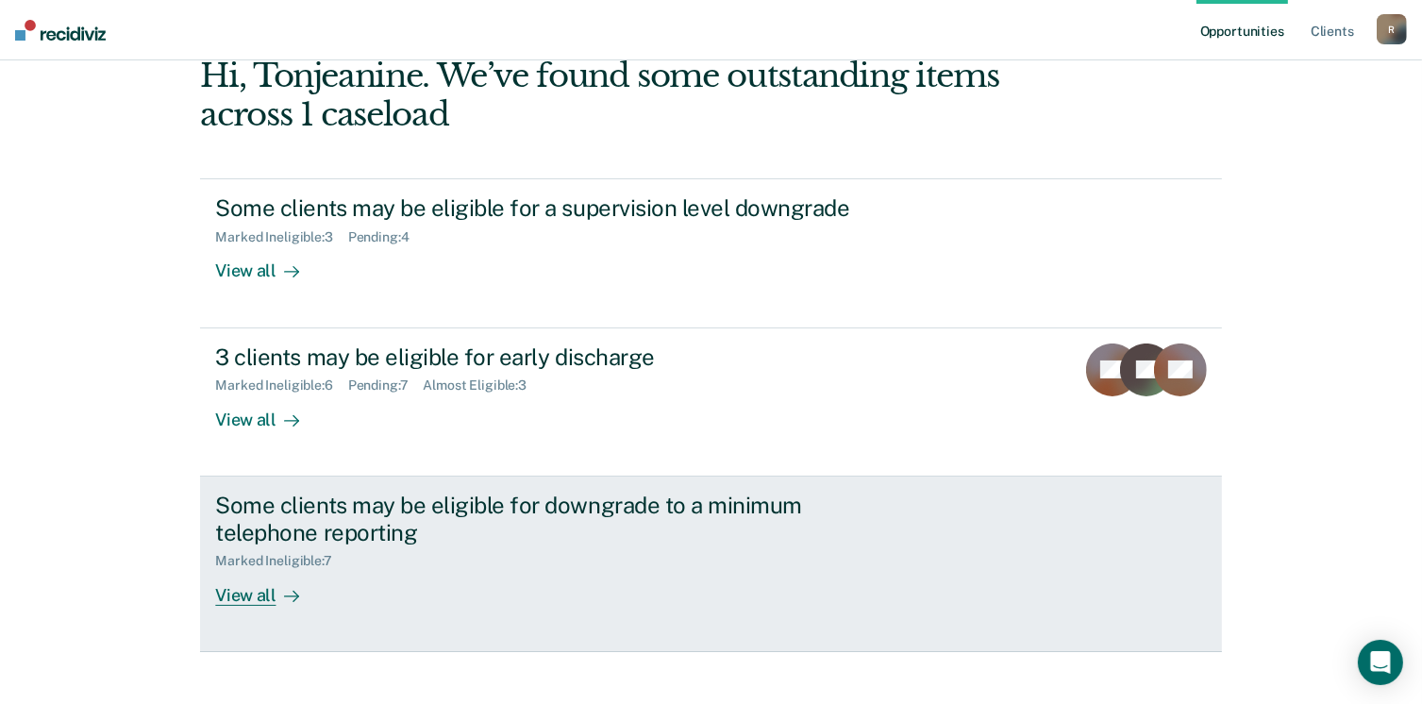
scroll to position [162, 0]
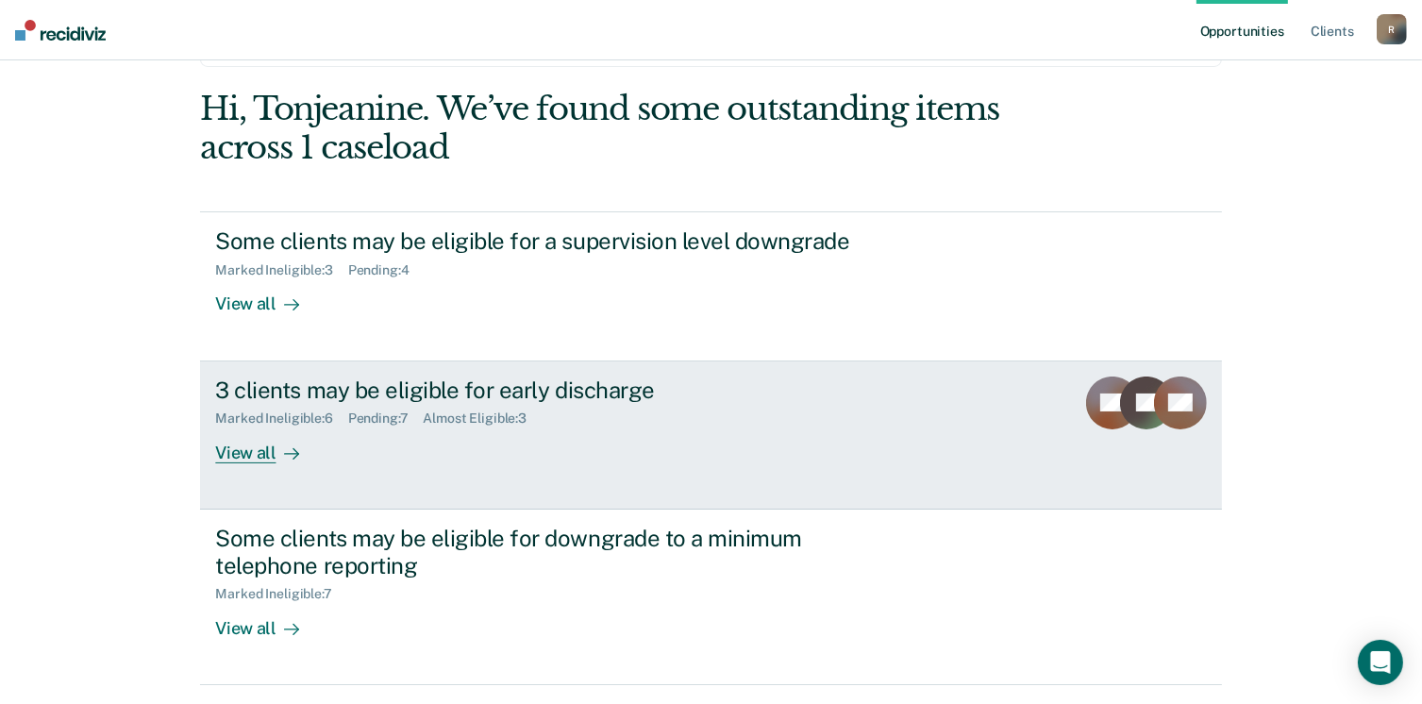
click at [230, 450] on div "View all" at bounding box center [268, 445] width 106 height 37
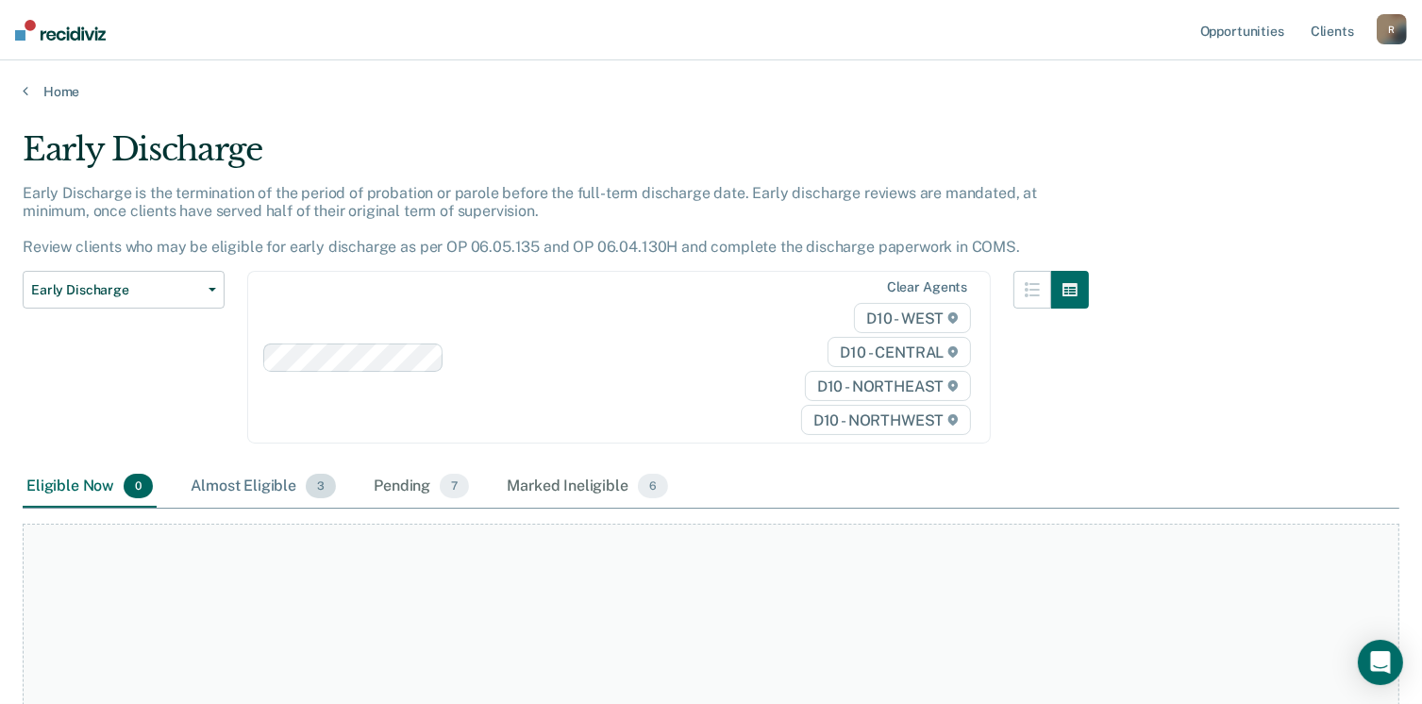
click at [279, 482] on div "Almost Eligible 3" at bounding box center [263, 487] width 153 height 42
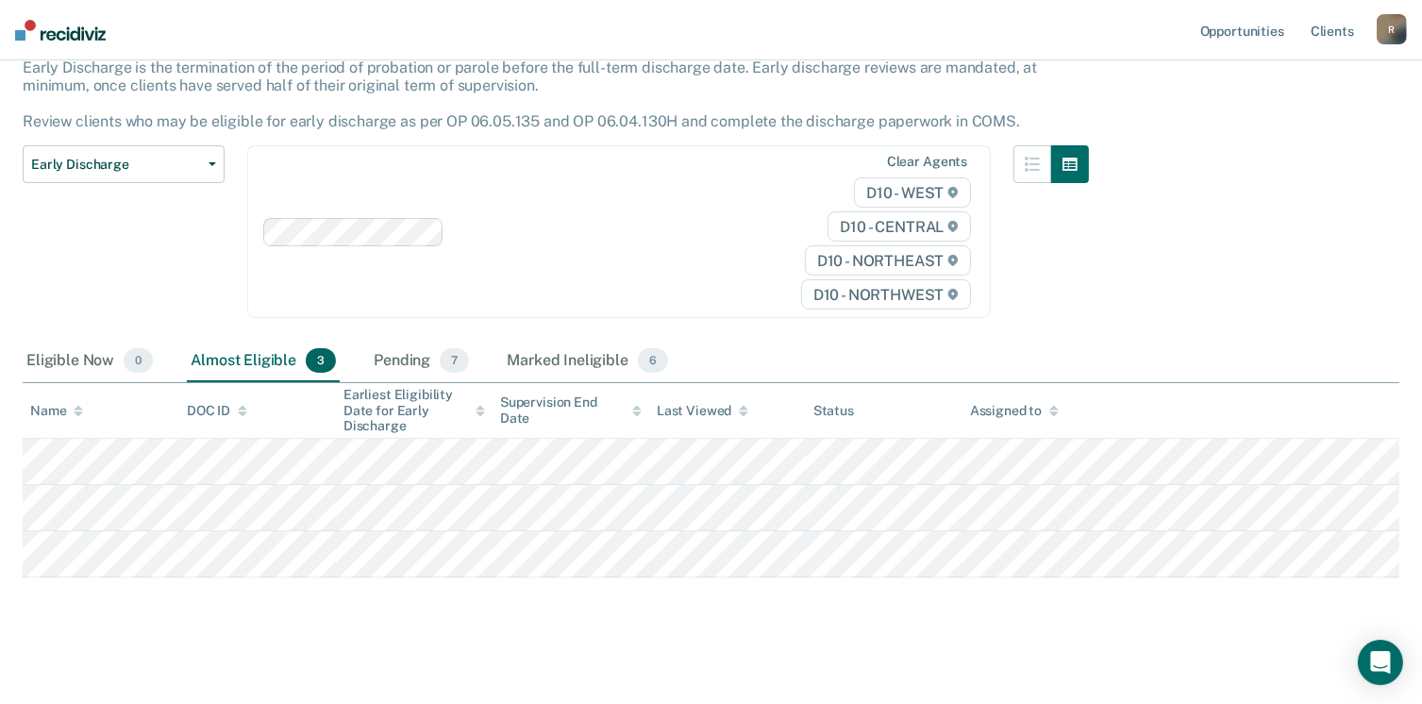
scroll to position [132, 0]
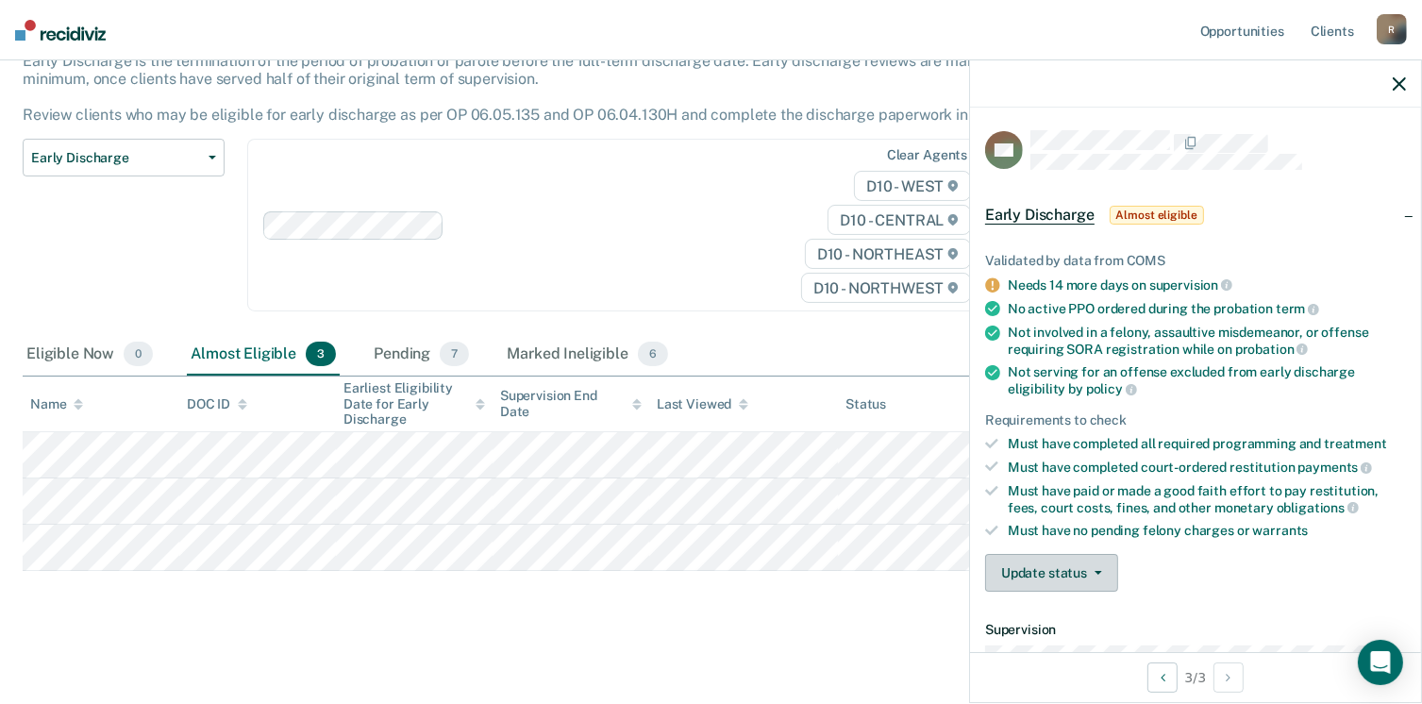
click at [1101, 572] on button "Update status" at bounding box center [1051, 573] width 133 height 38
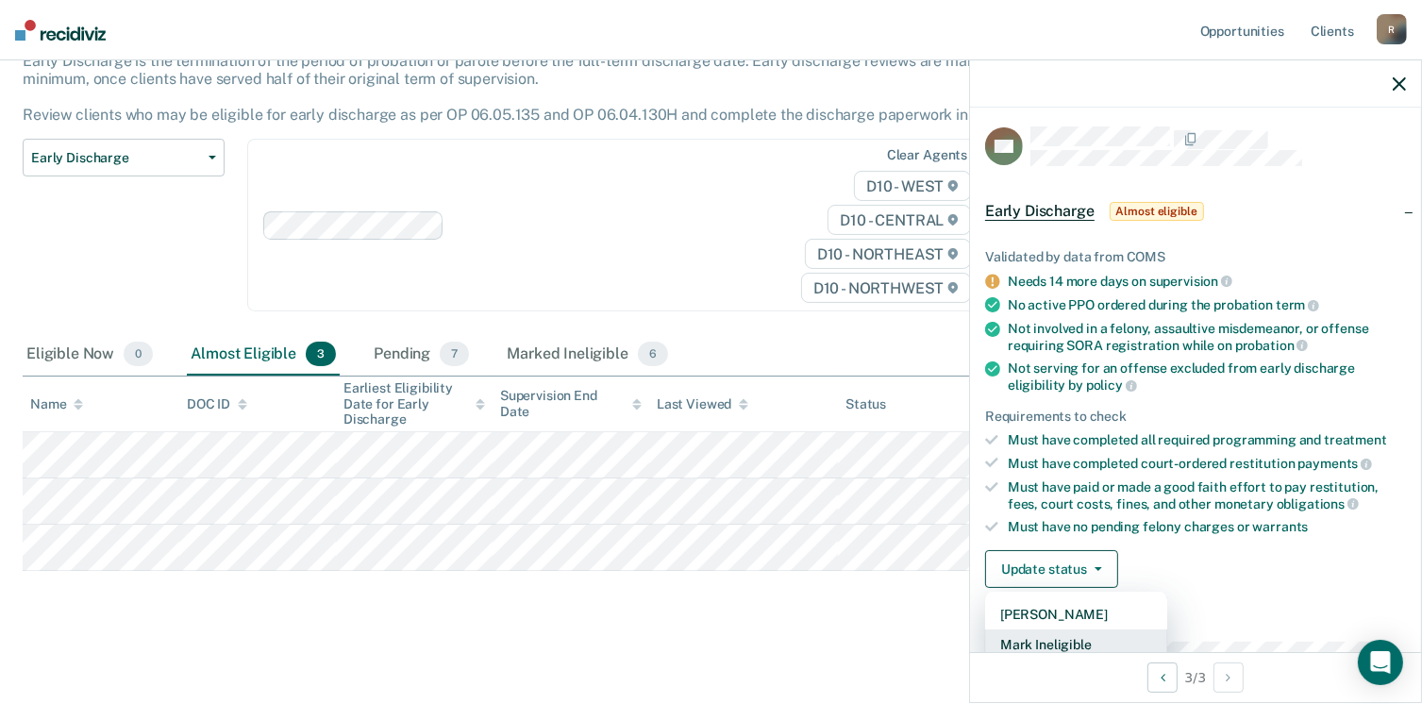
click at [1082, 643] on button "Mark Ineligible" at bounding box center [1076, 645] width 182 height 30
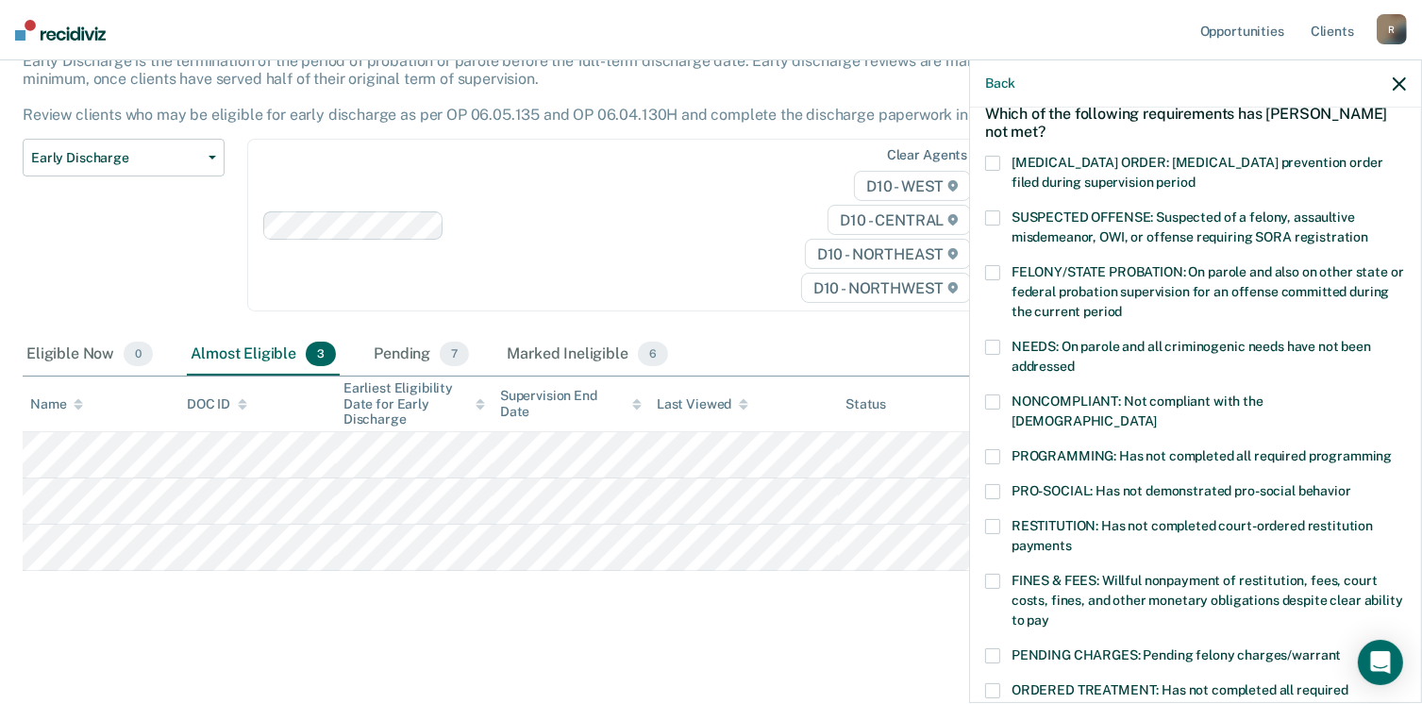
scroll to position [381, 0]
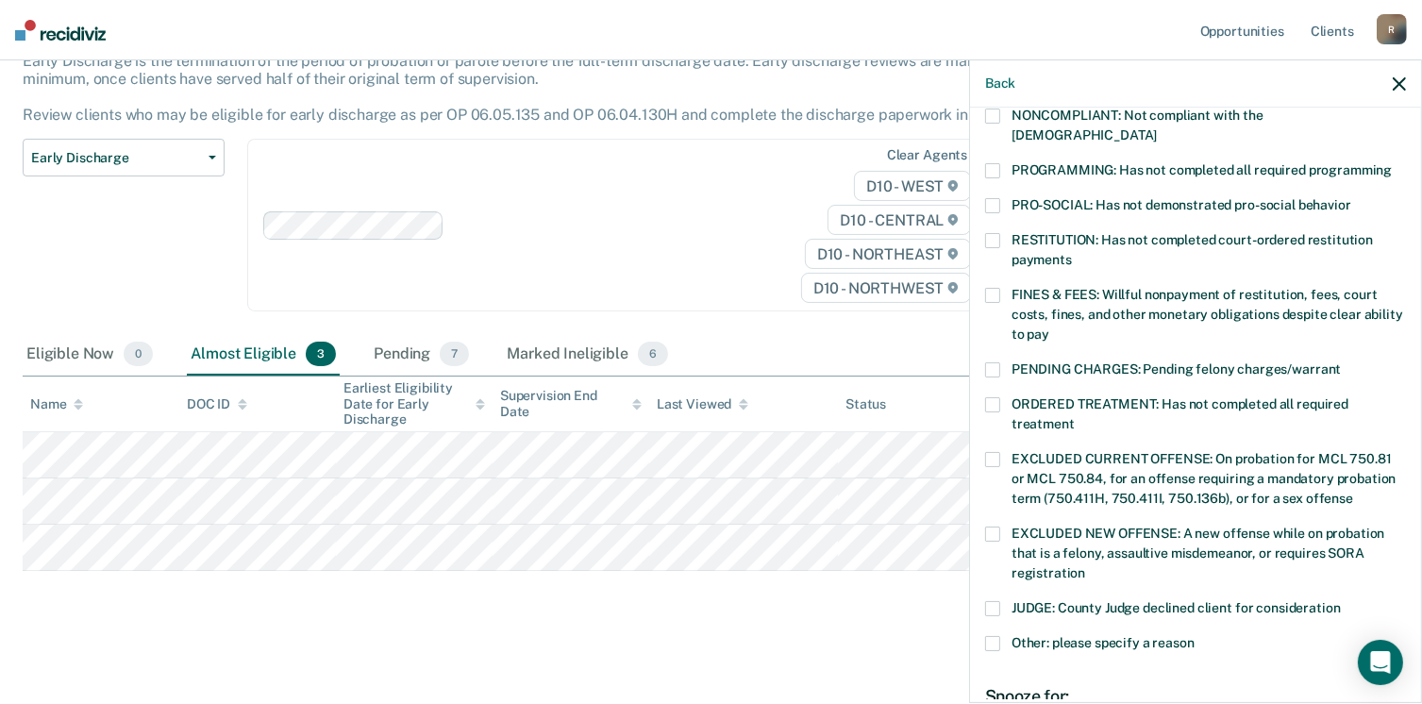
click at [993, 636] on span at bounding box center [992, 643] width 15 height 15
click at [1195, 636] on input "Other: please specify a reason" at bounding box center [1195, 636] width 0 height 0
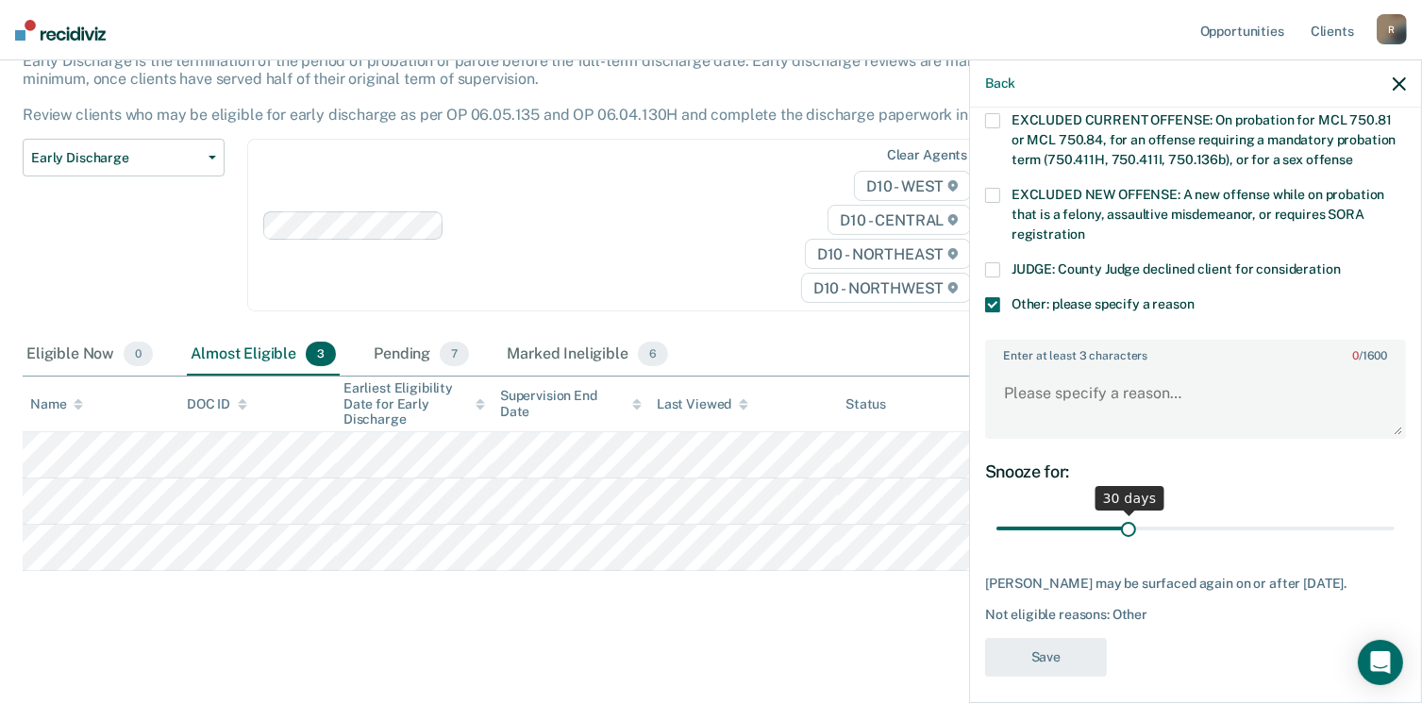
scroll to position [723, 0]
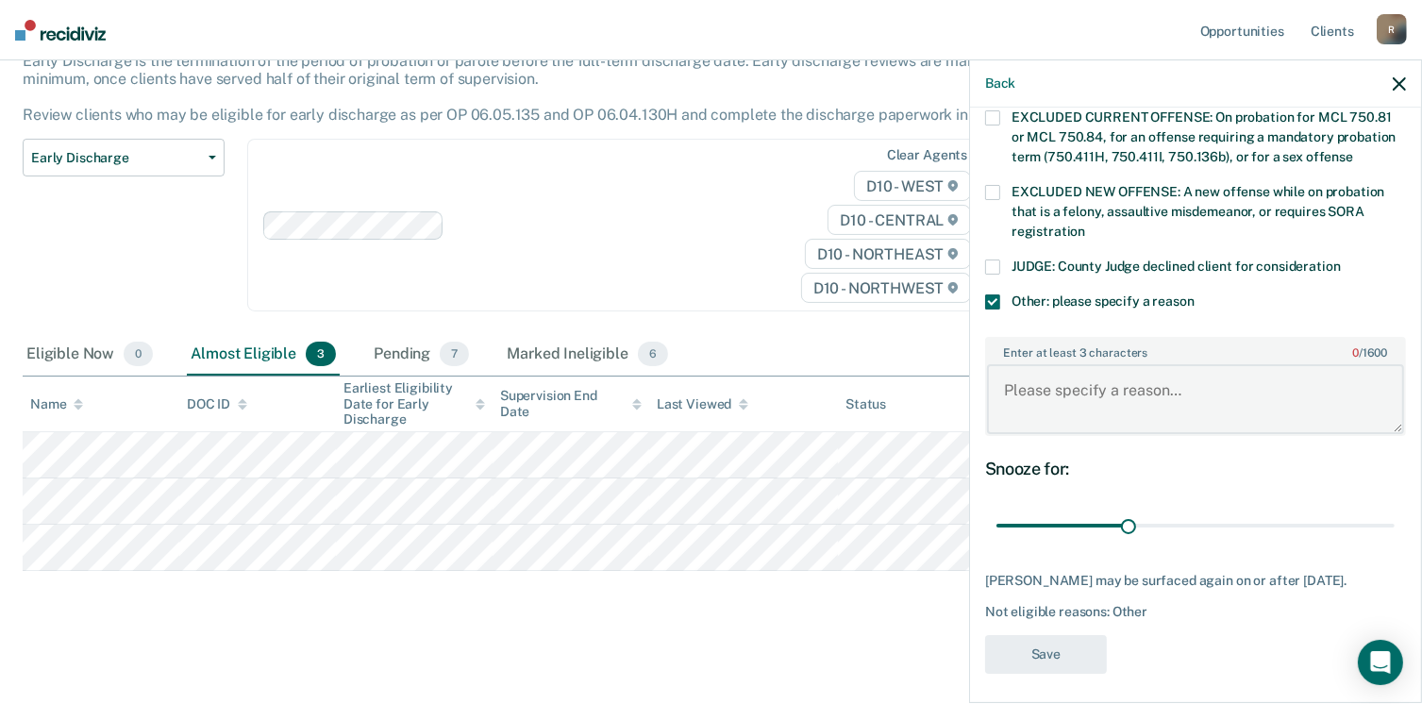
click at [1030, 377] on textarea "Enter at least 3 characters 0 / 1600" at bounding box center [1195, 399] width 417 height 70
type textarea "Will review at next report"
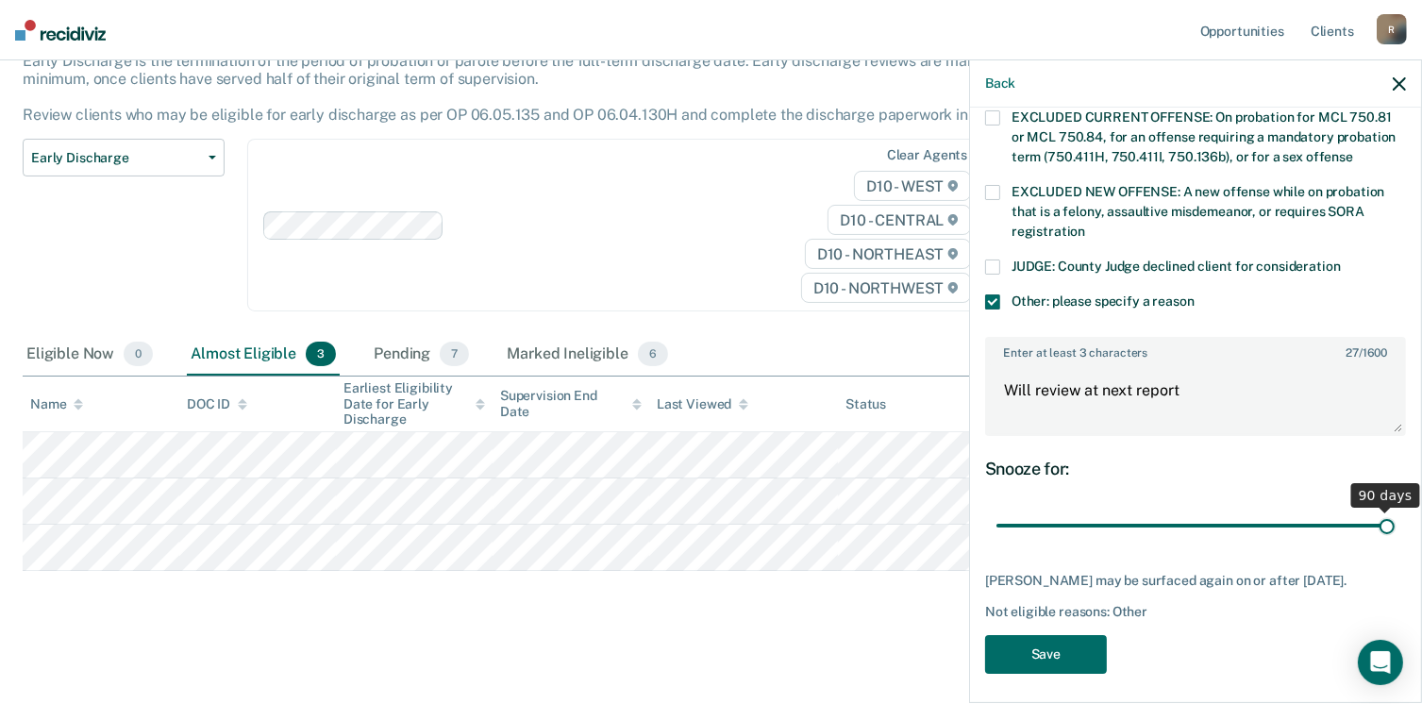
drag, startPoint x: 1120, startPoint y: 499, endPoint x: 1385, endPoint y: 507, distance: 265.3
type input "90"
click at [1385, 510] on input "range" at bounding box center [1196, 526] width 398 height 33
click at [1061, 647] on button "Save" at bounding box center [1046, 654] width 122 height 39
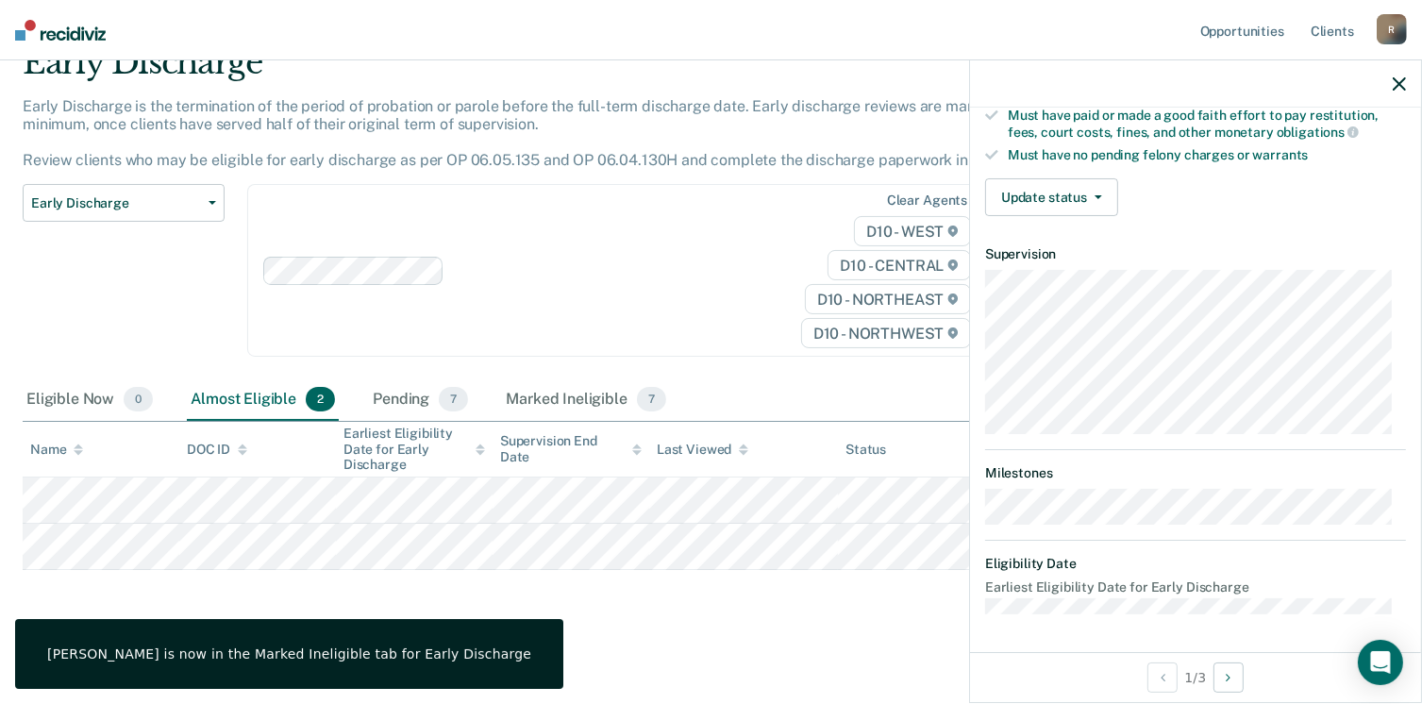
scroll to position [368, 0]
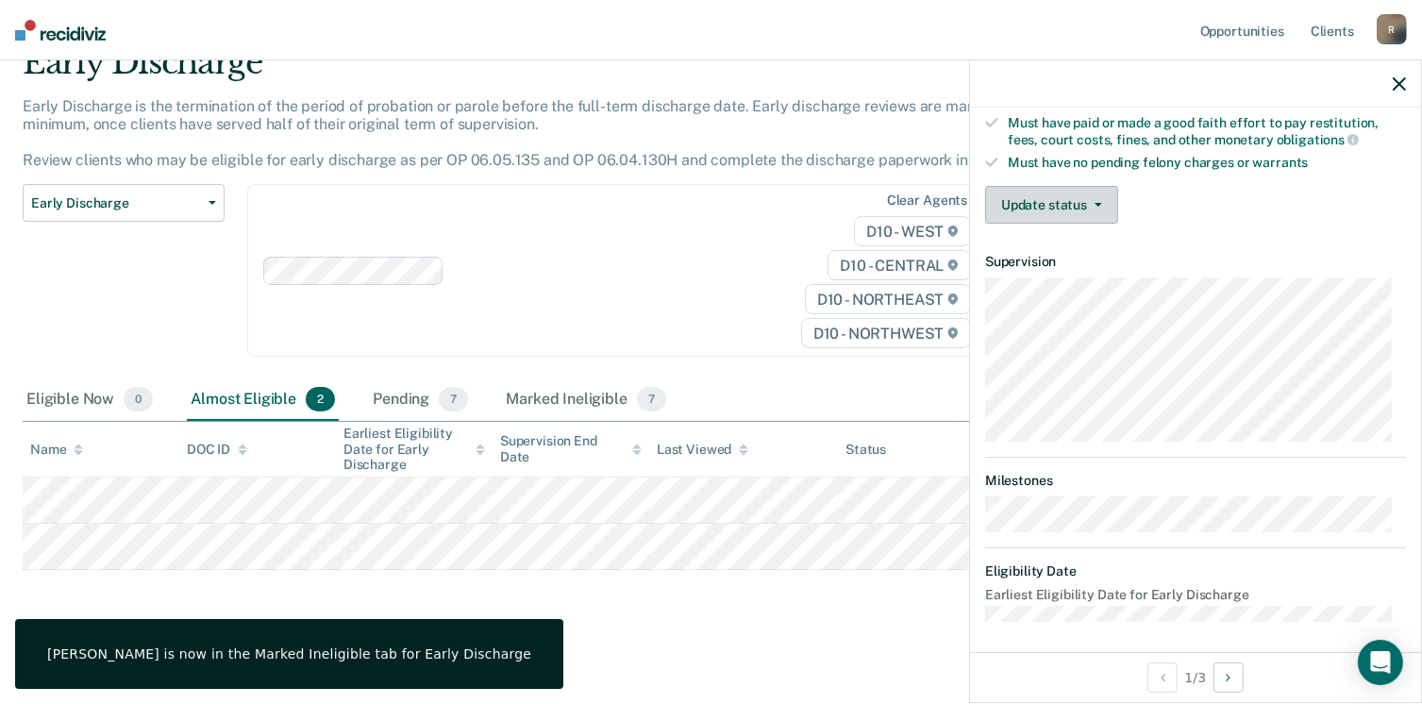
click at [1099, 193] on button "Update status" at bounding box center [1051, 205] width 133 height 38
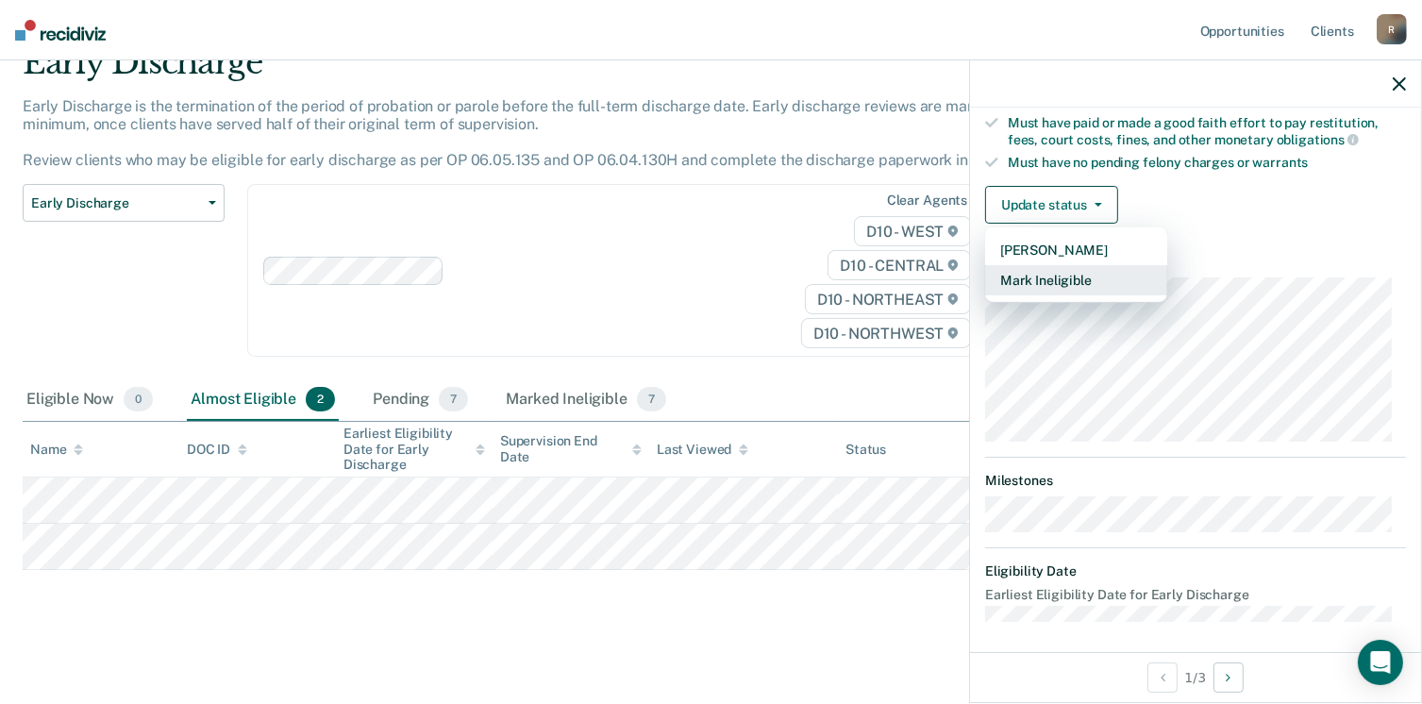
click at [1066, 273] on button "Mark Ineligible" at bounding box center [1076, 280] width 182 height 30
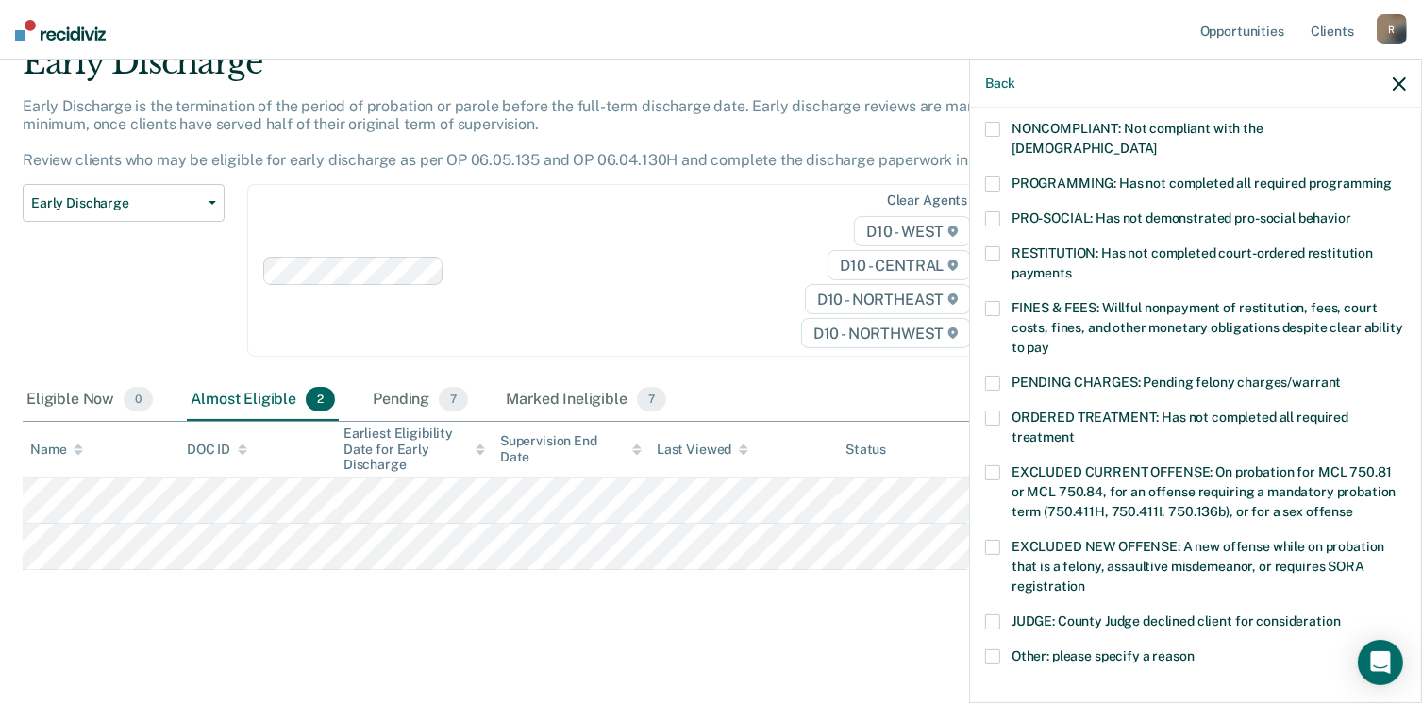
click at [993, 649] on span at bounding box center [992, 656] width 15 height 15
click at [1195, 649] on input "Other: please specify a reason" at bounding box center [1195, 649] width 0 height 0
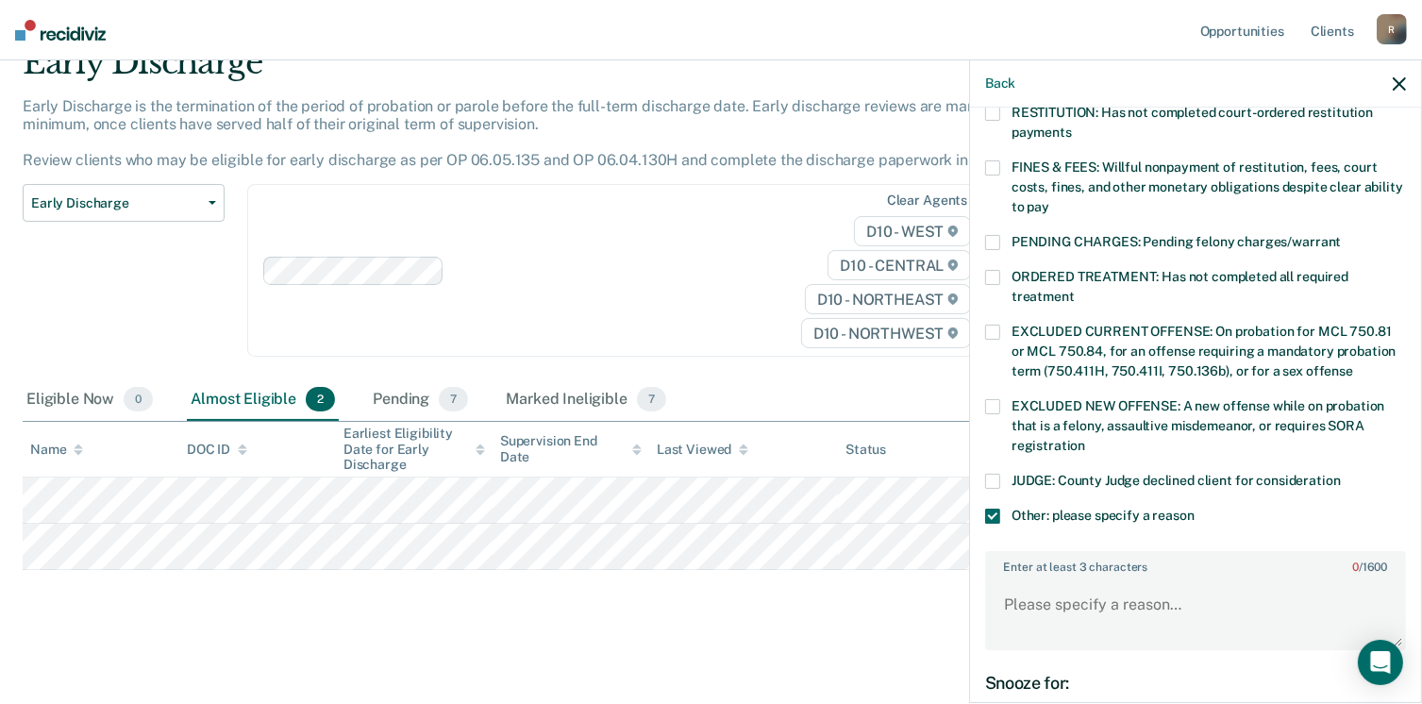
scroll to position [723, 0]
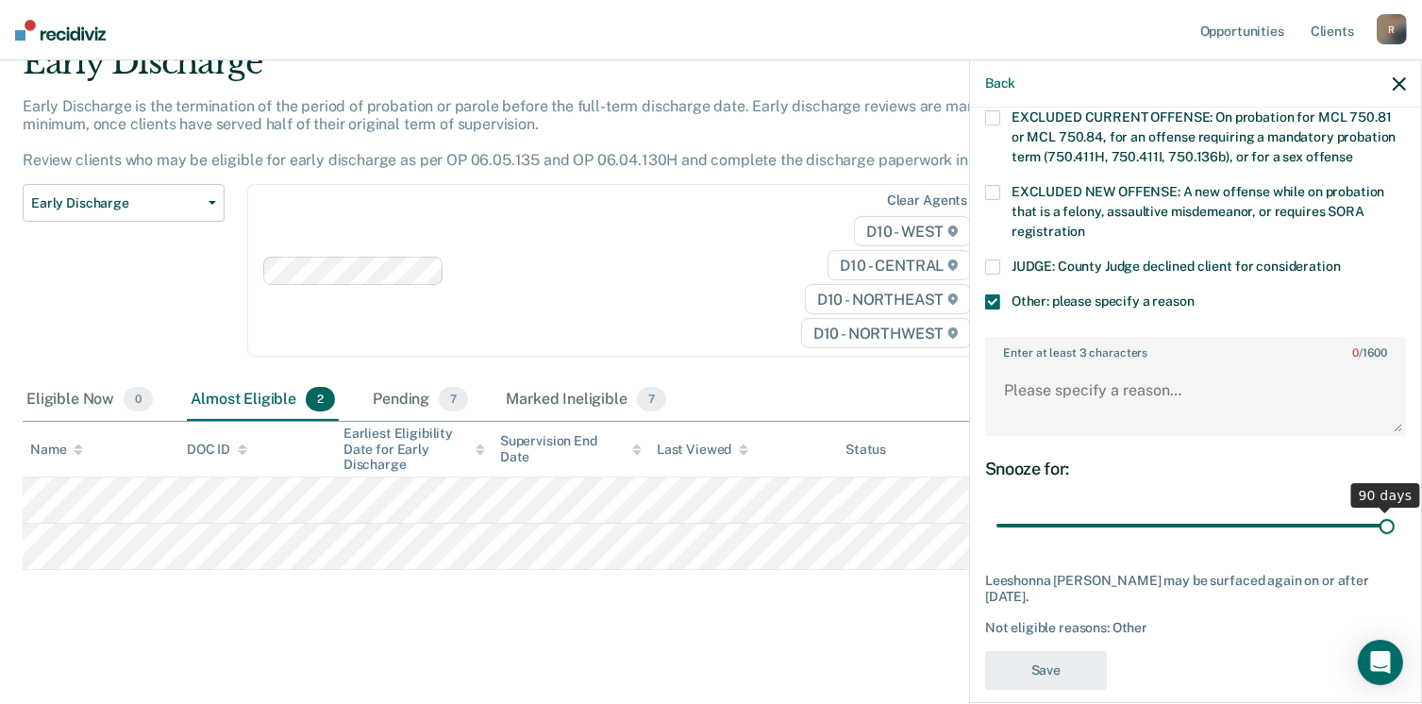
drag, startPoint x: 1120, startPoint y: 496, endPoint x: 1379, endPoint y: 504, distance: 258.7
type input "90"
click at [1379, 510] on input "range" at bounding box center [1196, 526] width 398 height 33
click at [1072, 378] on textarea "Enter at least 3 characters 0 / 1600" at bounding box center [1195, 399] width 417 height 70
type textarea "Will review at next report"
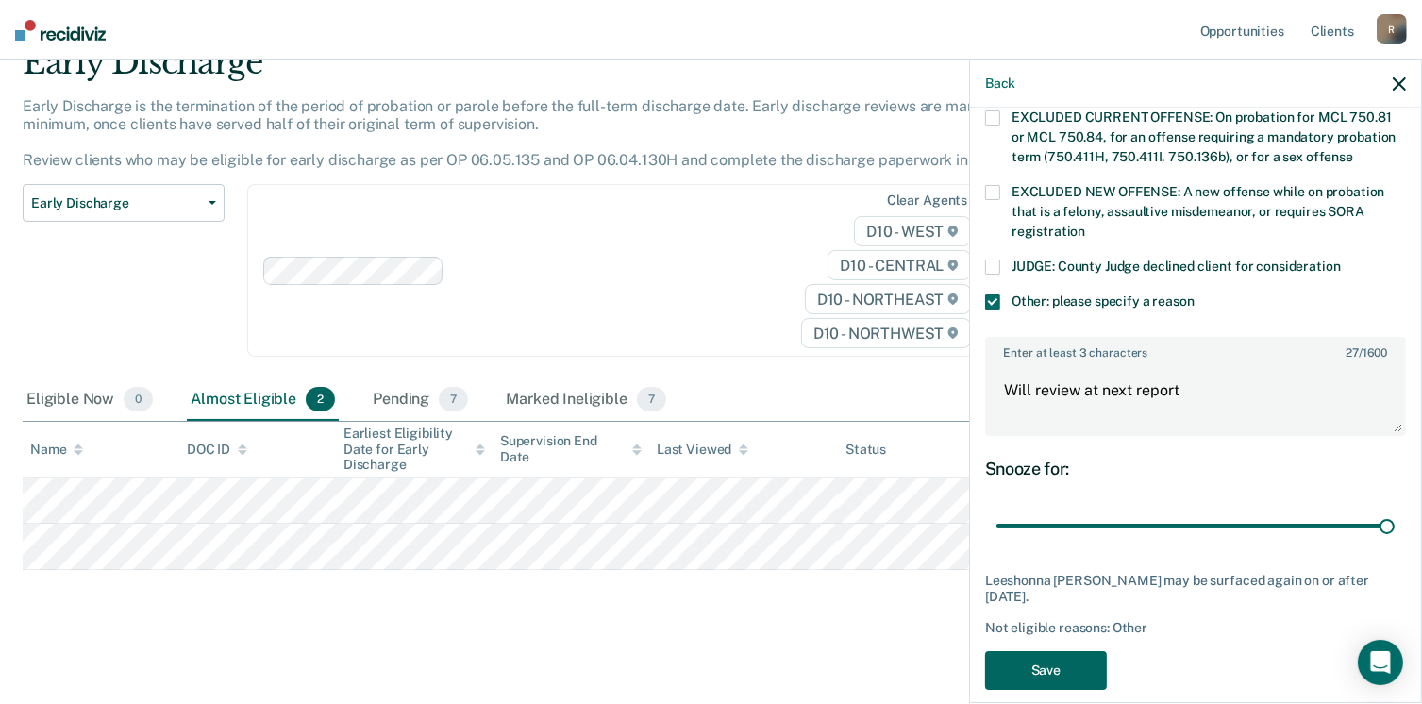
click at [1031, 651] on button "Save" at bounding box center [1046, 670] width 122 height 39
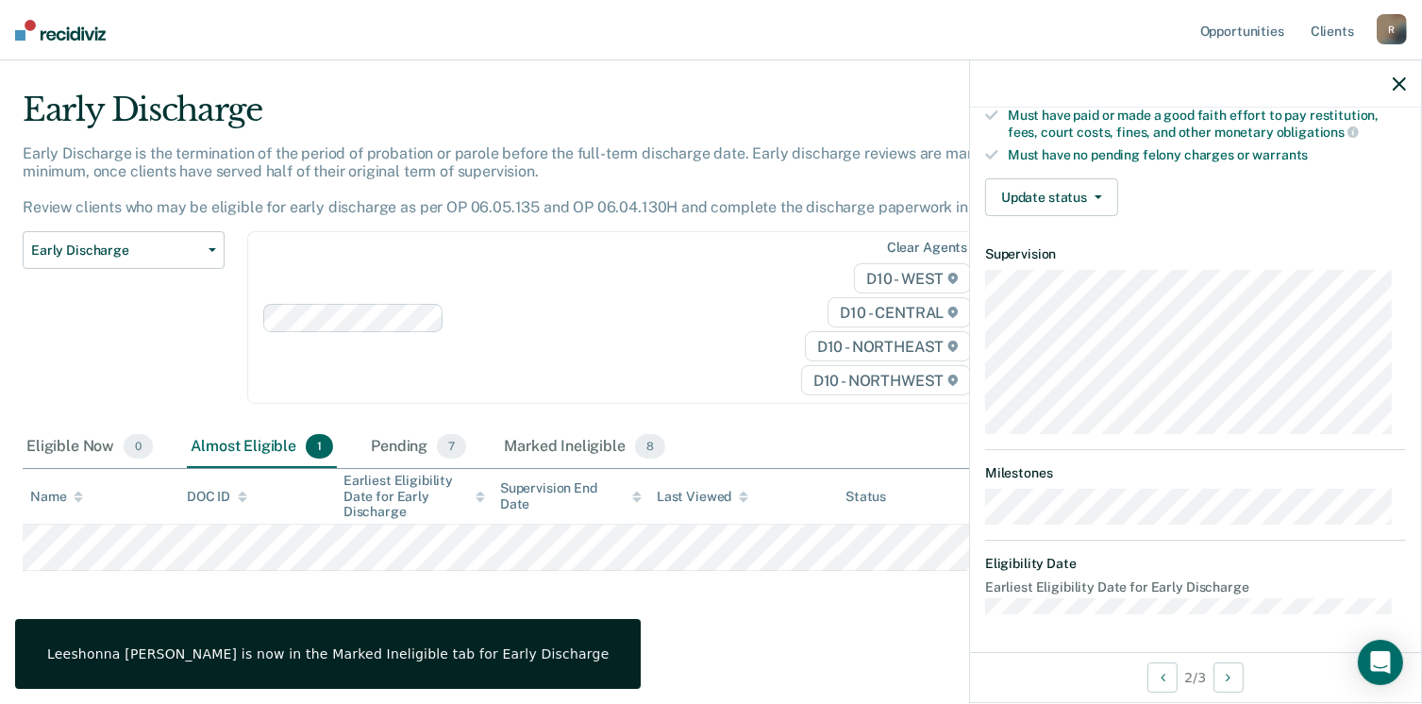
scroll to position [368, 0]
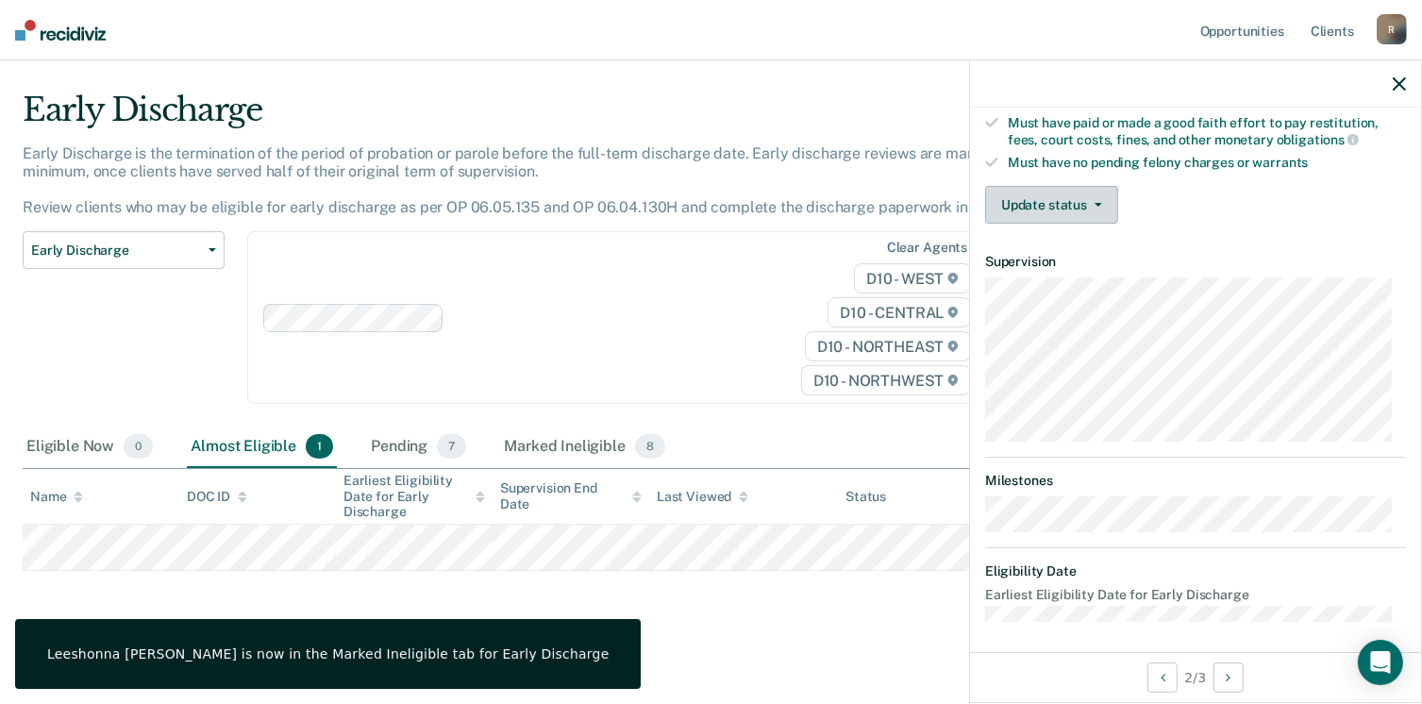
click at [1089, 205] on button "Update status" at bounding box center [1051, 205] width 133 height 38
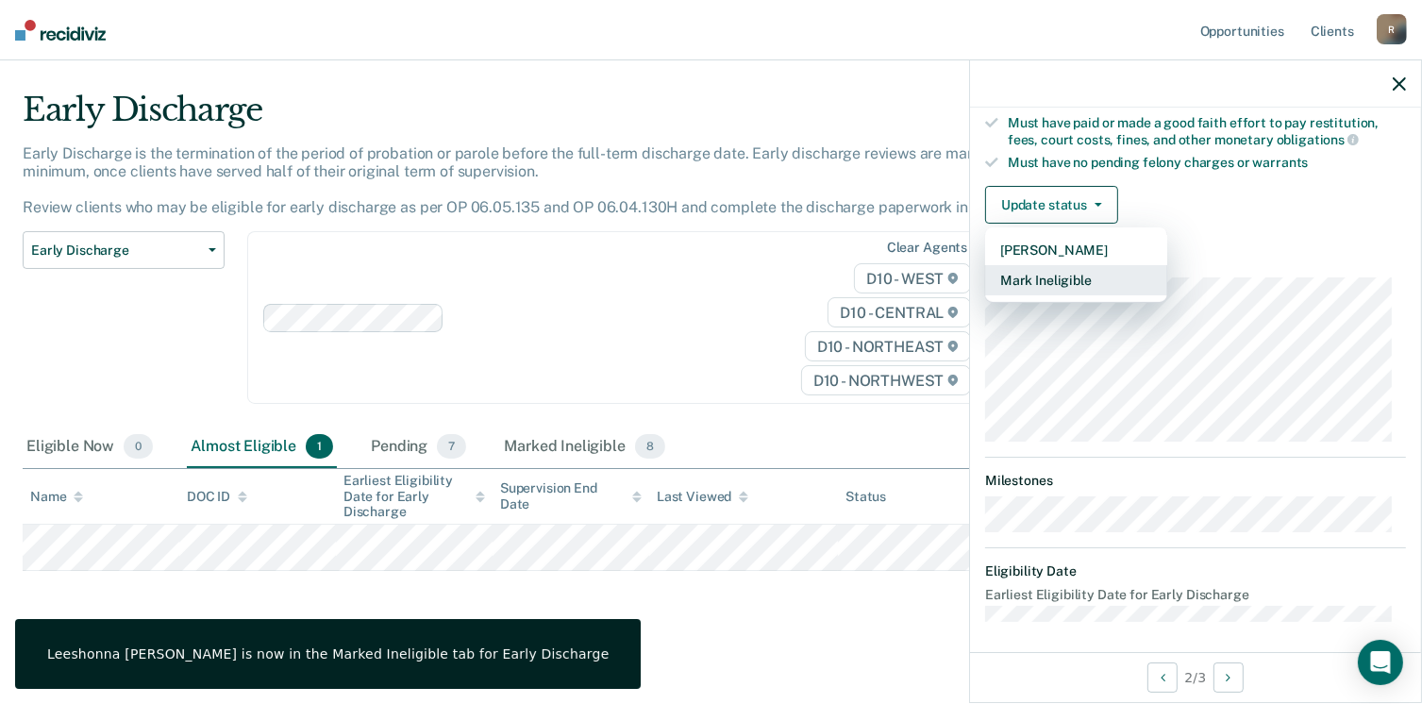
click at [1068, 275] on button "Mark Ineligible" at bounding box center [1076, 280] width 182 height 30
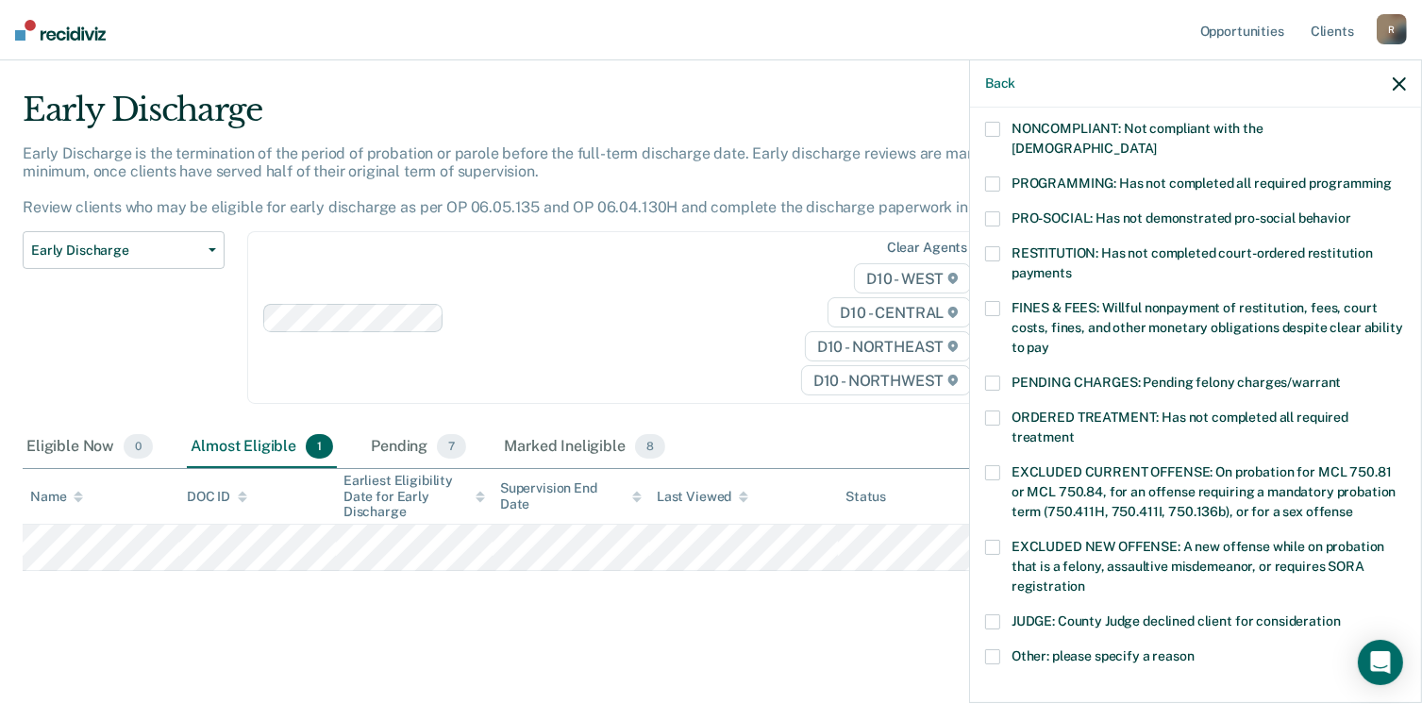
click at [995, 649] on span at bounding box center [992, 656] width 15 height 15
click at [1195, 649] on input "Other: please specify a reason" at bounding box center [1195, 649] width 0 height 0
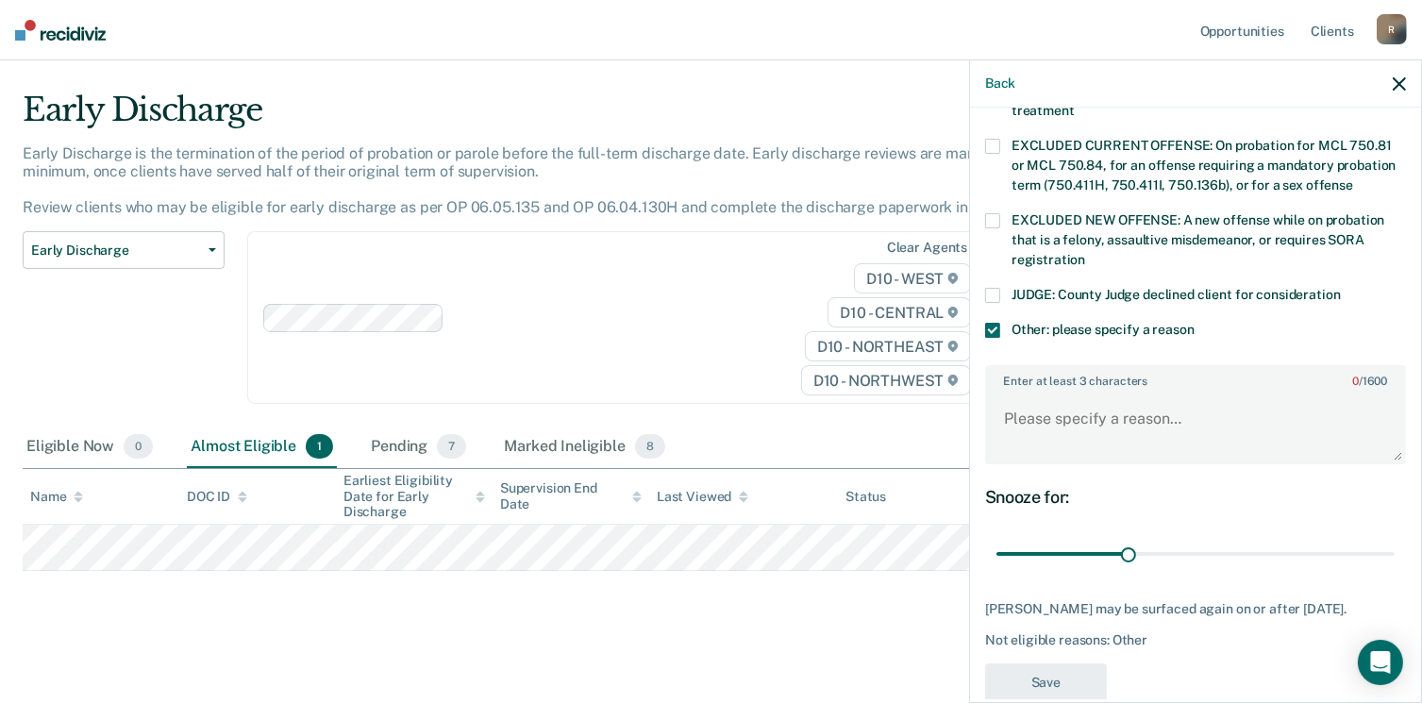
scroll to position [707, 0]
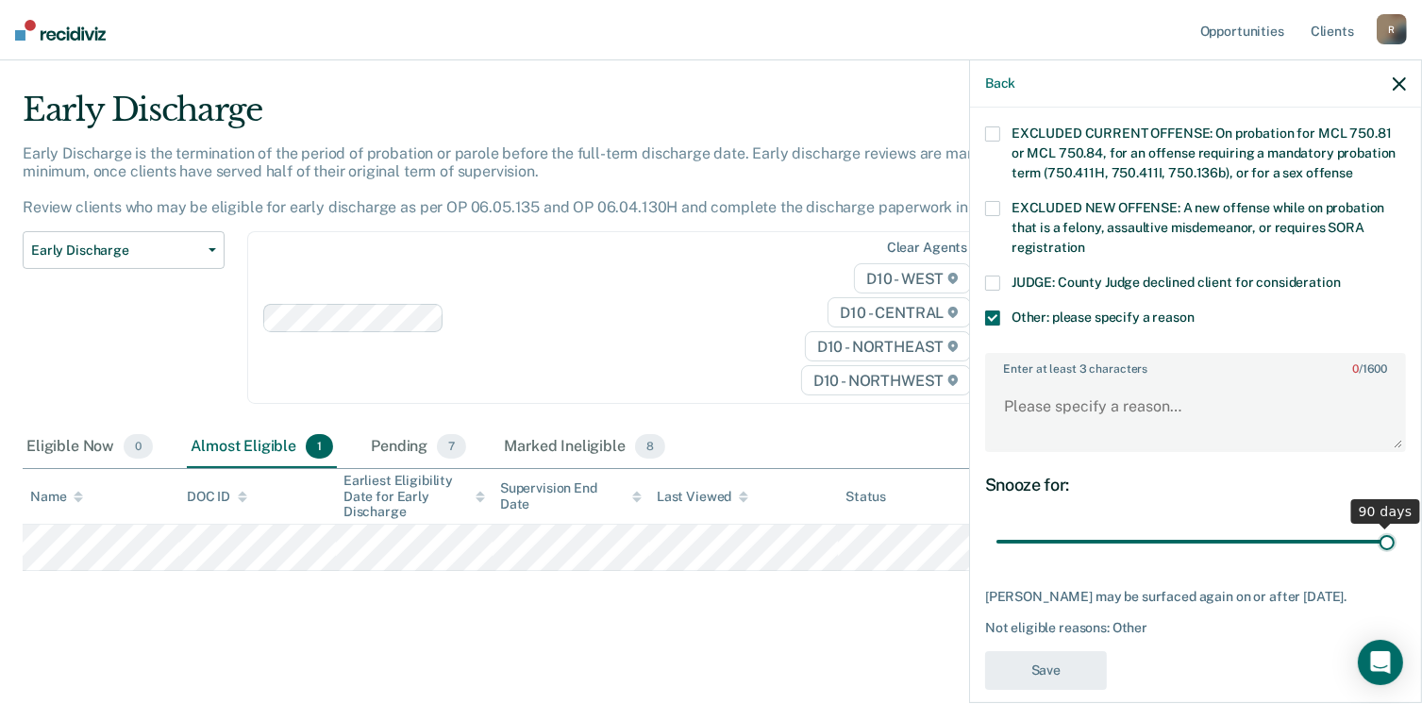
drag, startPoint x: 1121, startPoint y: 518, endPoint x: 1385, endPoint y: 524, distance: 264.3
type input "90"
click at [1385, 526] on input "range" at bounding box center [1196, 542] width 398 height 33
click at [1039, 399] on textarea "Enter at least 3 characters 0 / 1600" at bounding box center [1195, 415] width 417 height 70
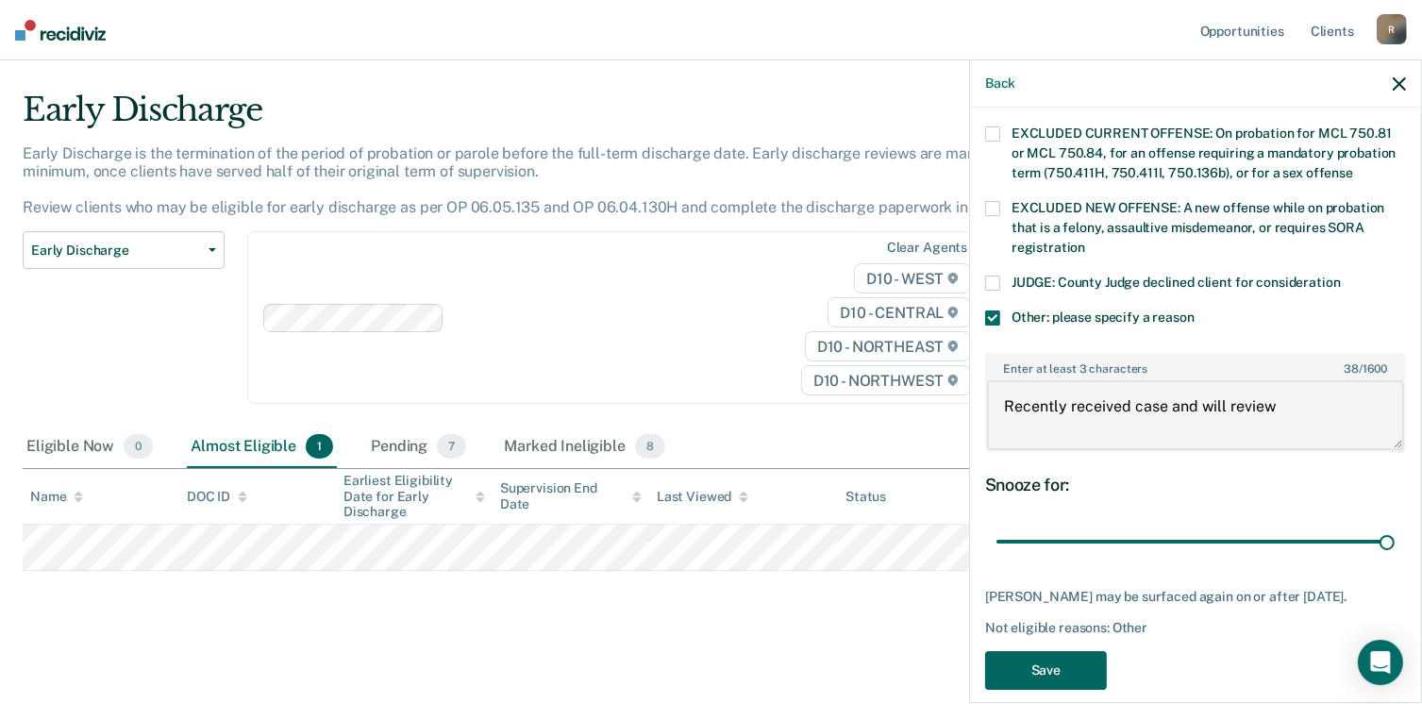
type textarea "Recently received case and will review"
click at [1051, 651] on button "Save" at bounding box center [1046, 670] width 122 height 39
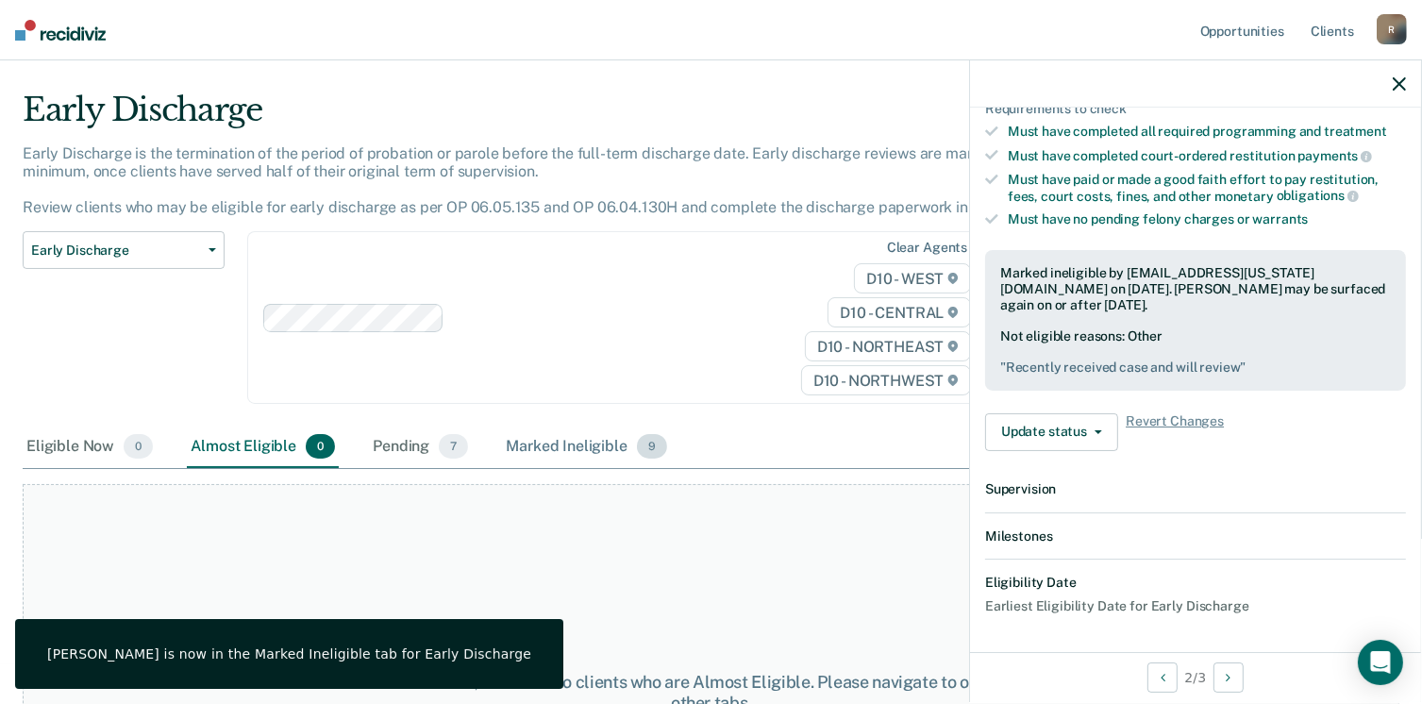
scroll to position [539, 0]
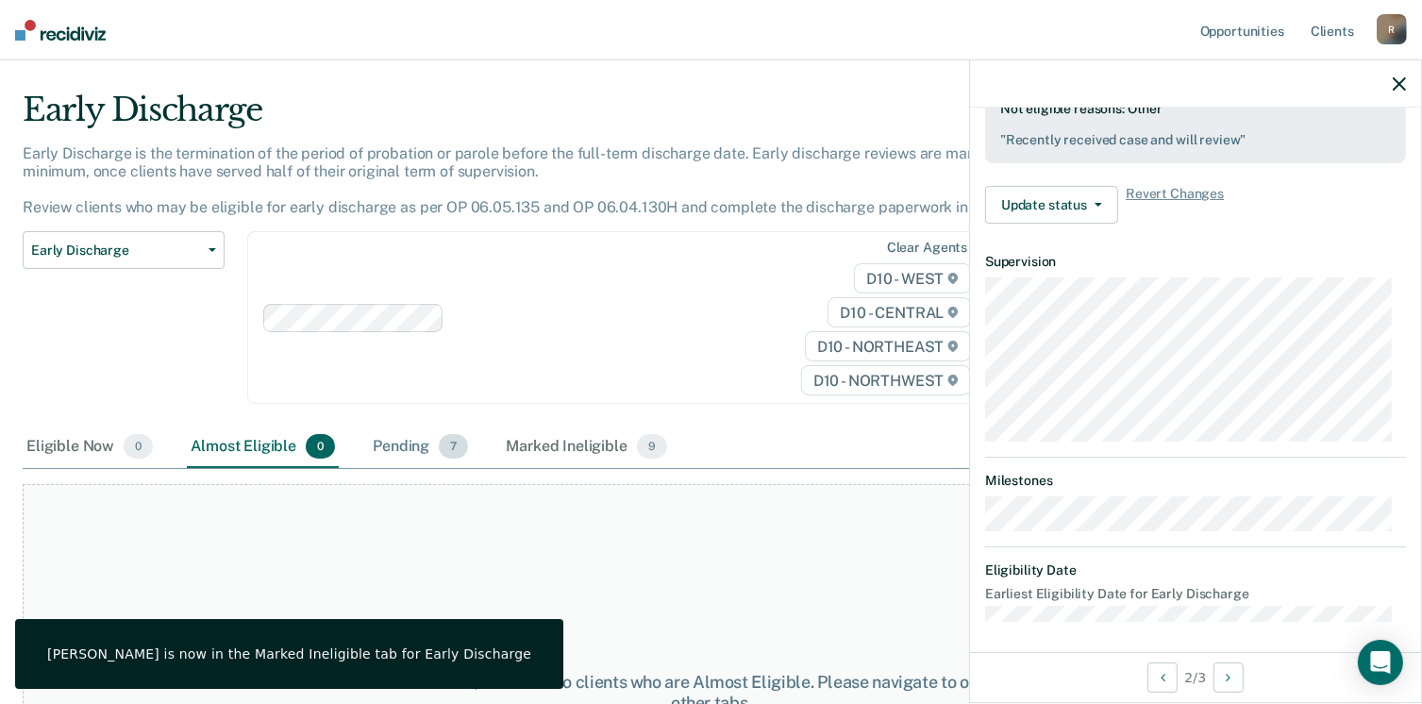
click at [427, 442] on div "Pending 7" at bounding box center [420, 448] width 103 height 42
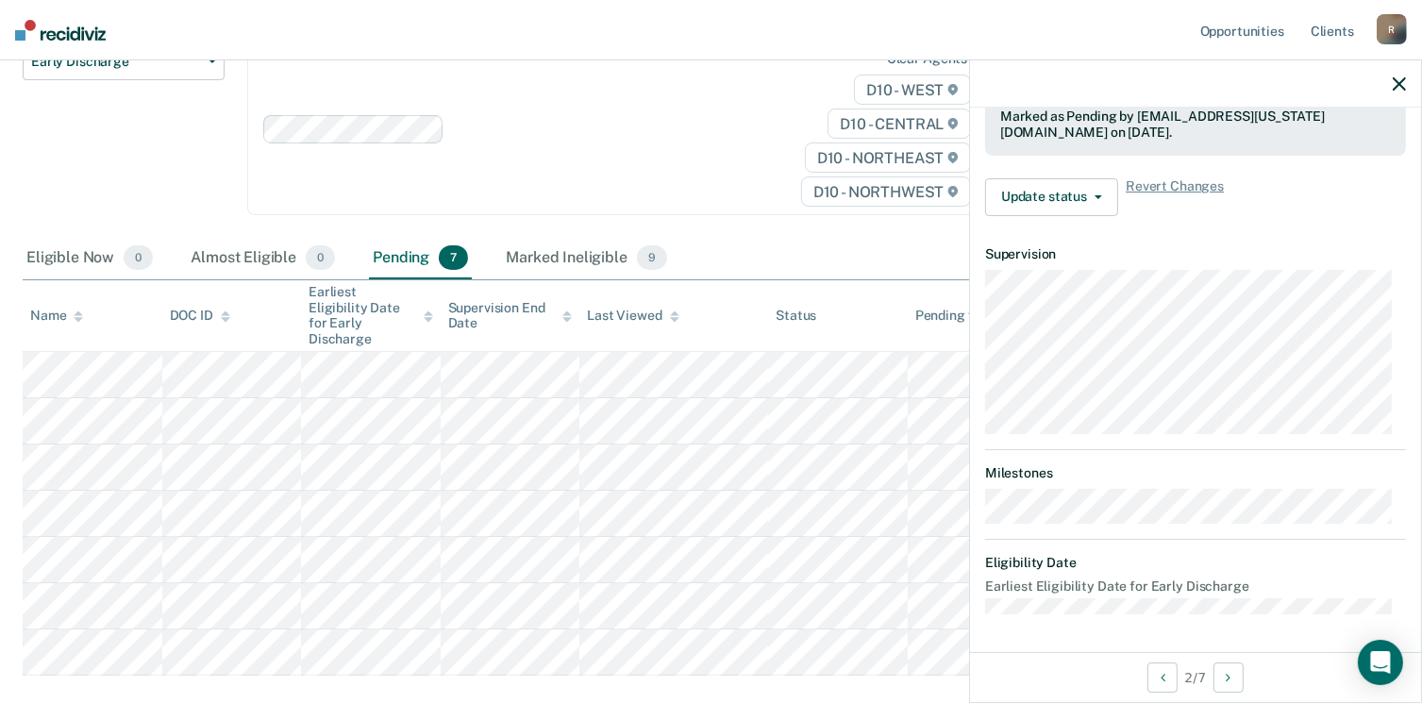
scroll to position [441, 0]
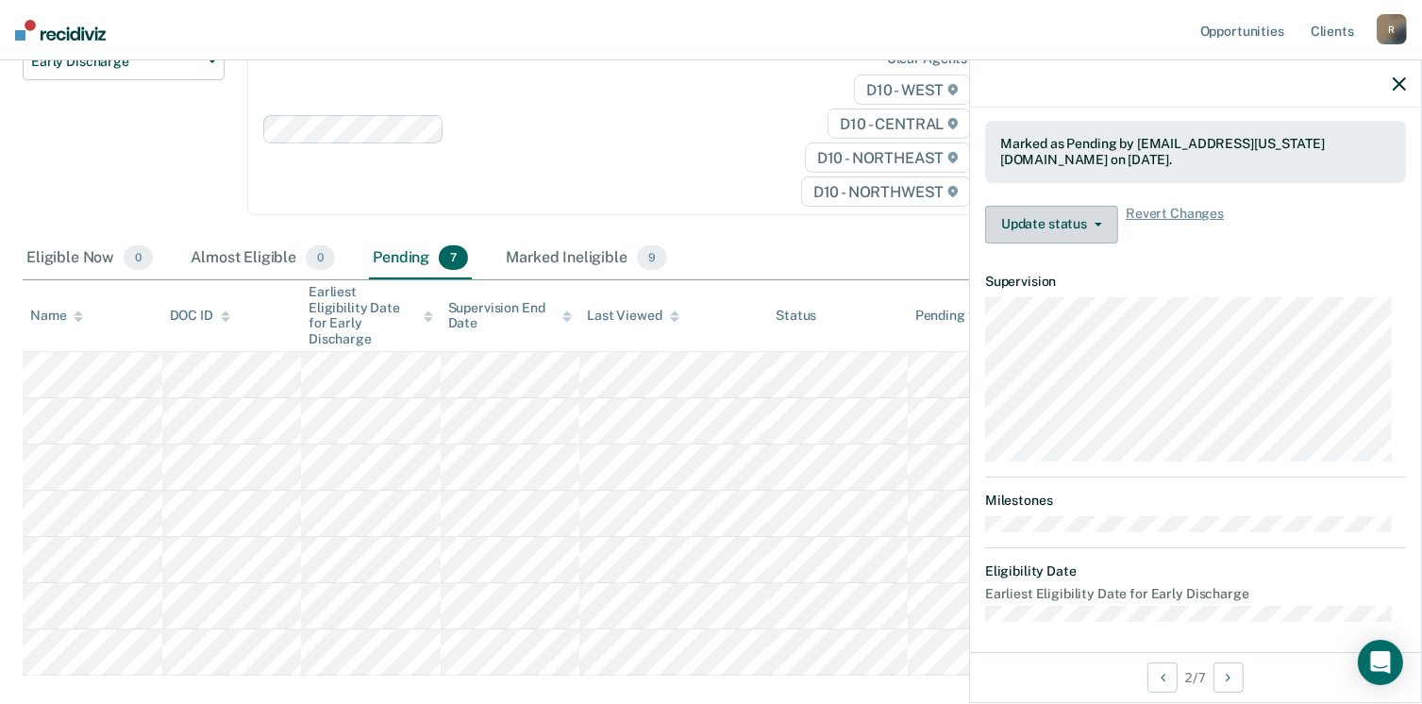
click at [1103, 218] on button "Update status" at bounding box center [1051, 225] width 133 height 38
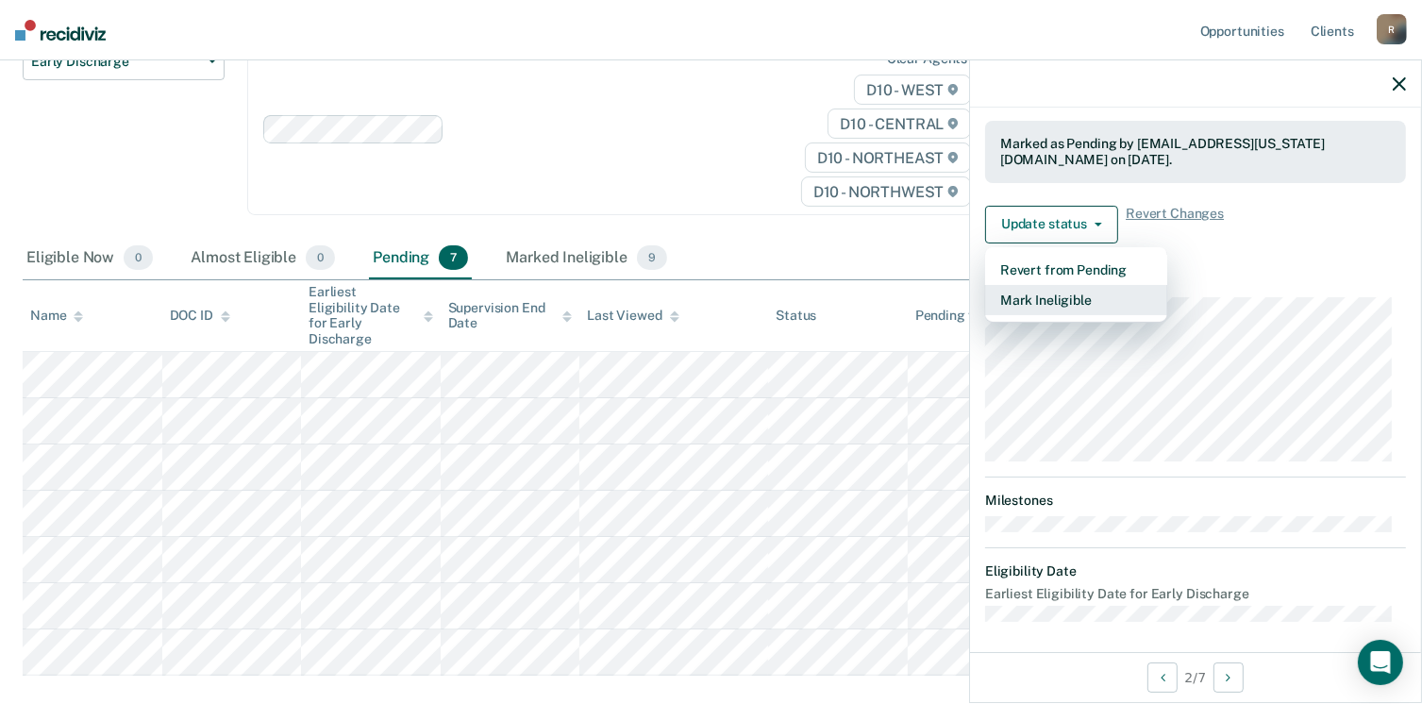
click at [1068, 299] on button "Mark Ineligible" at bounding box center [1076, 300] width 182 height 30
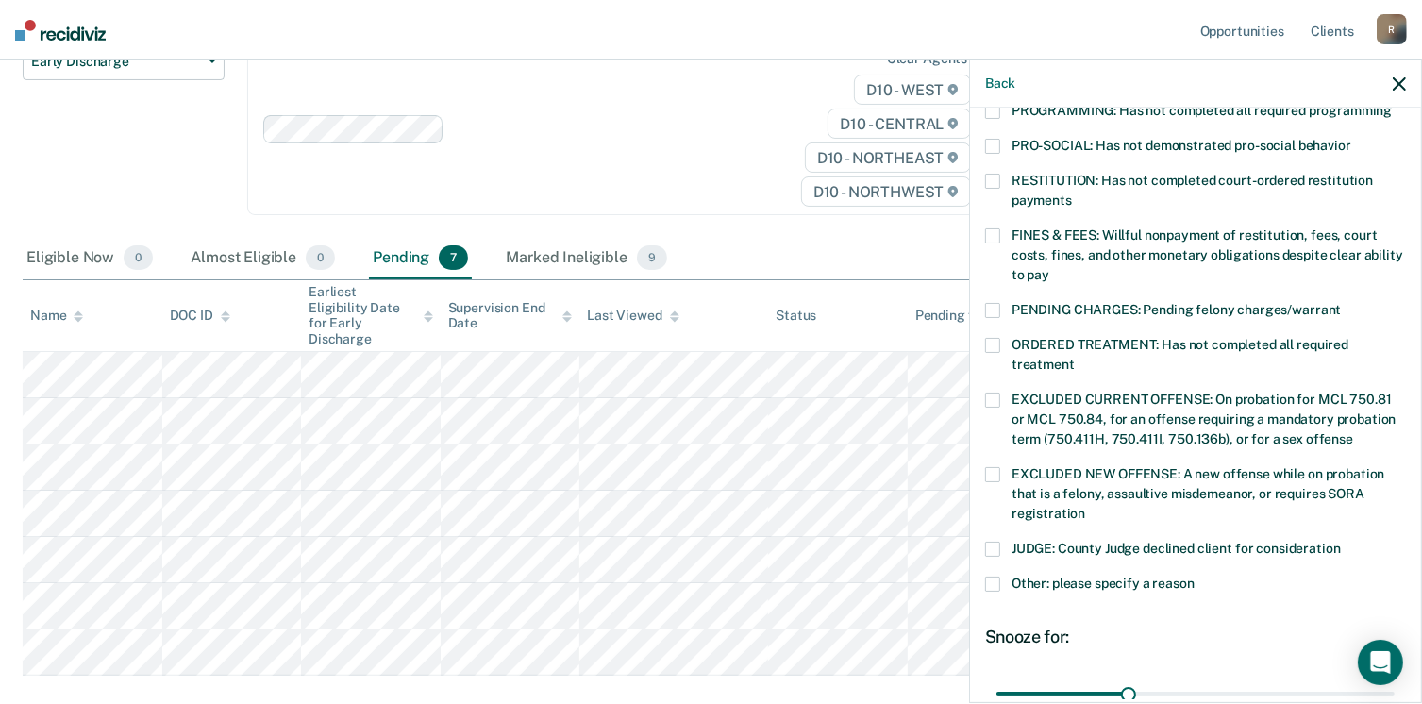
click at [987, 577] on span at bounding box center [992, 584] width 15 height 15
click at [1195, 577] on input "Other: please specify a reason" at bounding box center [1195, 577] width 0 height 0
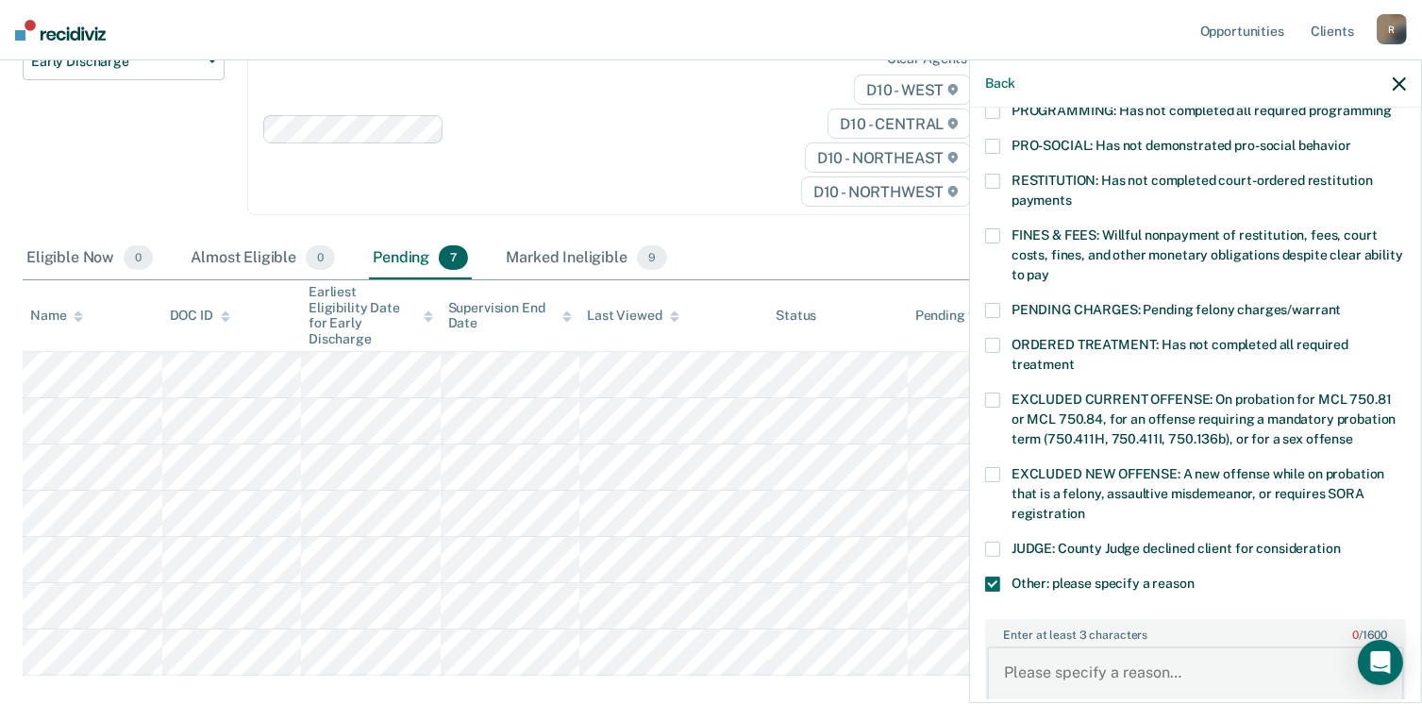
click at [1050, 647] on textarea "Enter at least 3 characters 0 / 1600" at bounding box center [1195, 682] width 417 height 70
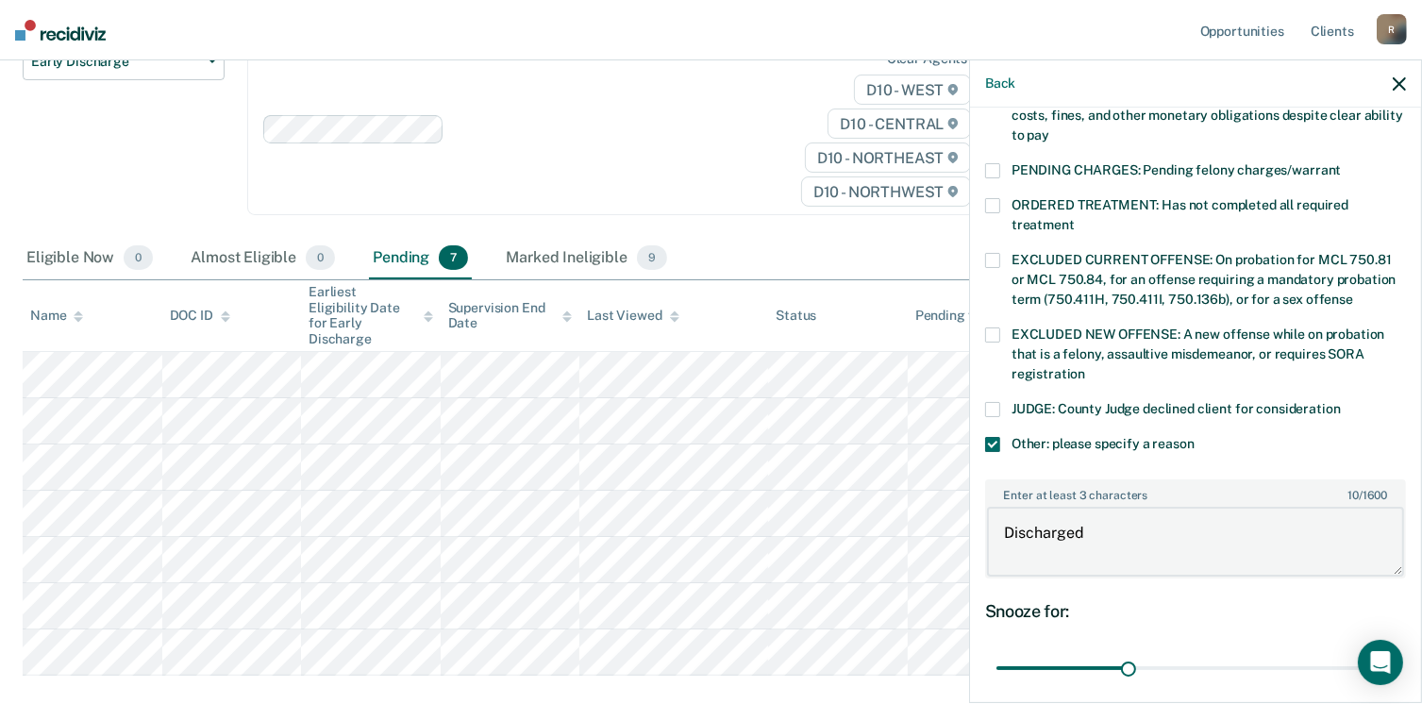
scroll to position [723, 0]
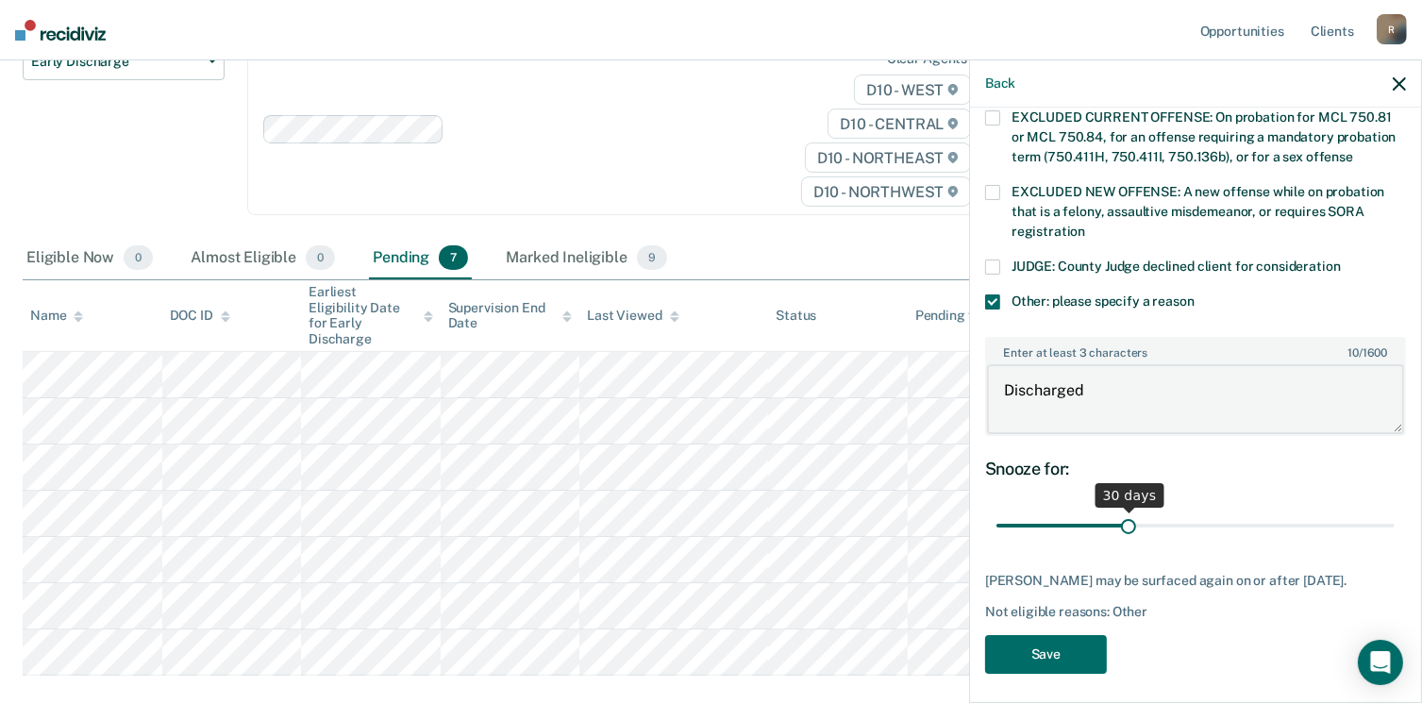
type textarea "Discharged"
drag, startPoint x: 1123, startPoint y: 505, endPoint x: 1404, endPoint y: 499, distance: 281.3
type input "90"
click at [1395, 510] on input "range" at bounding box center [1196, 526] width 398 height 33
click at [1031, 642] on button "Save" at bounding box center [1046, 654] width 122 height 39
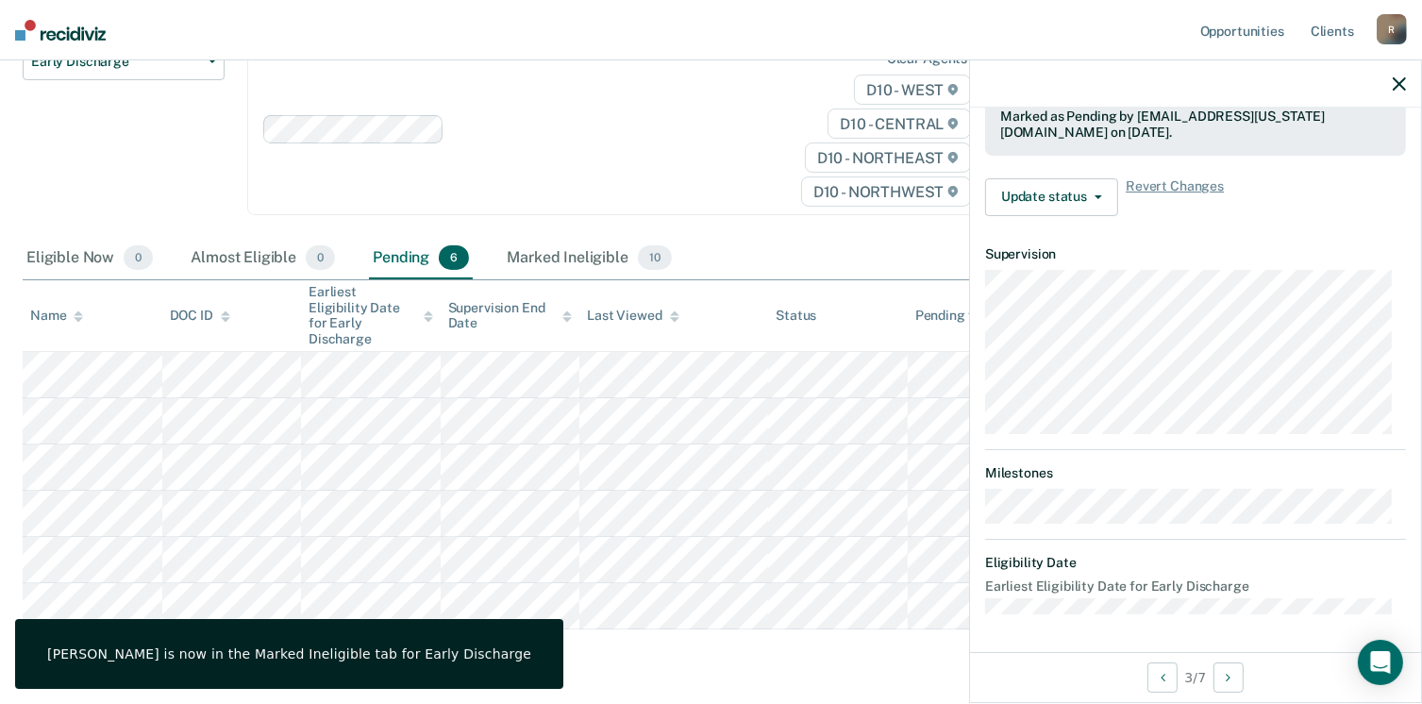
scroll to position [461, 0]
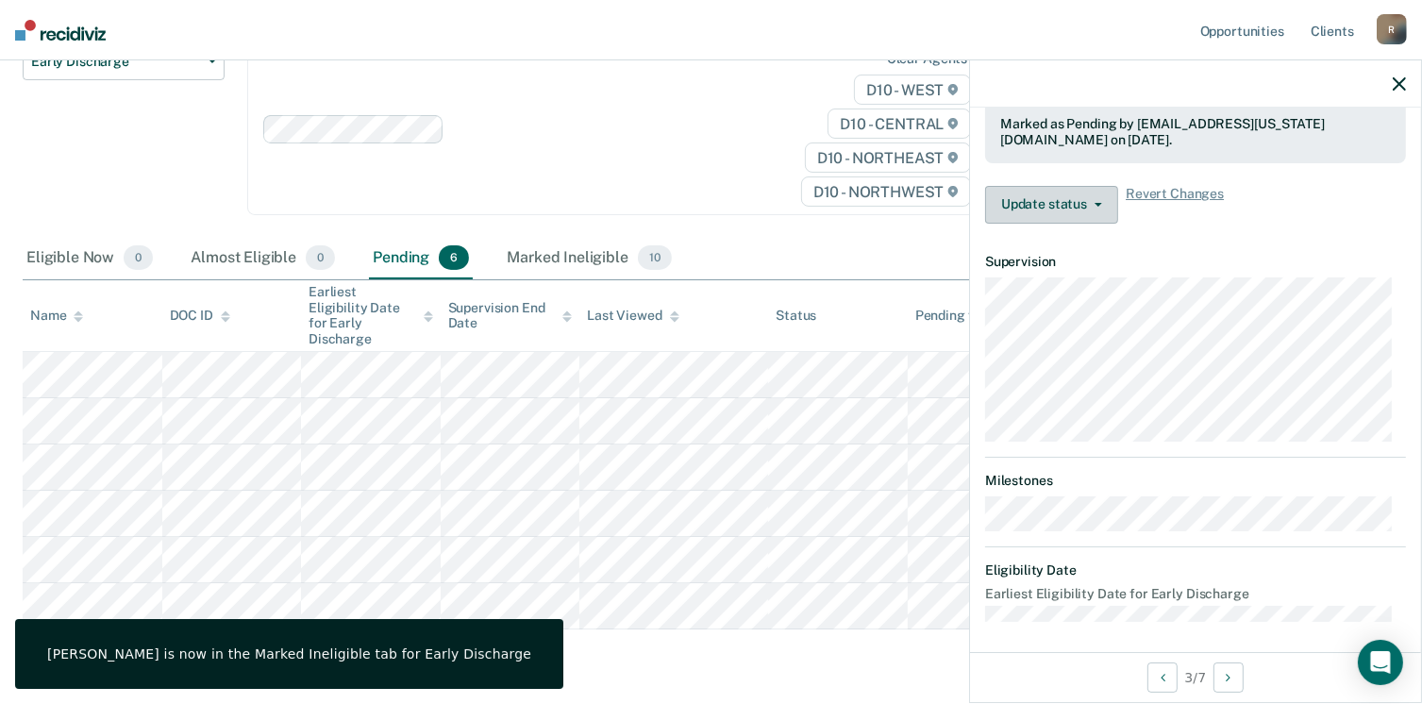
click at [1106, 205] on button "Update status" at bounding box center [1051, 205] width 133 height 38
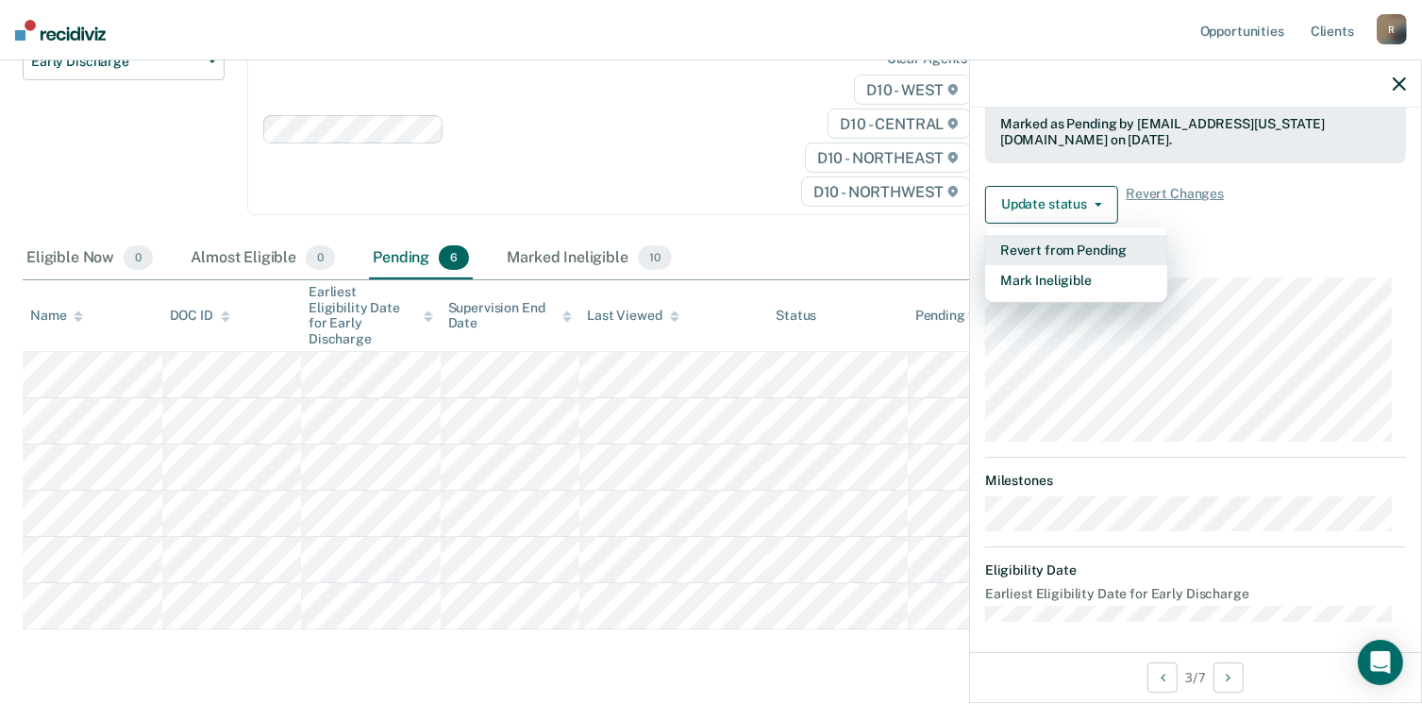
click at [1095, 246] on button "Revert from Pending" at bounding box center [1076, 250] width 182 height 30
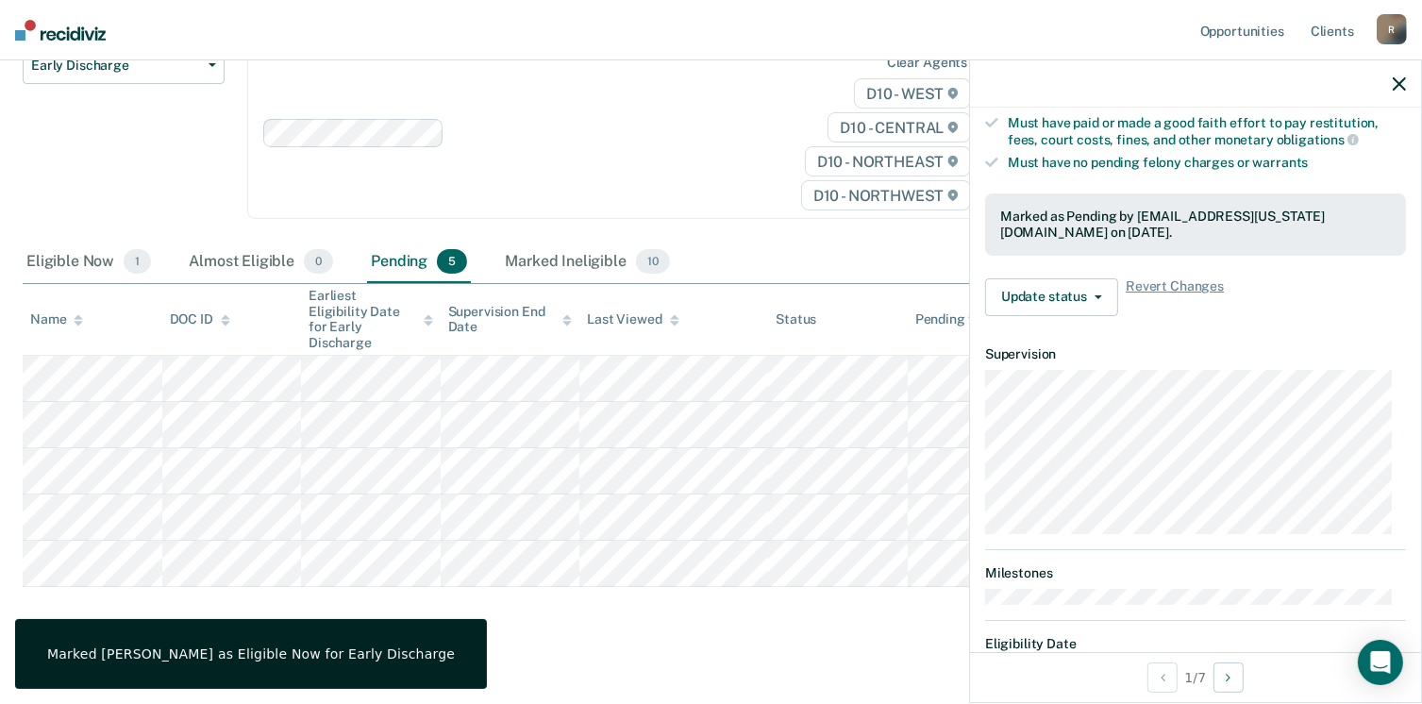
scroll to position [441, 0]
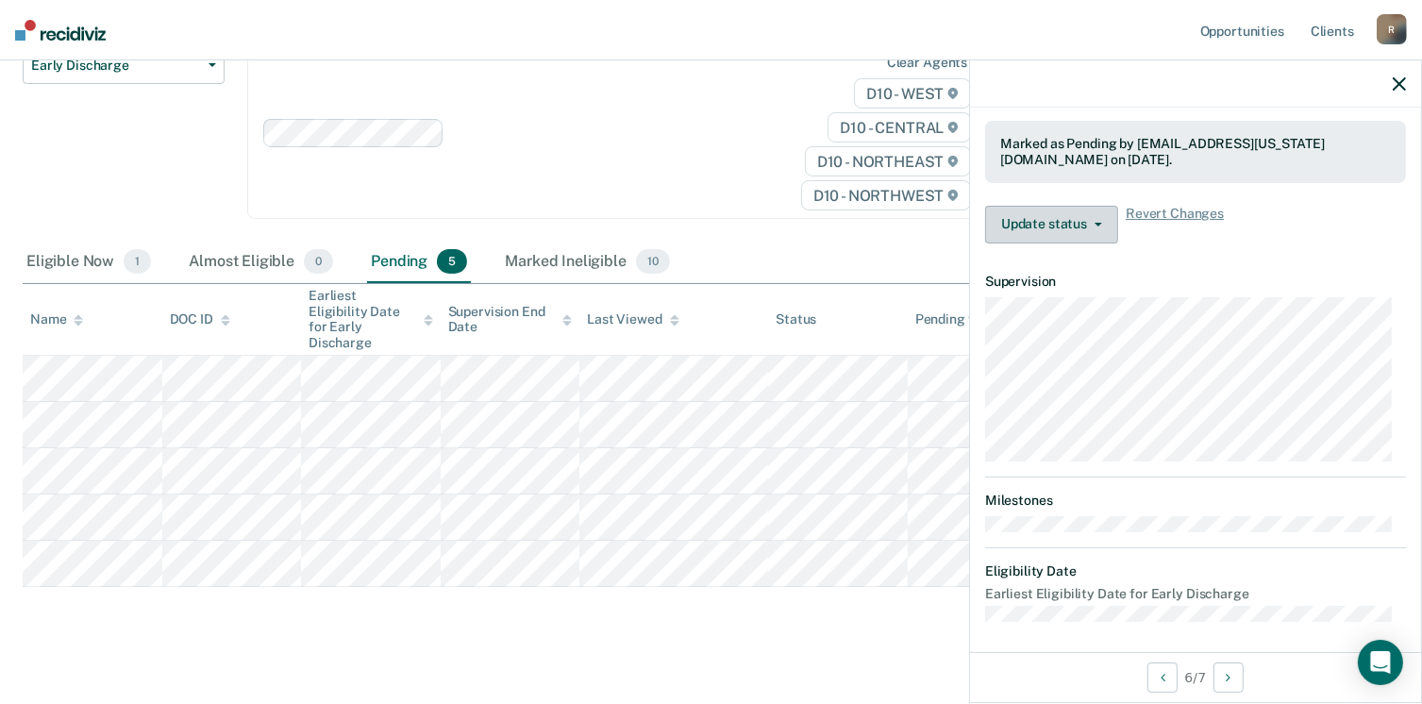
click at [1093, 225] on button "Update status" at bounding box center [1051, 225] width 133 height 38
click at [1271, 260] on article "KC Early Discharge Pending Validated by data from COMS Completed at least half …" at bounding box center [1195, 155] width 421 height 932
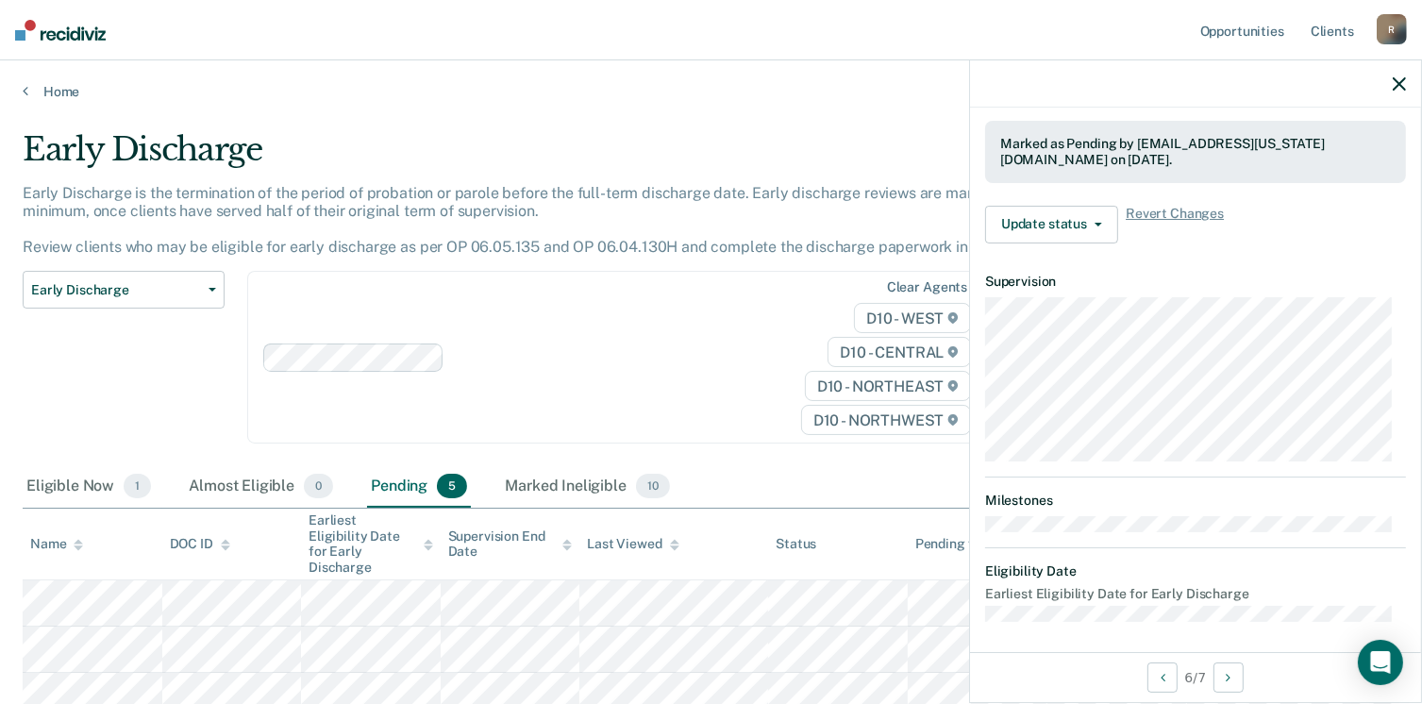
scroll to position [0, 0]
click at [1392, 77] on div at bounding box center [1195, 83] width 451 height 47
click at [1394, 81] on icon "button" at bounding box center [1399, 83] width 13 height 13
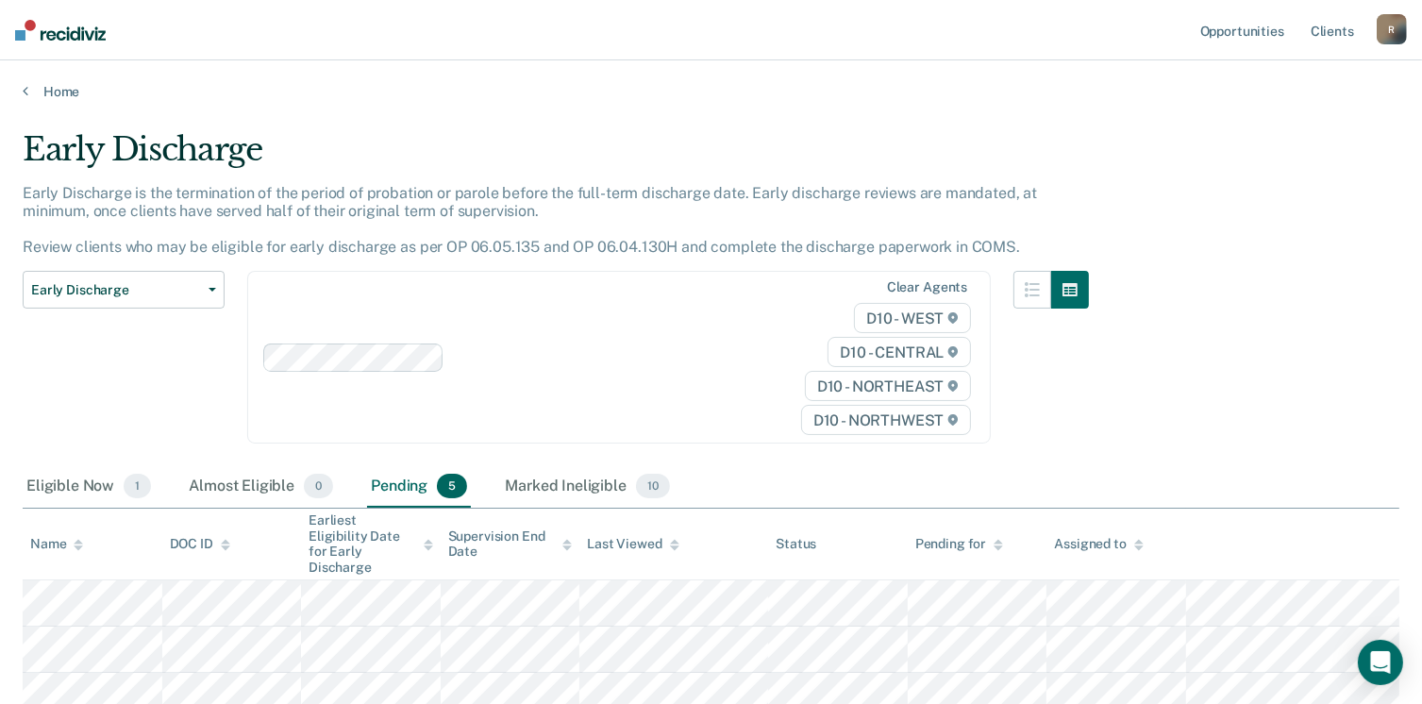
click at [1387, 25] on div "R" at bounding box center [1392, 29] width 30 height 30
click at [1257, 126] on link "Log Out" at bounding box center [1316, 124] width 152 height 16
